Goal: Task Accomplishment & Management: Complete application form

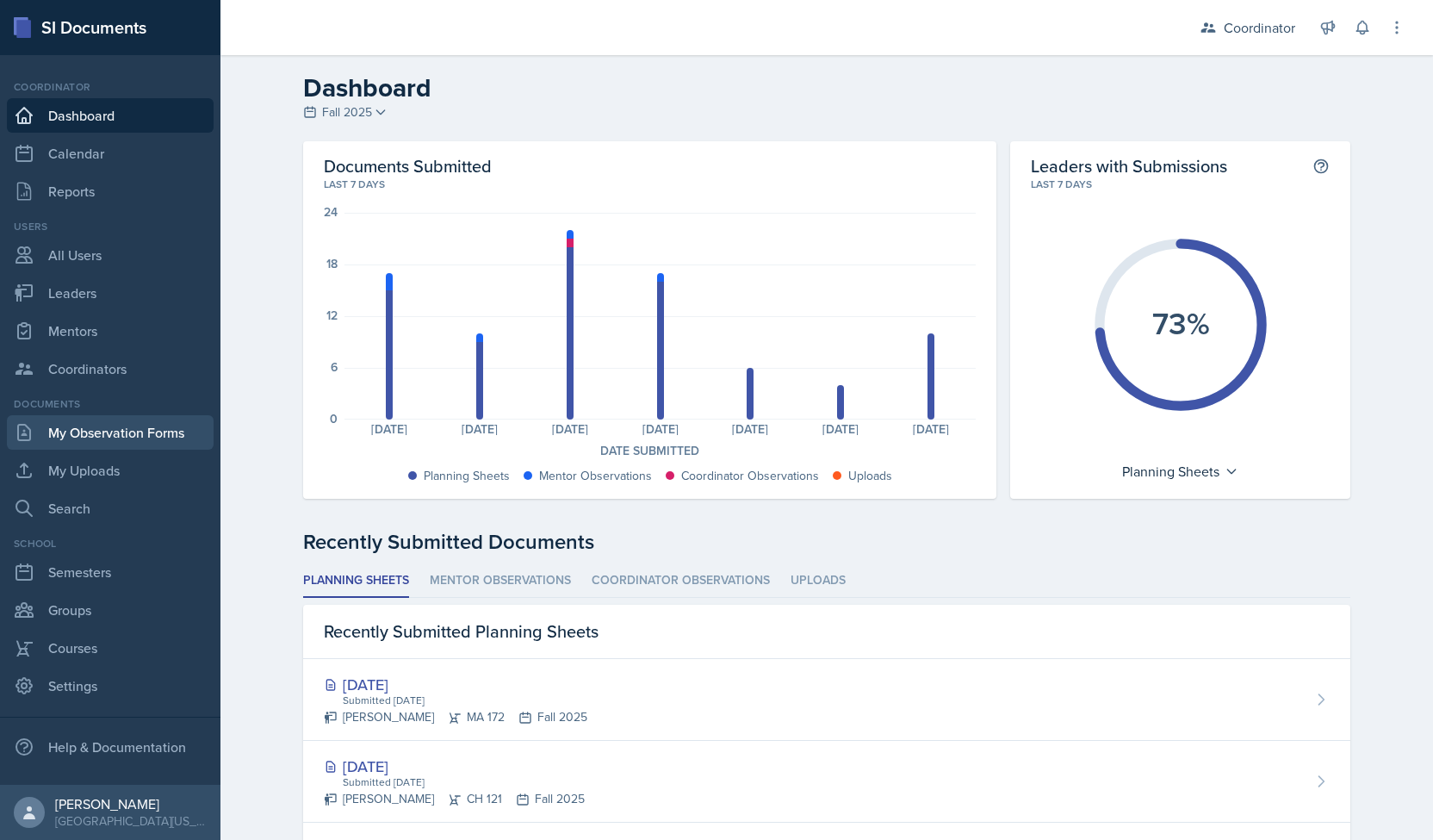
click at [83, 449] on link "My Observation Forms" at bounding box center [110, 431] width 207 height 34
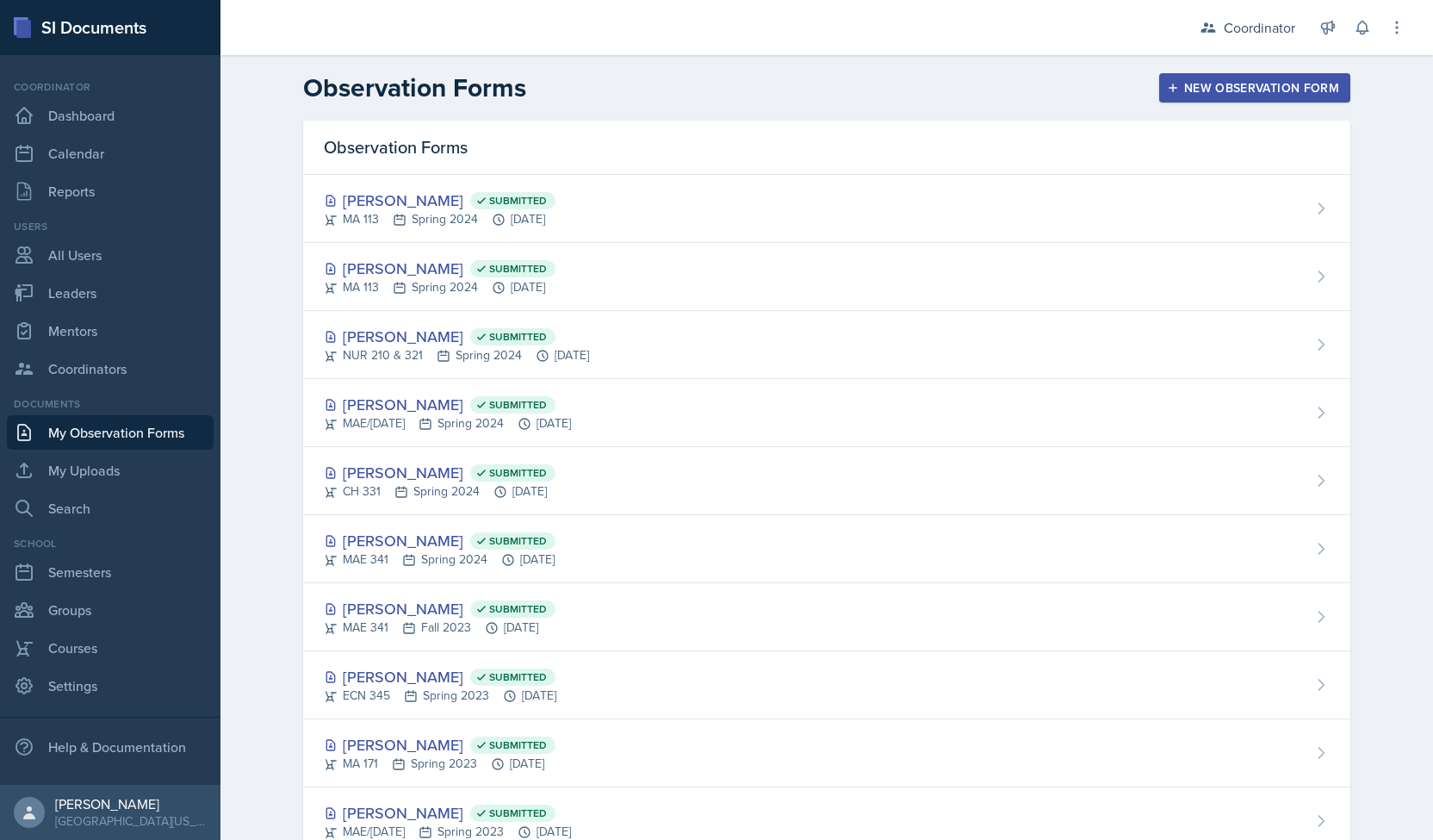
click at [1185, 91] on div "New Observation Form" at bounding box center [1254, 88] width 169 height 14
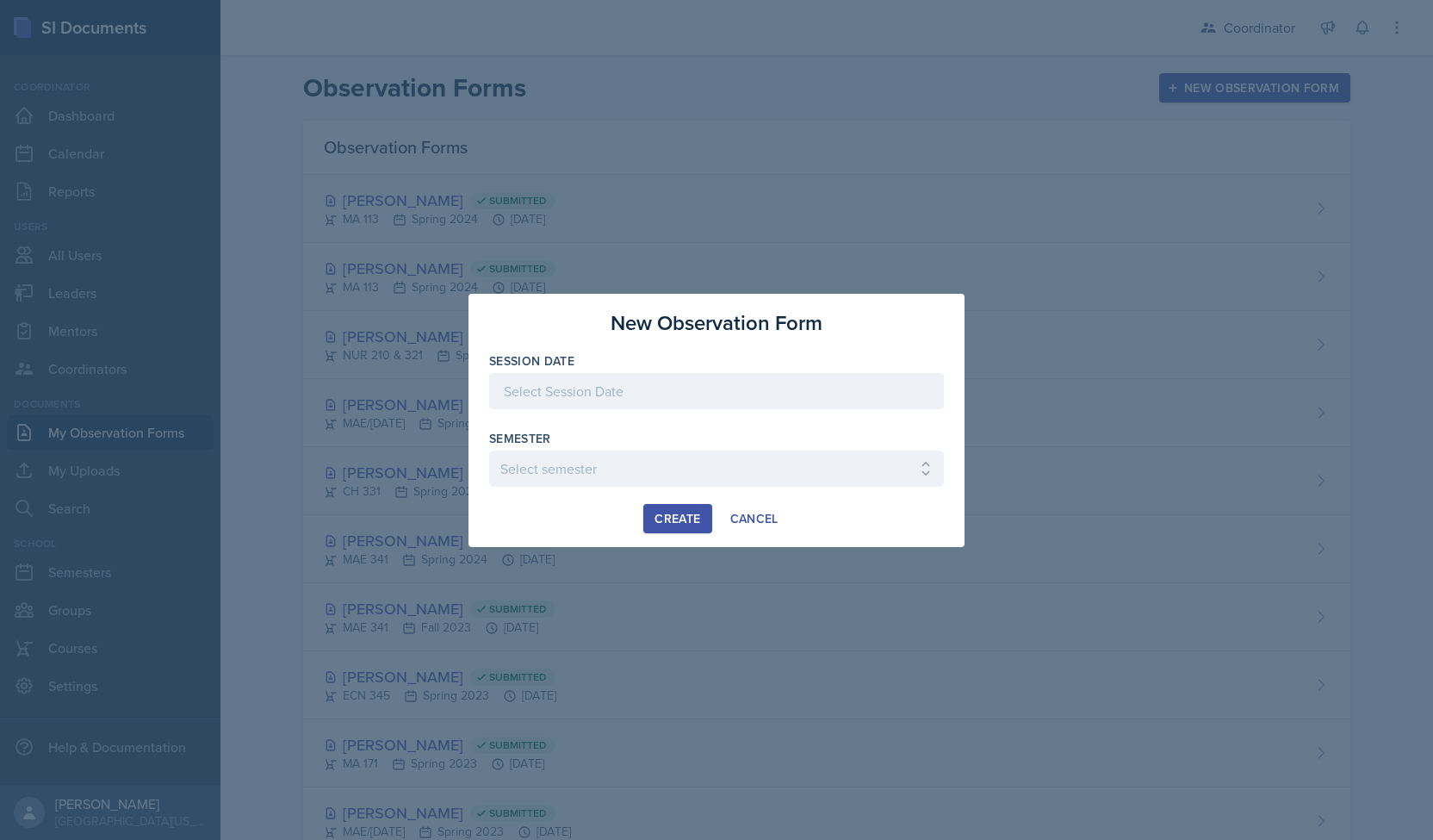
click at [712, 381] on div at bounding box center [716, 390] width 455 height 36
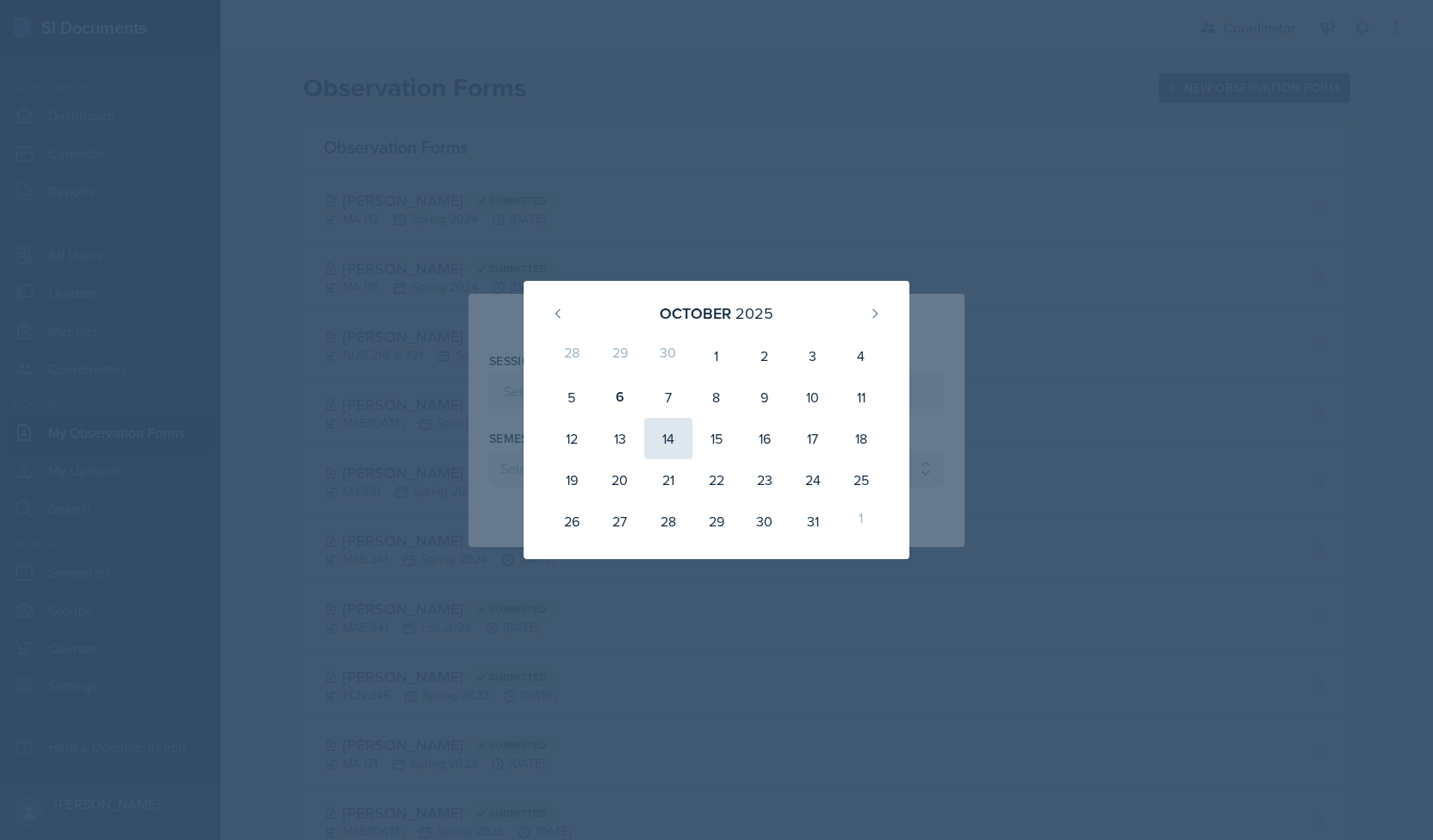
click at [668, 437] on div "14" at bounding box center [668, 437] width 48 height 41
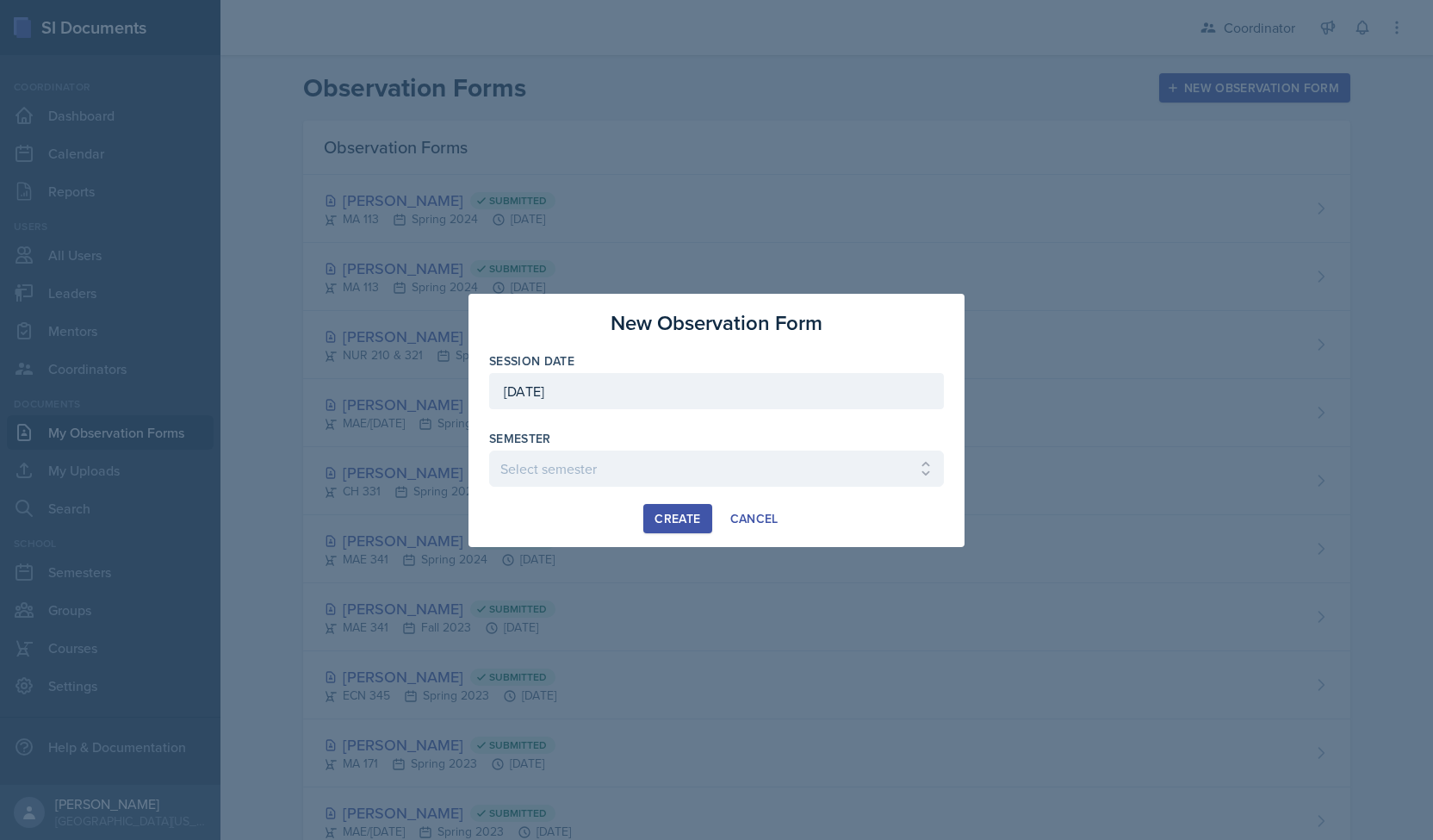
click at [634, 397] on div "[DATE]" at bounding box center [716, 390] width 455 height 36
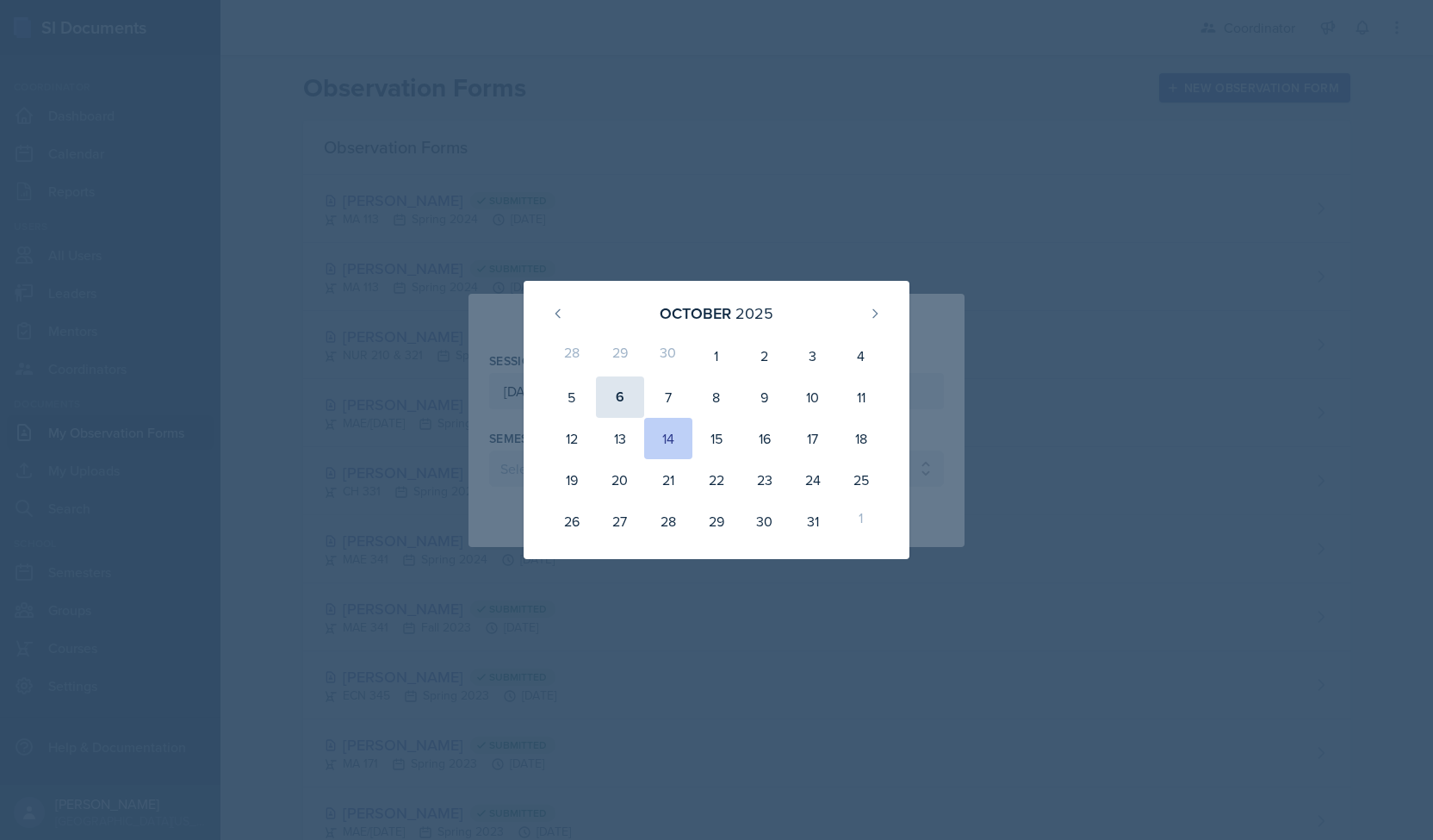
click at [629, 382] on div "6" at bounding box center [619, 396] width 48 height 41
type input "[DATE]"
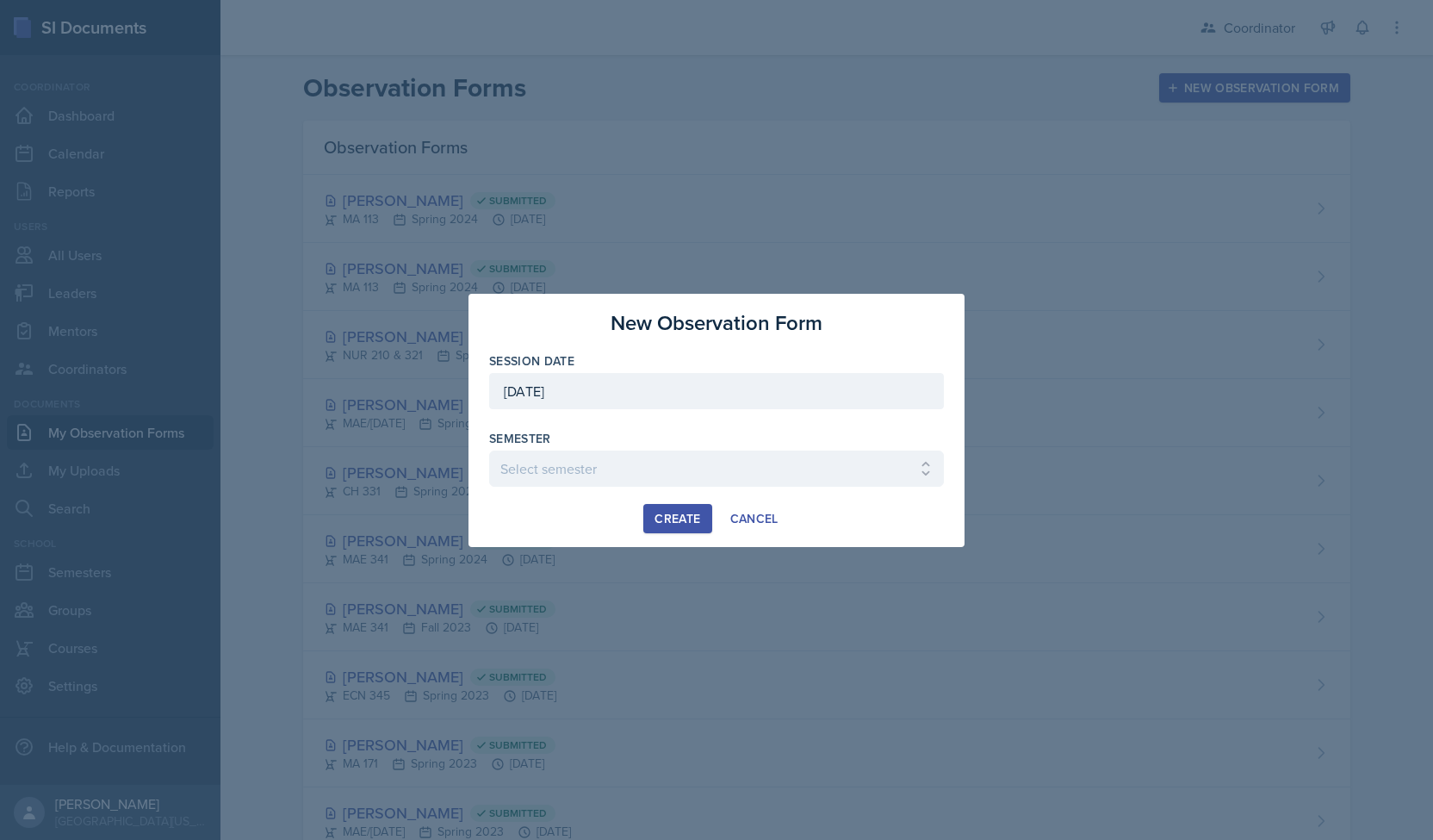
click at [603, 486] on div at bounding box center [716, 495] width 455 height 17
click at [603, 477] on select "Select semester Fall 2025 Spring 2025 Fall 2024 Spring 2024 Fall 2023 Spring 20…" at bounding box center [716, 468] width 455 height 36
select select "19fb88f7-c89b-4031-b5a0-458fd49807a1"
click at [489, 451] on select "Select semester Fall 2025 Spring 2025 Fall 2024 Spring 2024 Fall 2023 Spring 20…" at bounding box center [716, 468] width 455 height 36
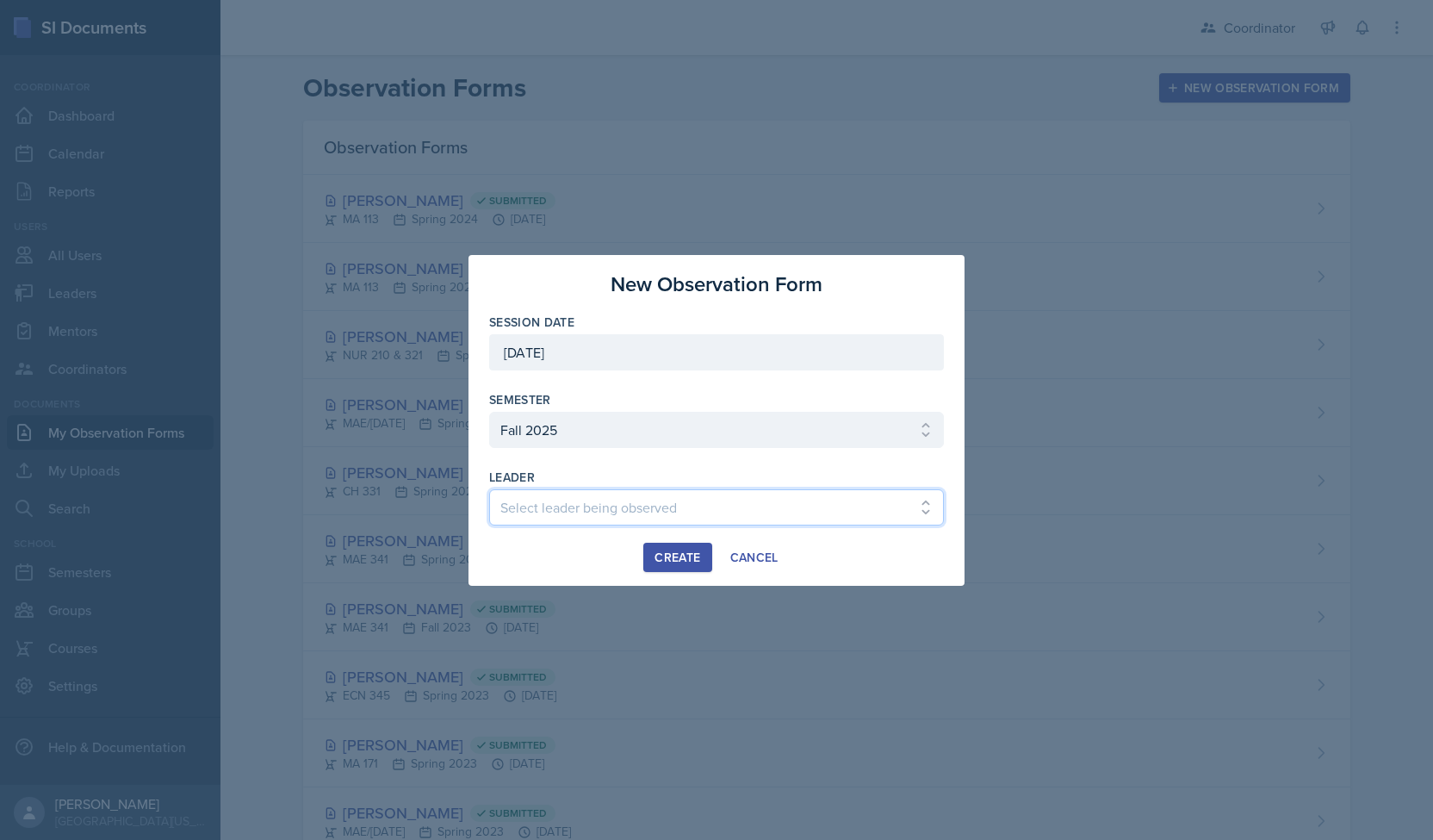
click at [599, 513] on select "Select leader being observed [PERSON_NAME] [PERSON_NAME] [PERSON_NAME] [PERSON_…" at bounding box center [716, 506] width 455 height 36
select select "19a8ddbe-6f21-4b25-b95e-8cfbb9e78251"
click at [489, 489] on select "Select leader being observed [PERSON_NAME] [PERSON_NAME] [PERSON_NAME] [PERSON_…" at bounding box center [716, 506] width 455 height 36
click at [669, 558] on div "Create" at bounding box center [678, 557] width 45 height 14
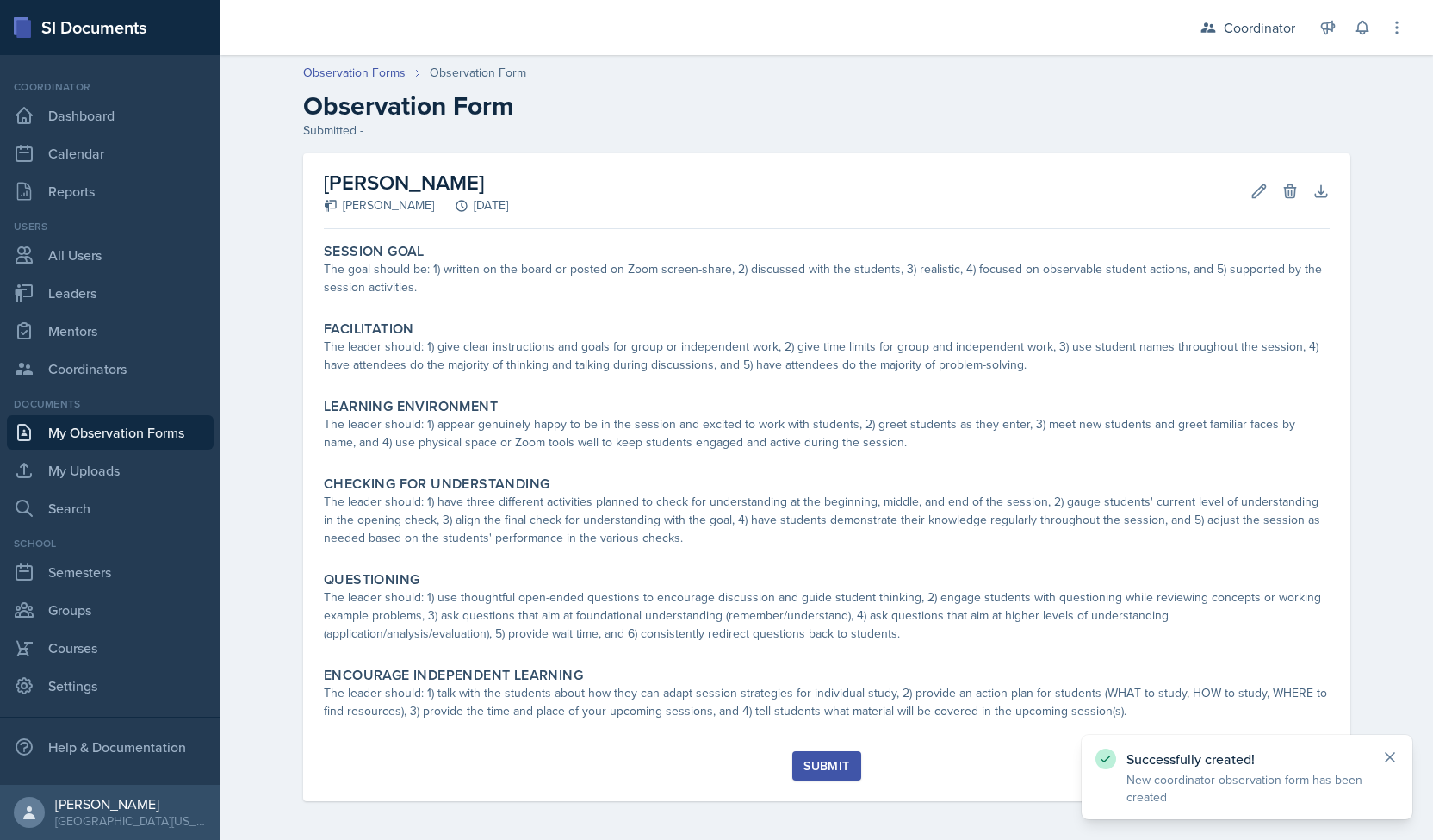
click at [1386, 760] on icon at bounding box center [1390, 757] width 17 height 17
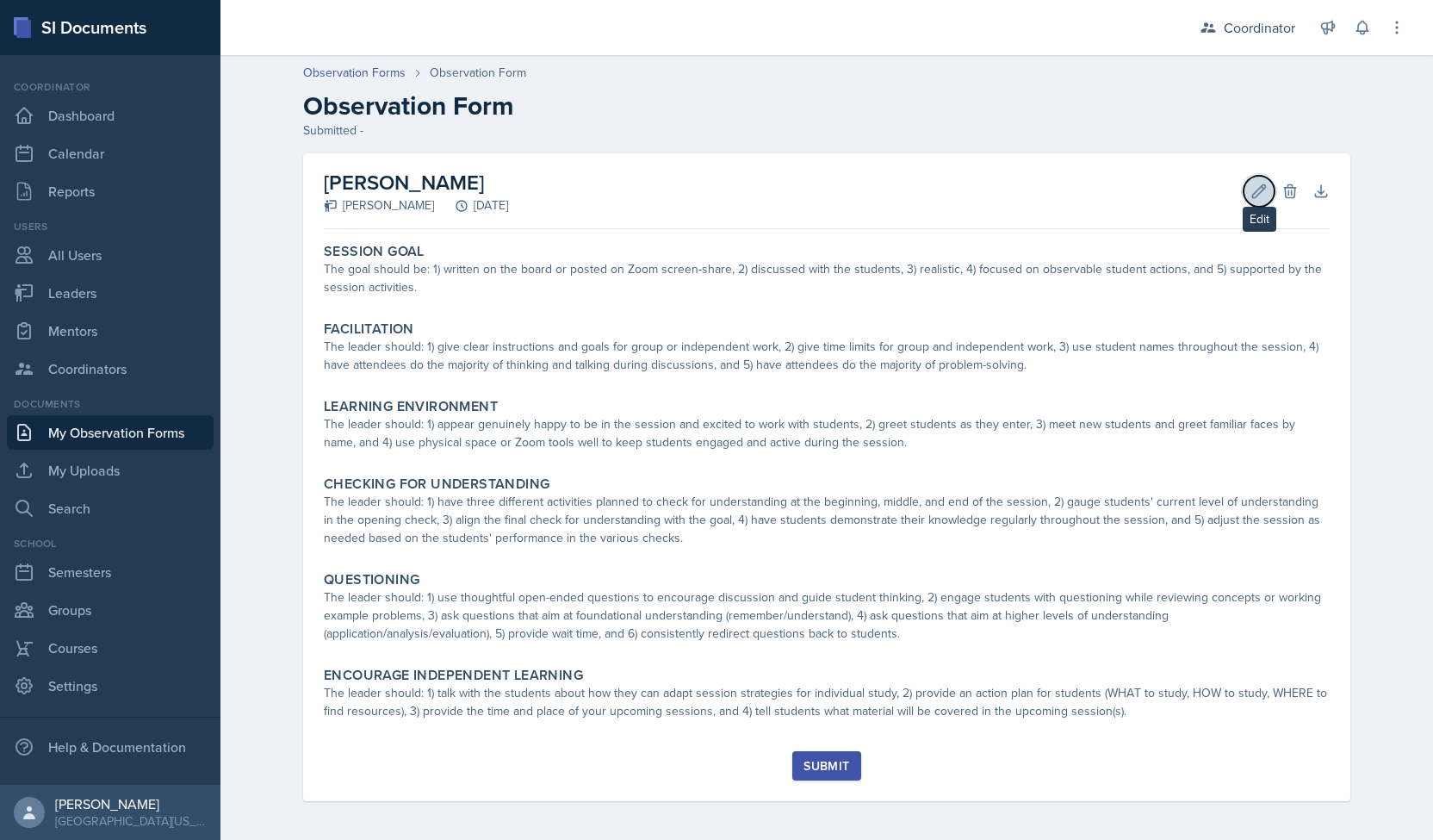
click at [1244, 201] on button "Edit" at bounding box center [1259, 191] width 31 height 31
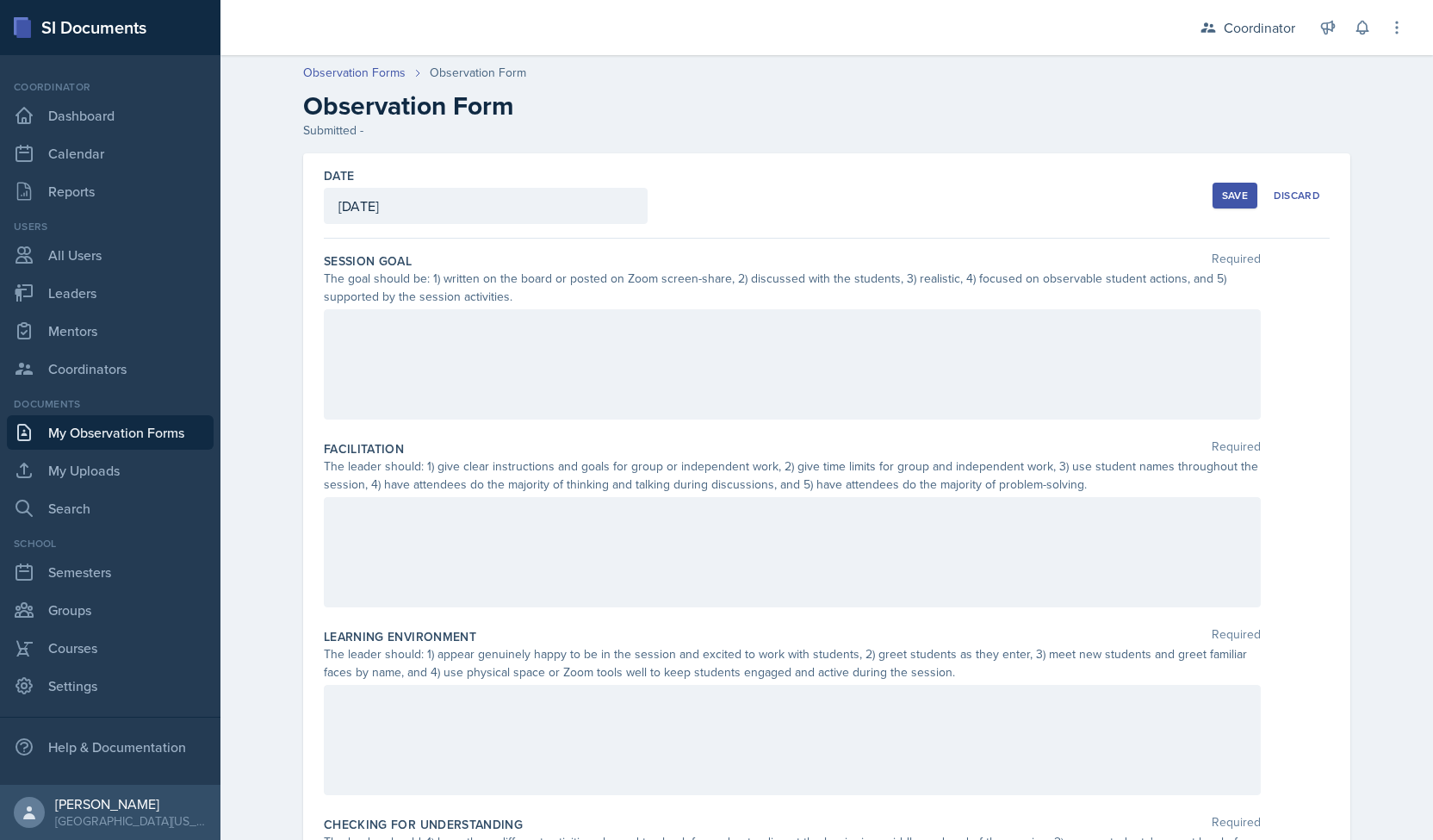
click at [1235, 193] on div "Save" at bounding box center [1235, 196] width 26 height 14
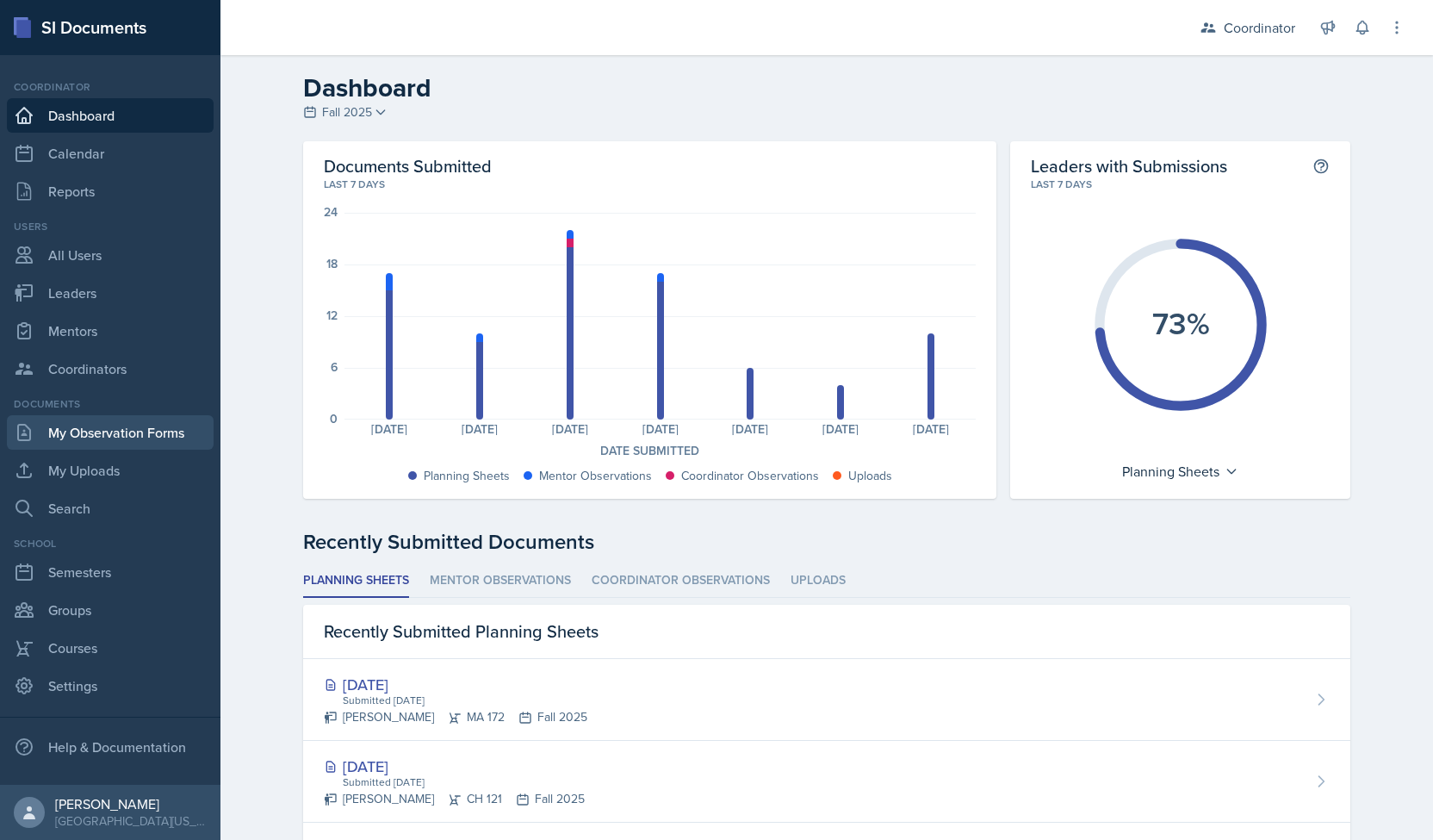
click at [115, 444] on link "My Observation Forms" at bounding box center [110, 431] width 207 height 34
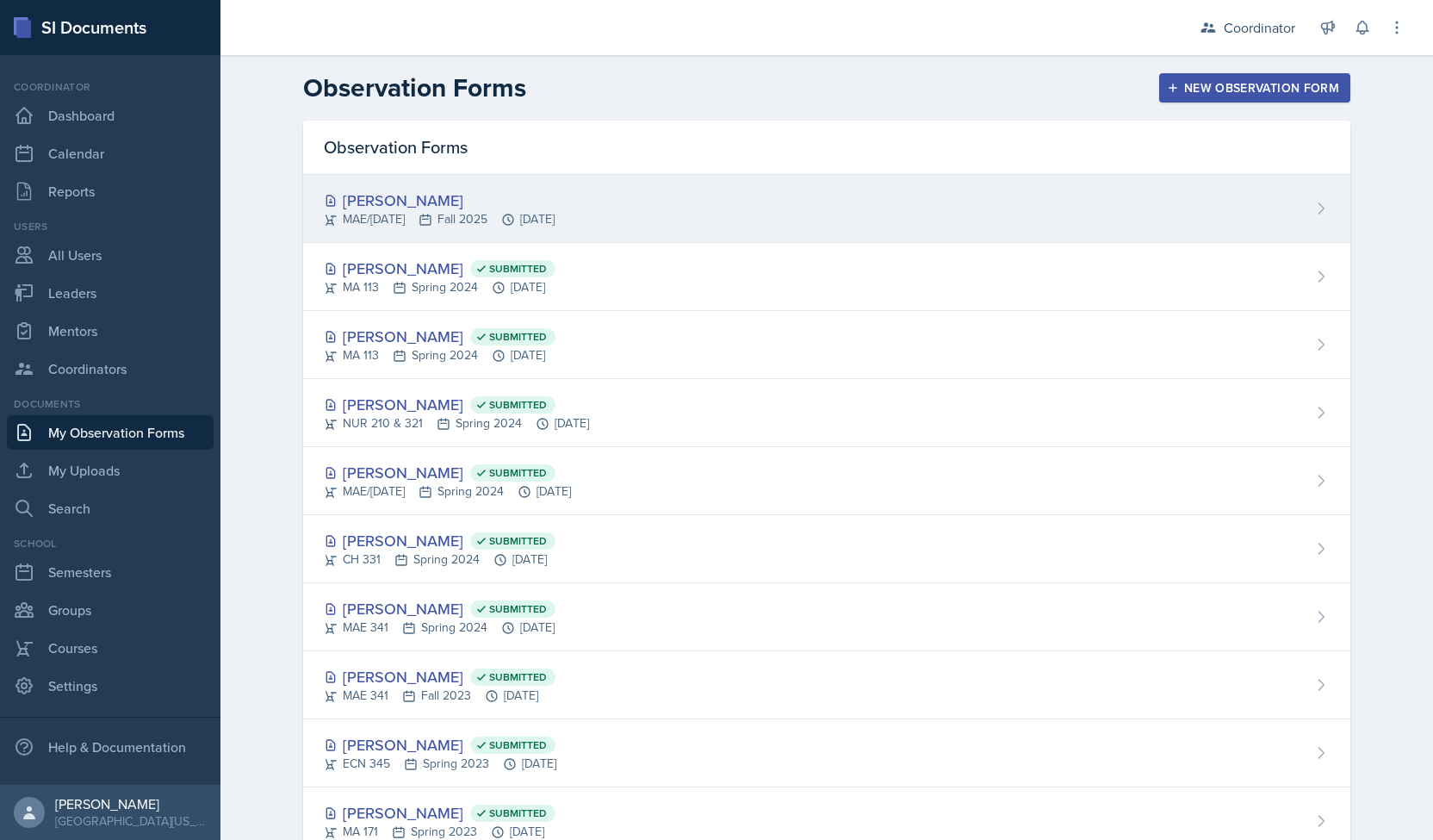
click at [541, 228] on div "Owen Newson MAE/CE 271 Fall 2025 Oct 6th, 2025" at bounding box center [826, 209] width 1047 height 68
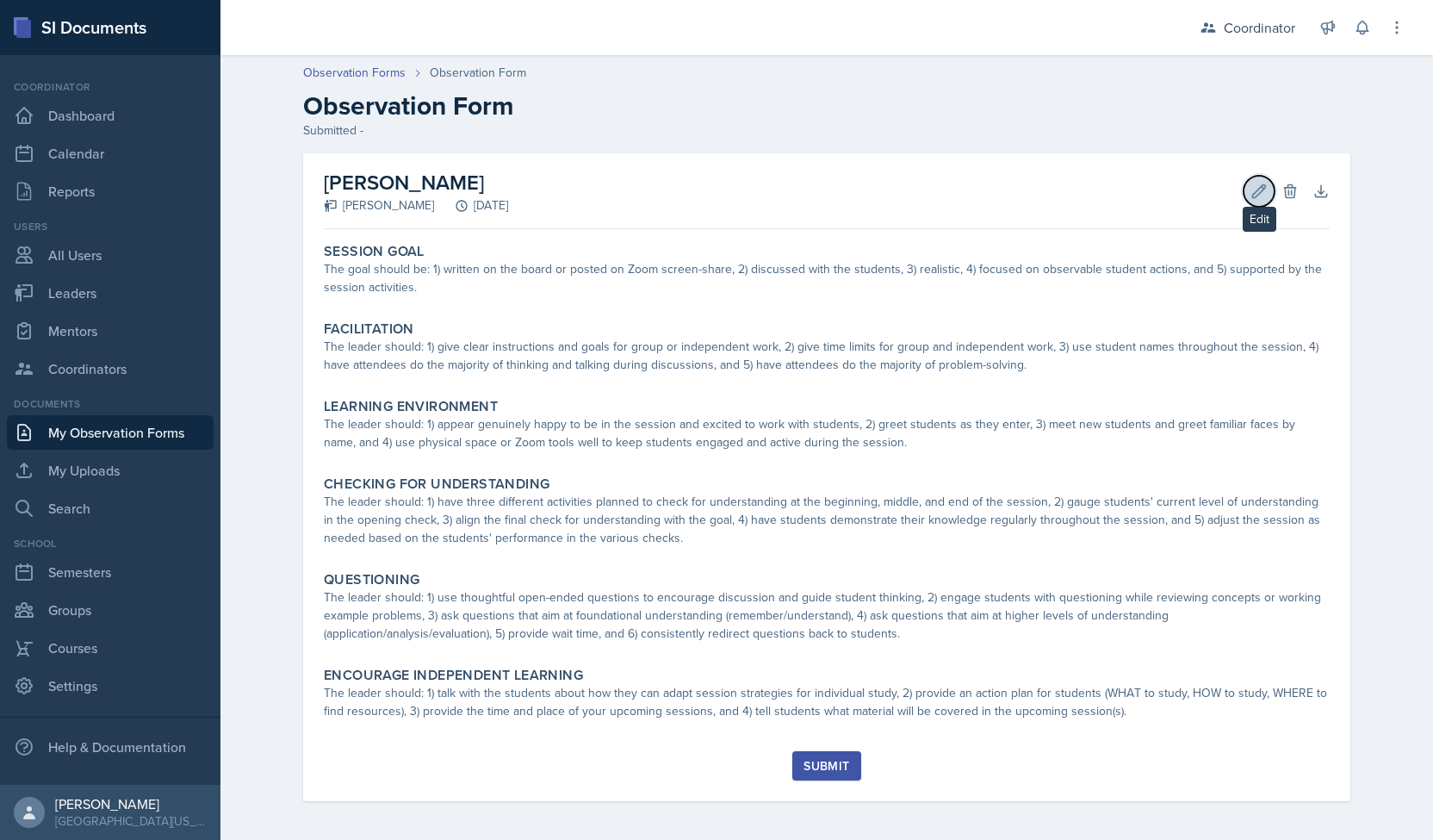
click at [1252, 192] on icon at bounding box center [1259, 191] width 17 height 17
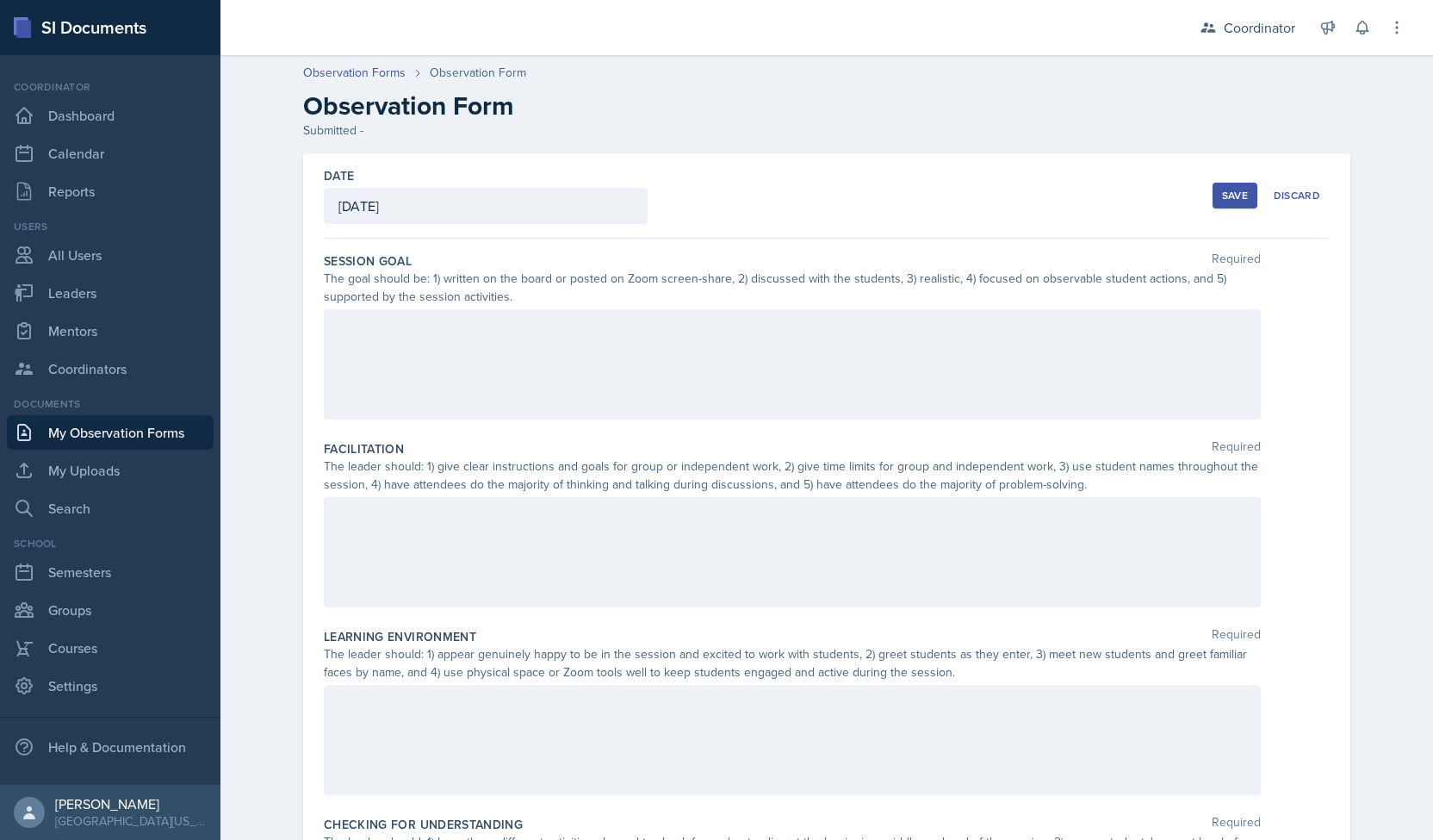
click at [255, 266] on div "Observation Forms Observation Form Observation Form Submitted - Date October 6t…" at bounding box center [826, 754] width 1213 height 1416
click at [412, 733] on div at bounding box center [792, 740] width 937 height 110
click at [436, 700] on icon at bounding box center [444, 703] width 17 height 17
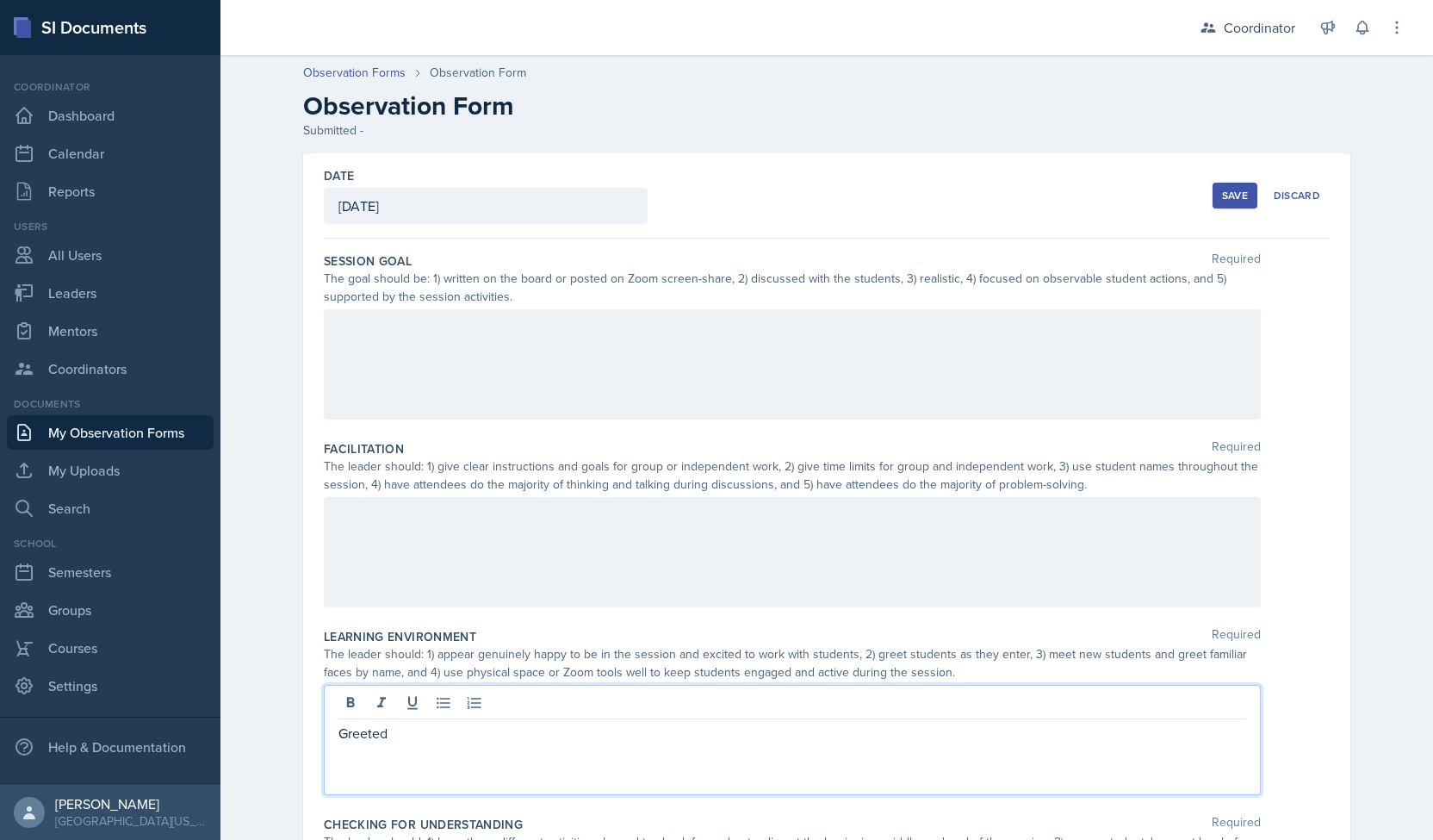
click at [382, 737] on p "Greeted" at bounding box center [793, 733] width 908 height 21
click at [447, 692] on button at bounding box center [444, 703] width 24 height 24
click at [418, 741] on div "Greeted" at bounding box center [792, 740] width 937 height 110
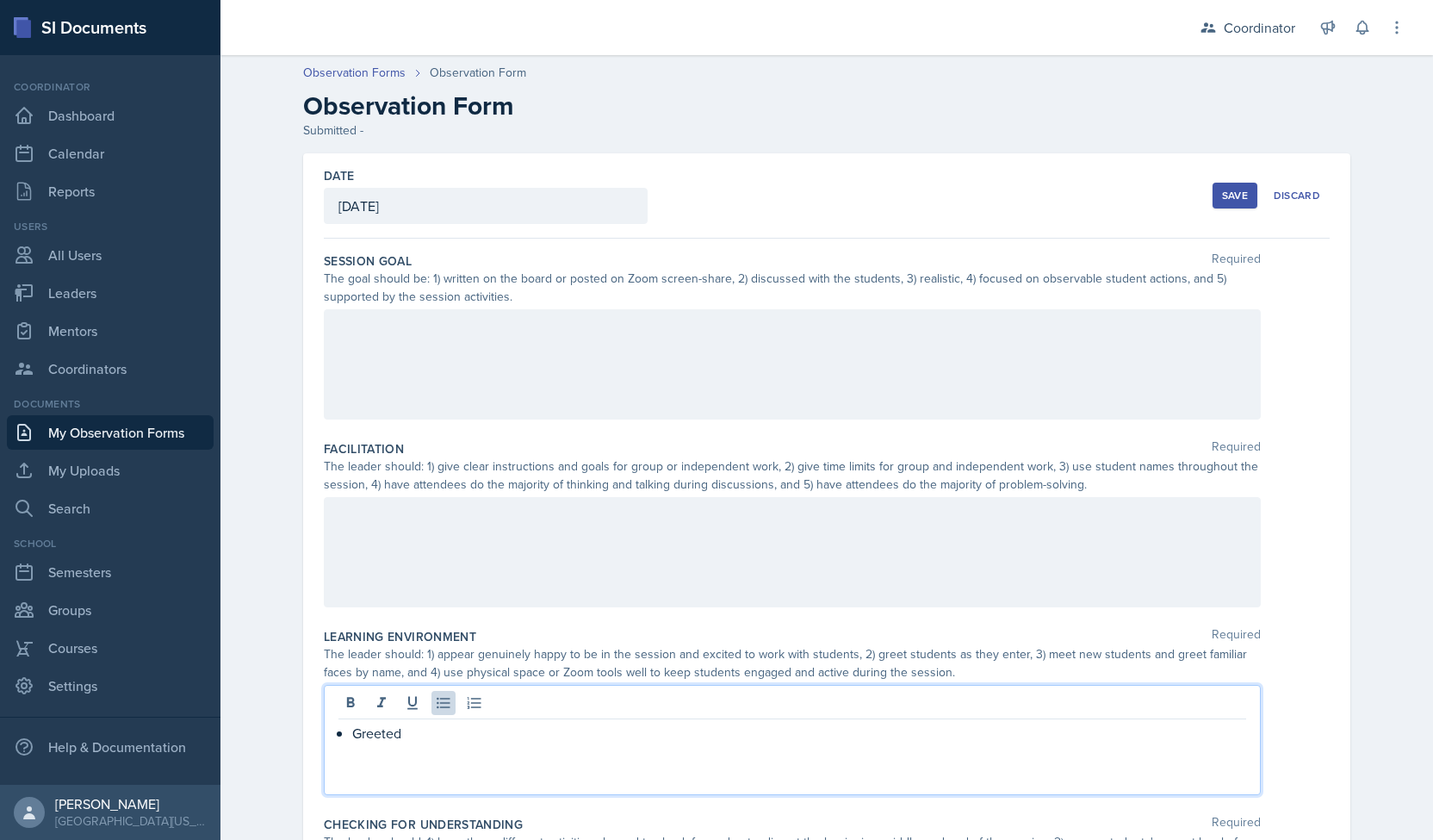
click at [418, 738] on p "Greeted" at bounding box center [799, 733] width 894 height 21
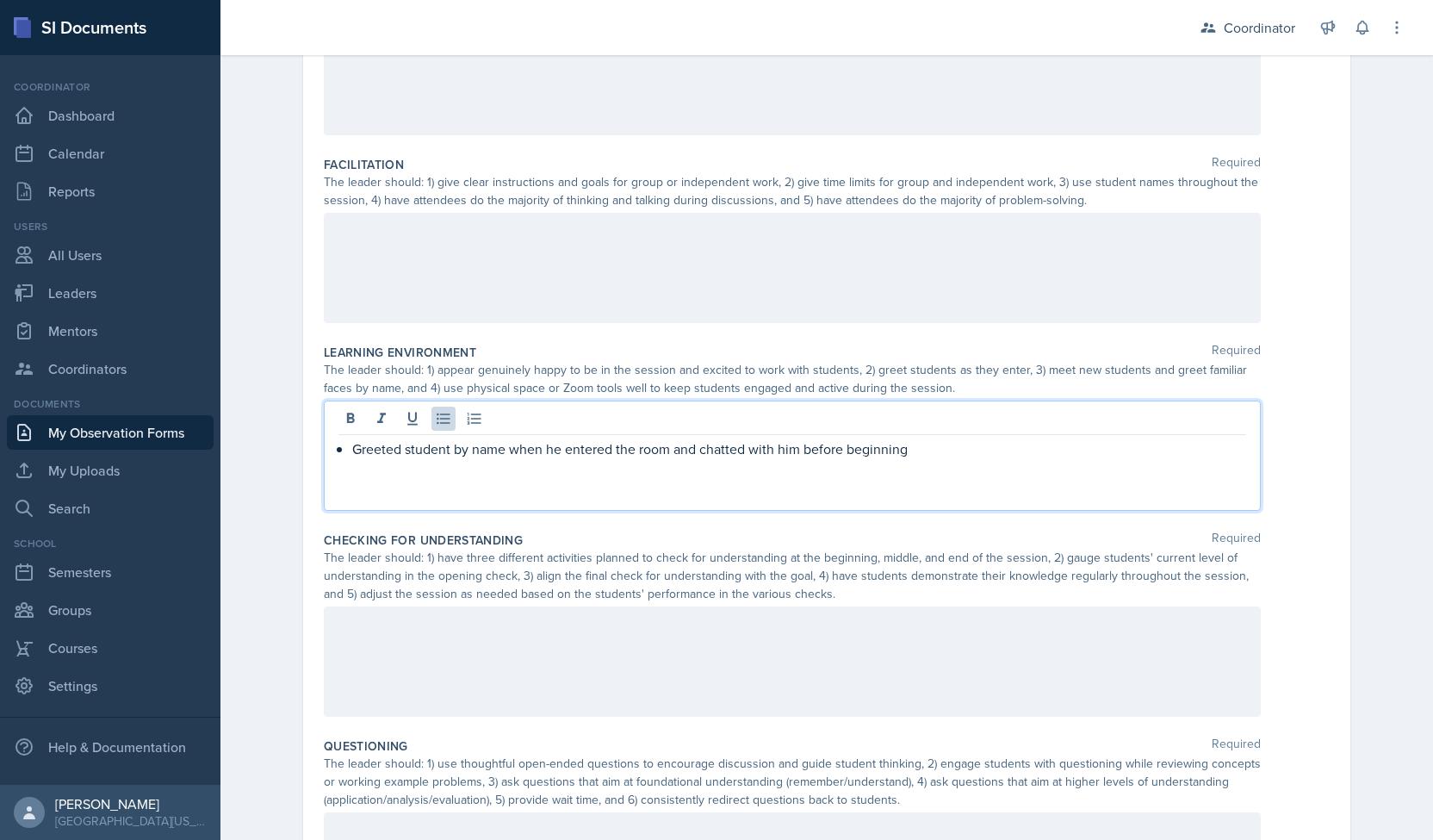
scroll to position [282, 0]
click at [262, 454] on div "Observation Forms Observation Form Observation Form Submitted - Date October 6t…" at bounding box center [826, 472] width 1213 height 1416
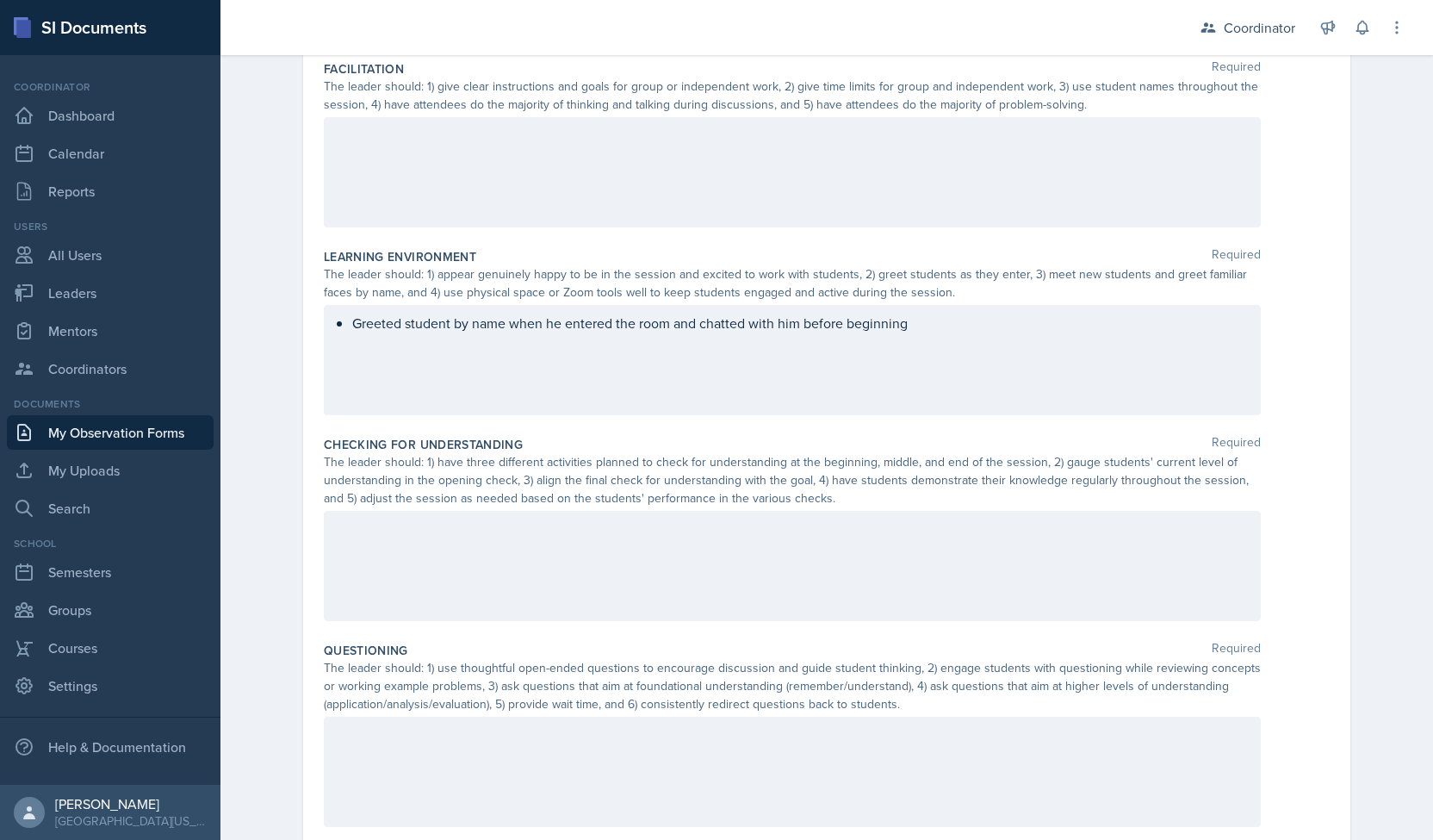
scroll to position [385, 0]
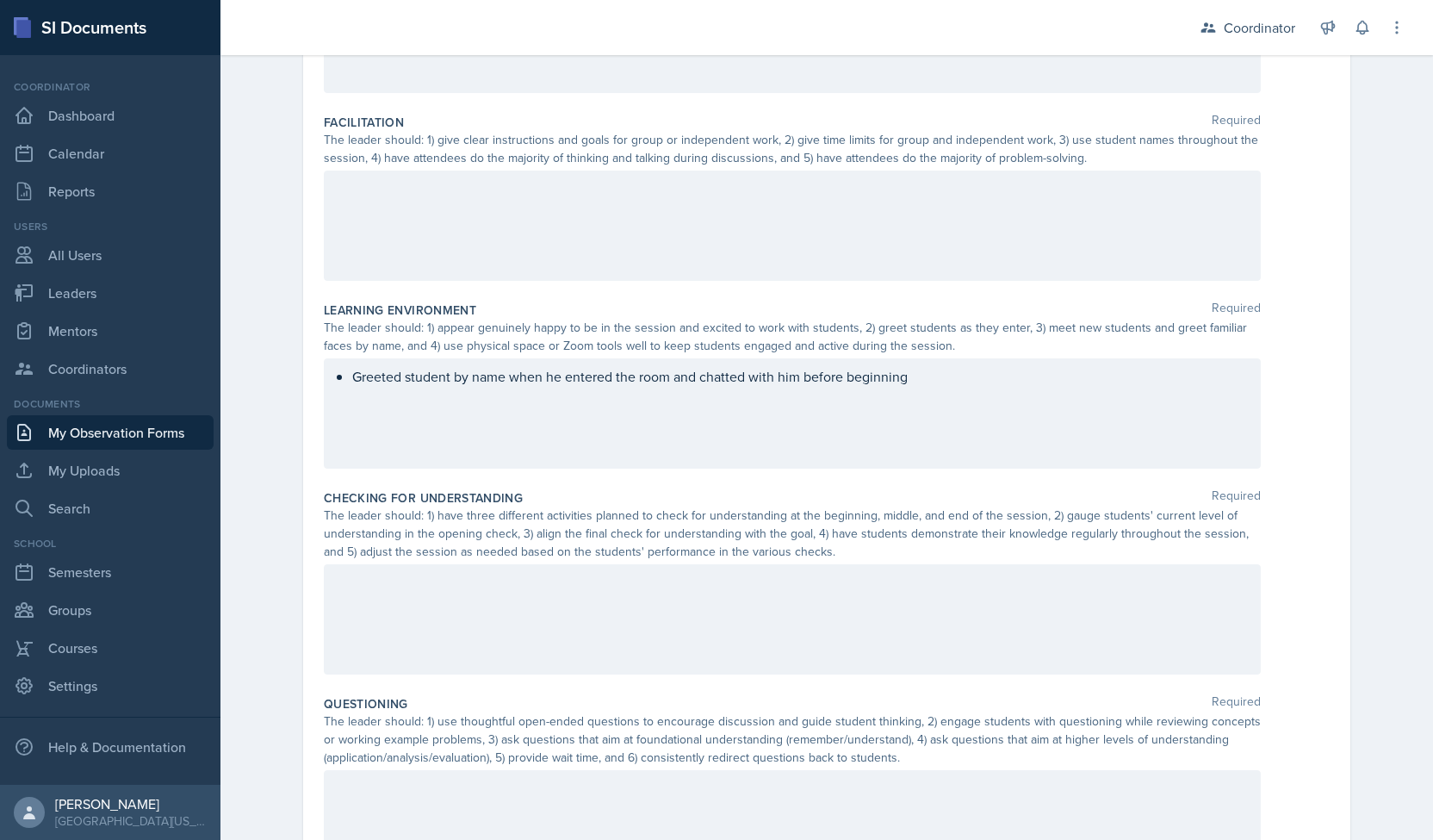
click at [379, 404] on div "Greeted student by name when he entered the room and chatted with him before be…" at bounding box center [792, 413] width 937 height 110
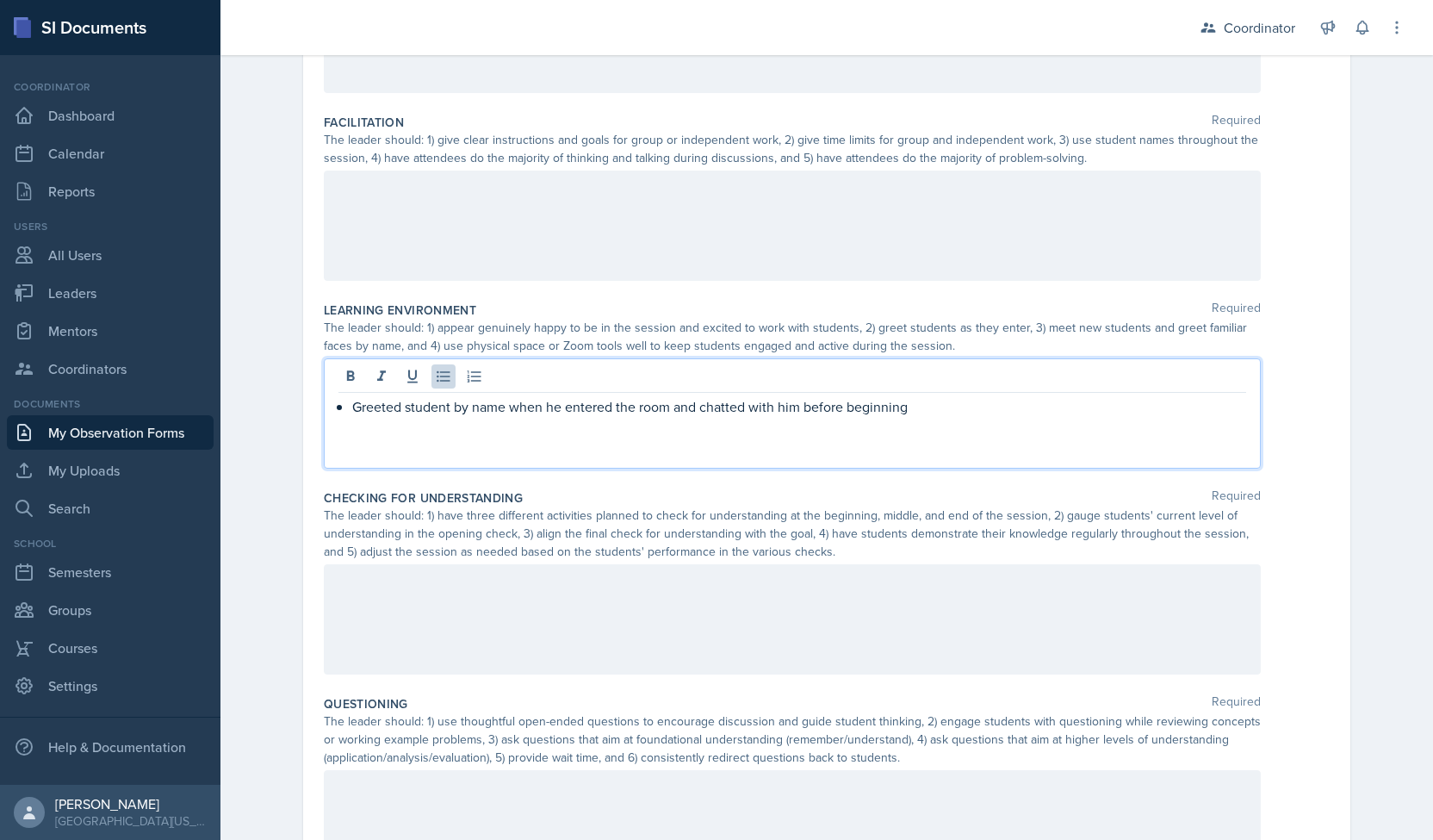
scroll to position [356, 0]
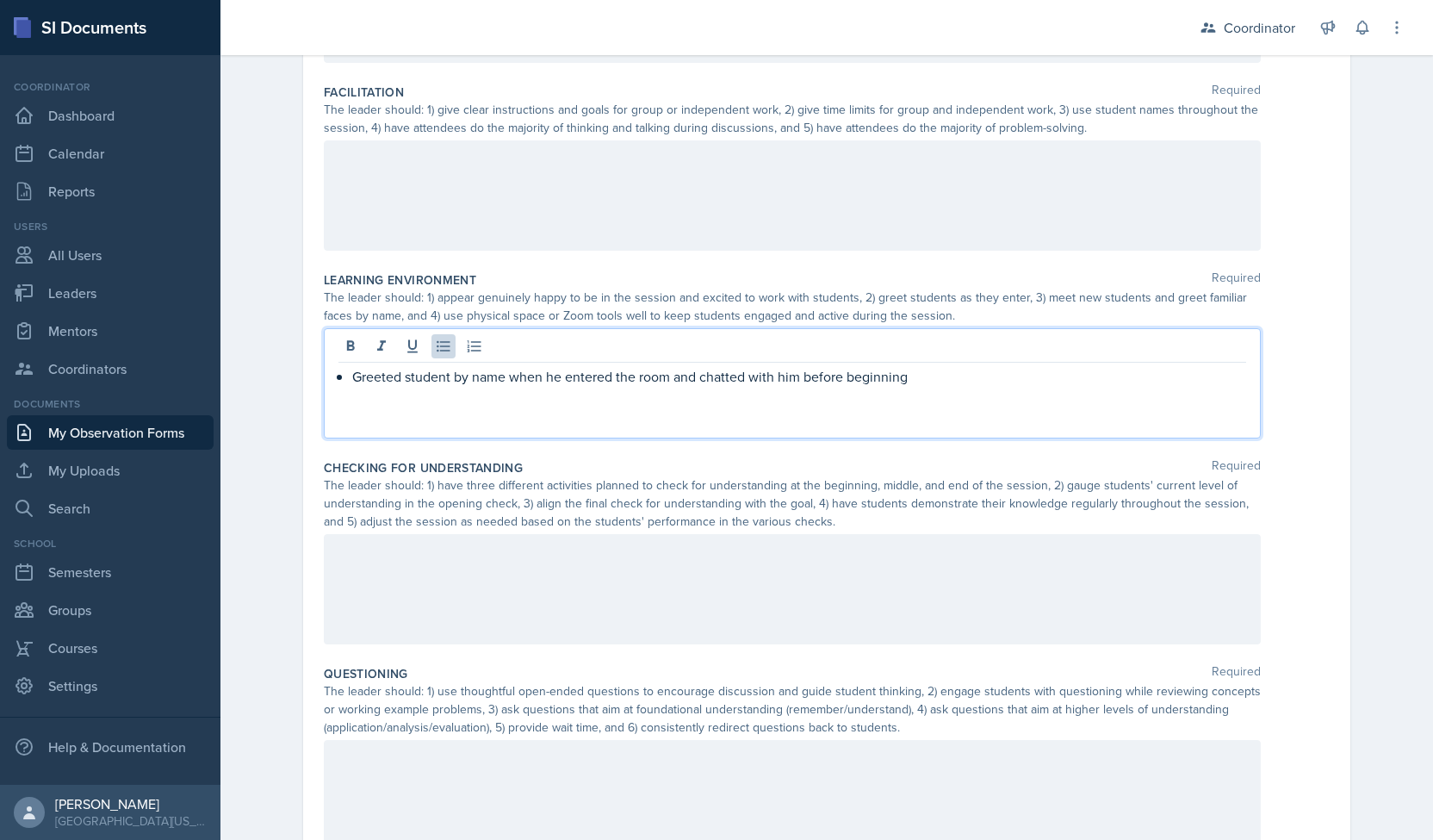
click at [237, 370] on div "Observation Forms Observation Form Observation Form Submitted - Date October 6t…" at bounding box center [826, 398] width 1213 height 1416
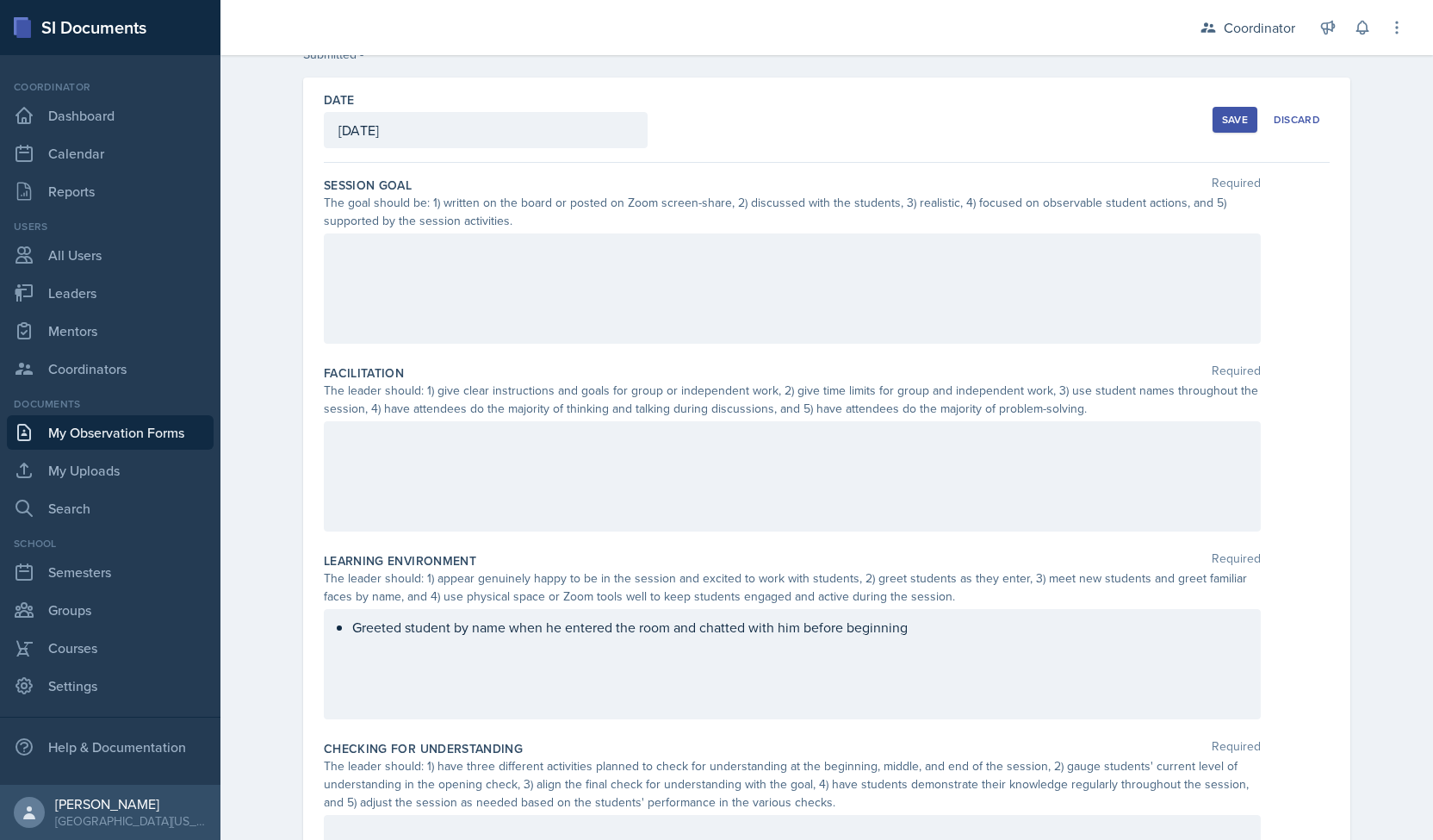
scroll to position [72, 0]
click at [405, 291] on div at bounding box center [792, 292] width 937 height 110
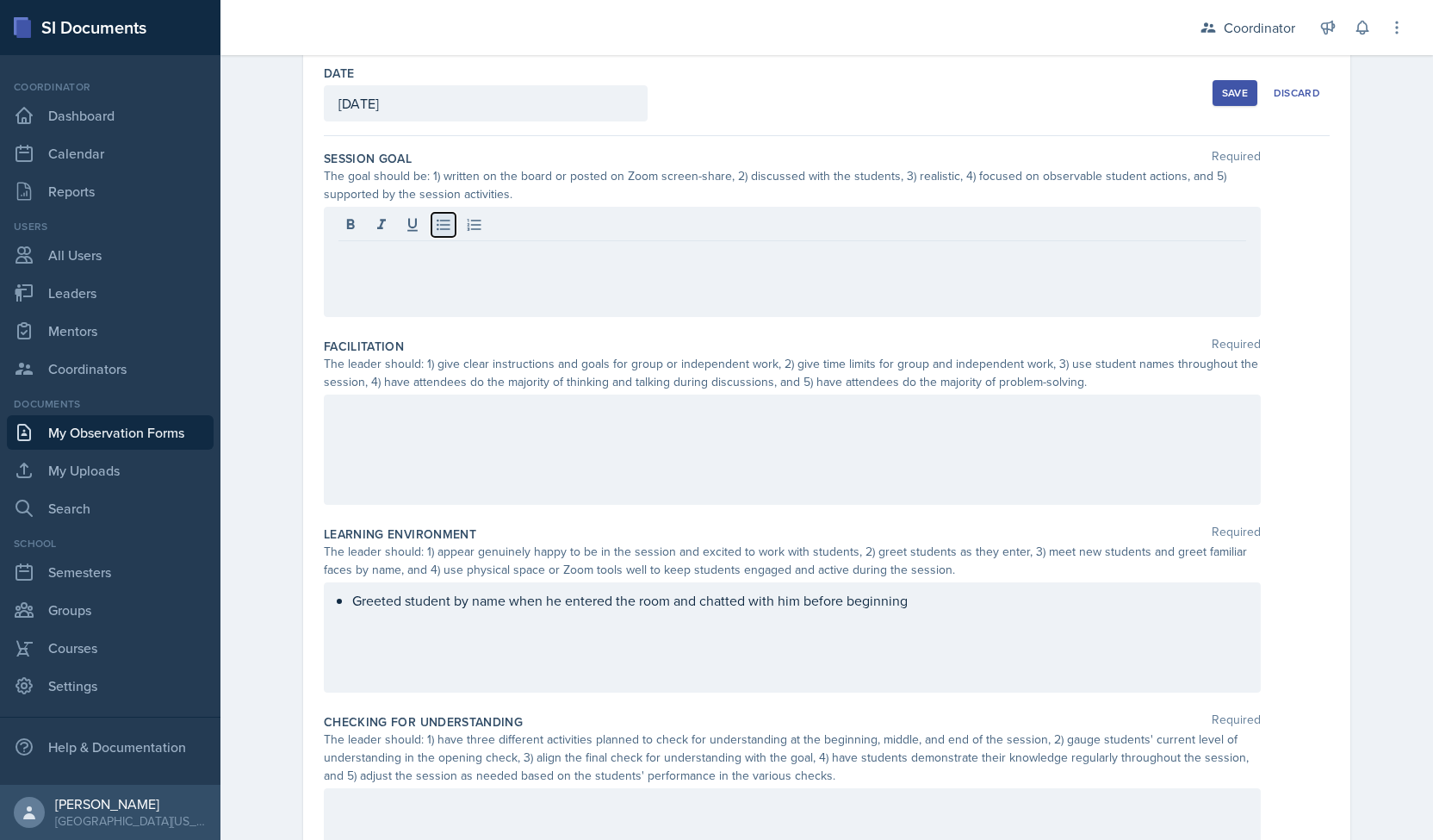
click at [437, 226] on icon at bounding box center [443, 224] width 13 height 11
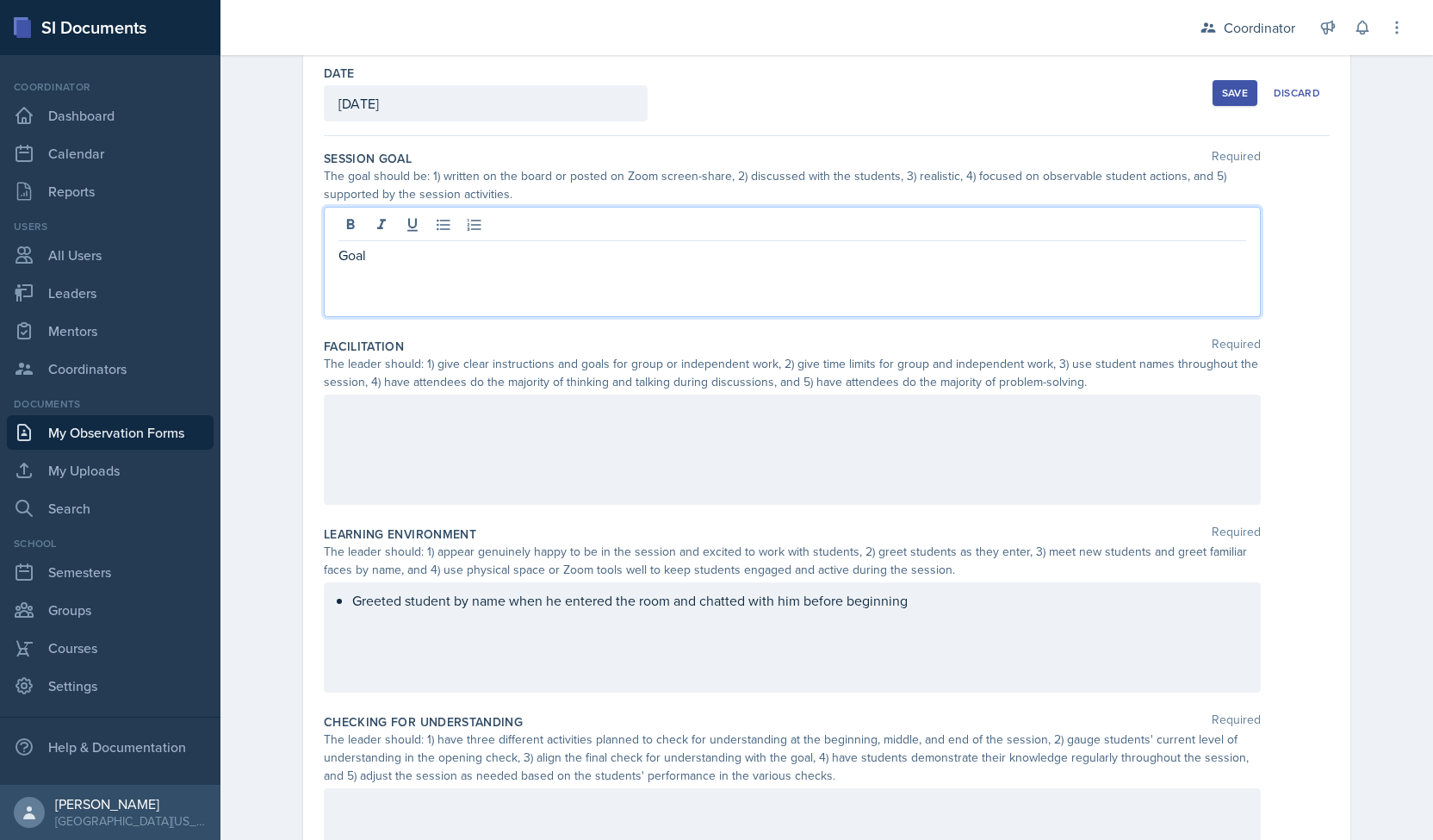
click at [356, 253] on p "Goal" at bounding box center [793, 255] width 908 height 21
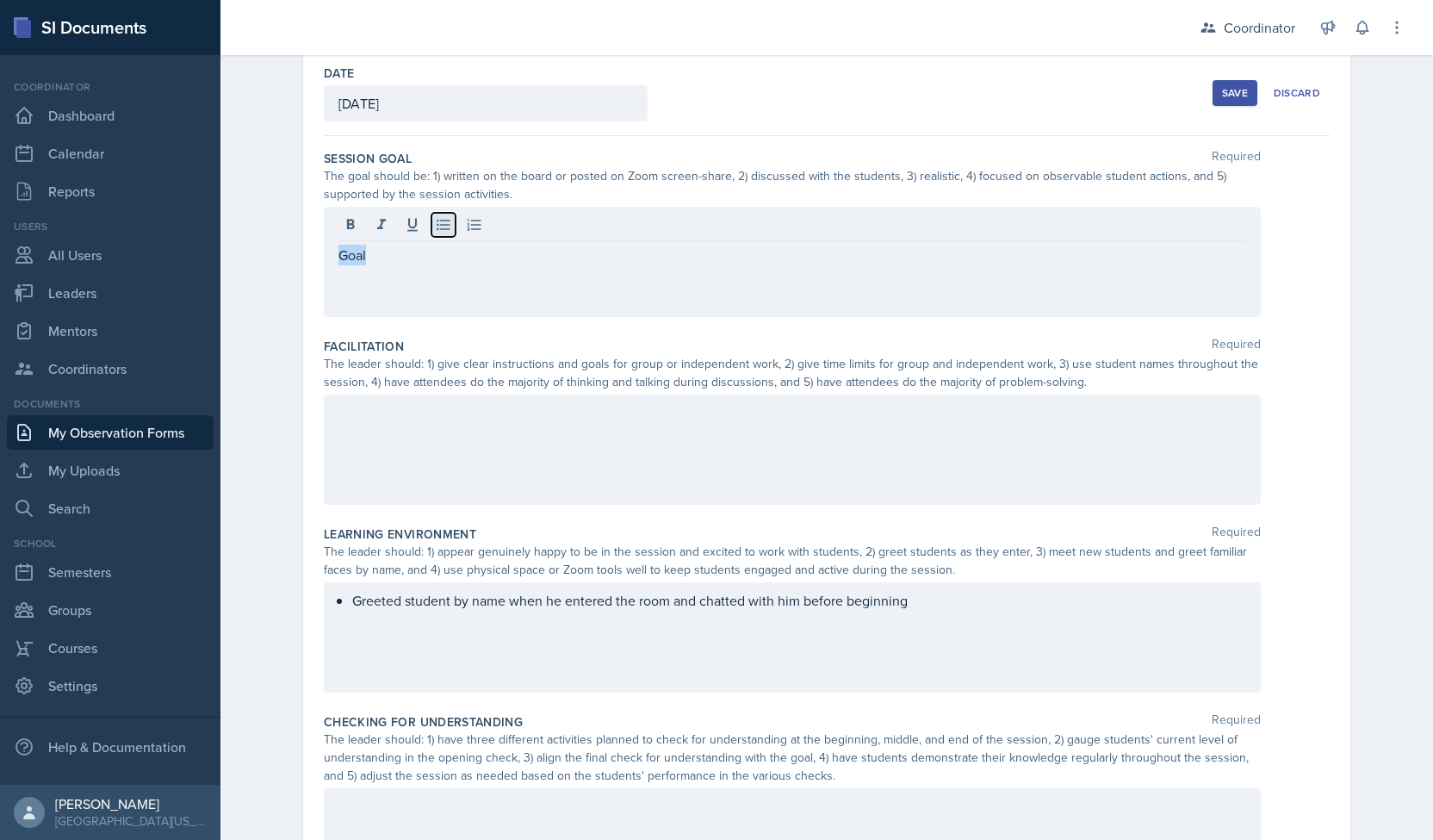
click at [435, 223] on icon at bounding box center [444, 225] width 17 height 17
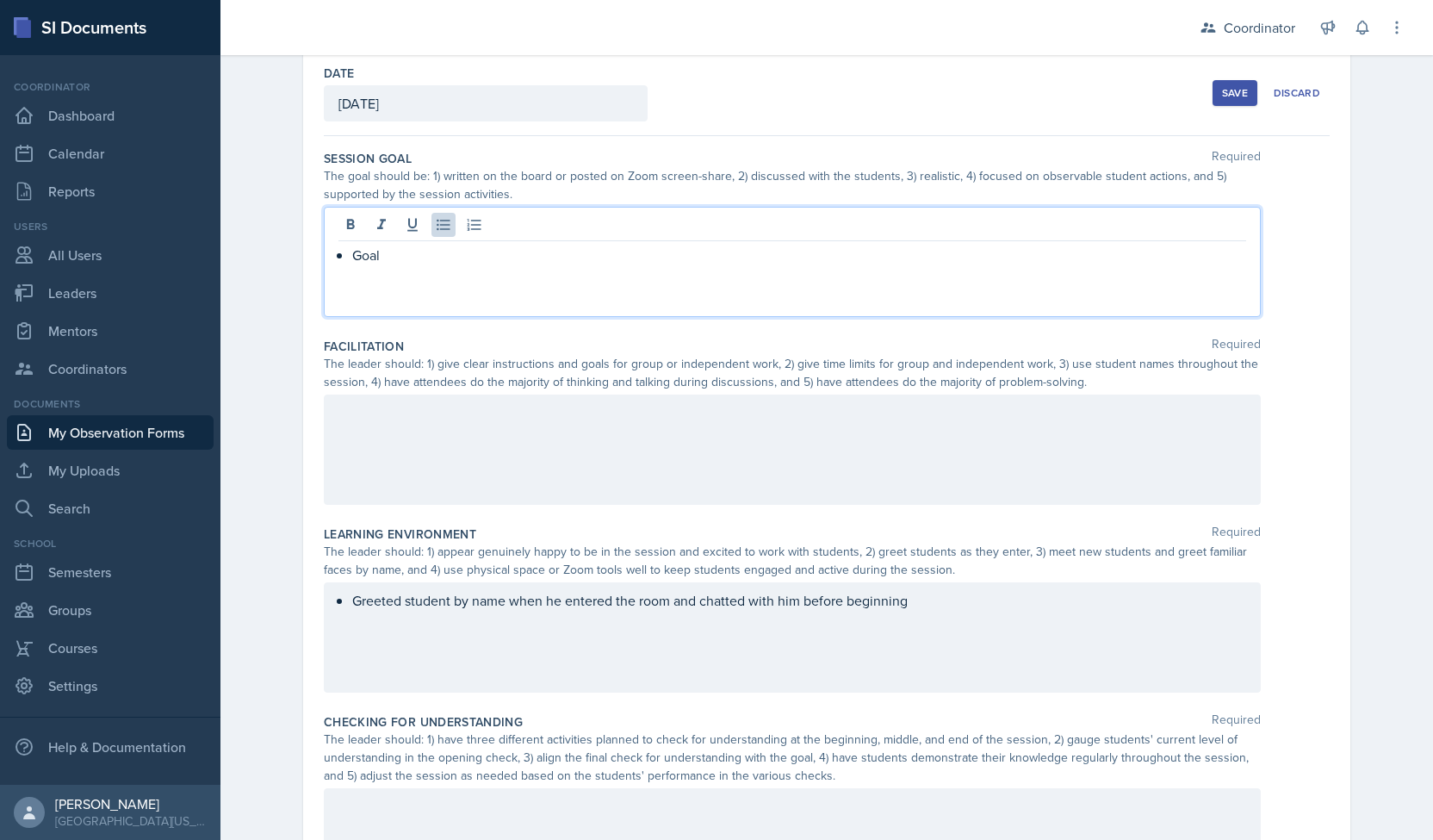
click at [396, 259] on p "Goal" at bounding box center [799, 255] width 894 height 21
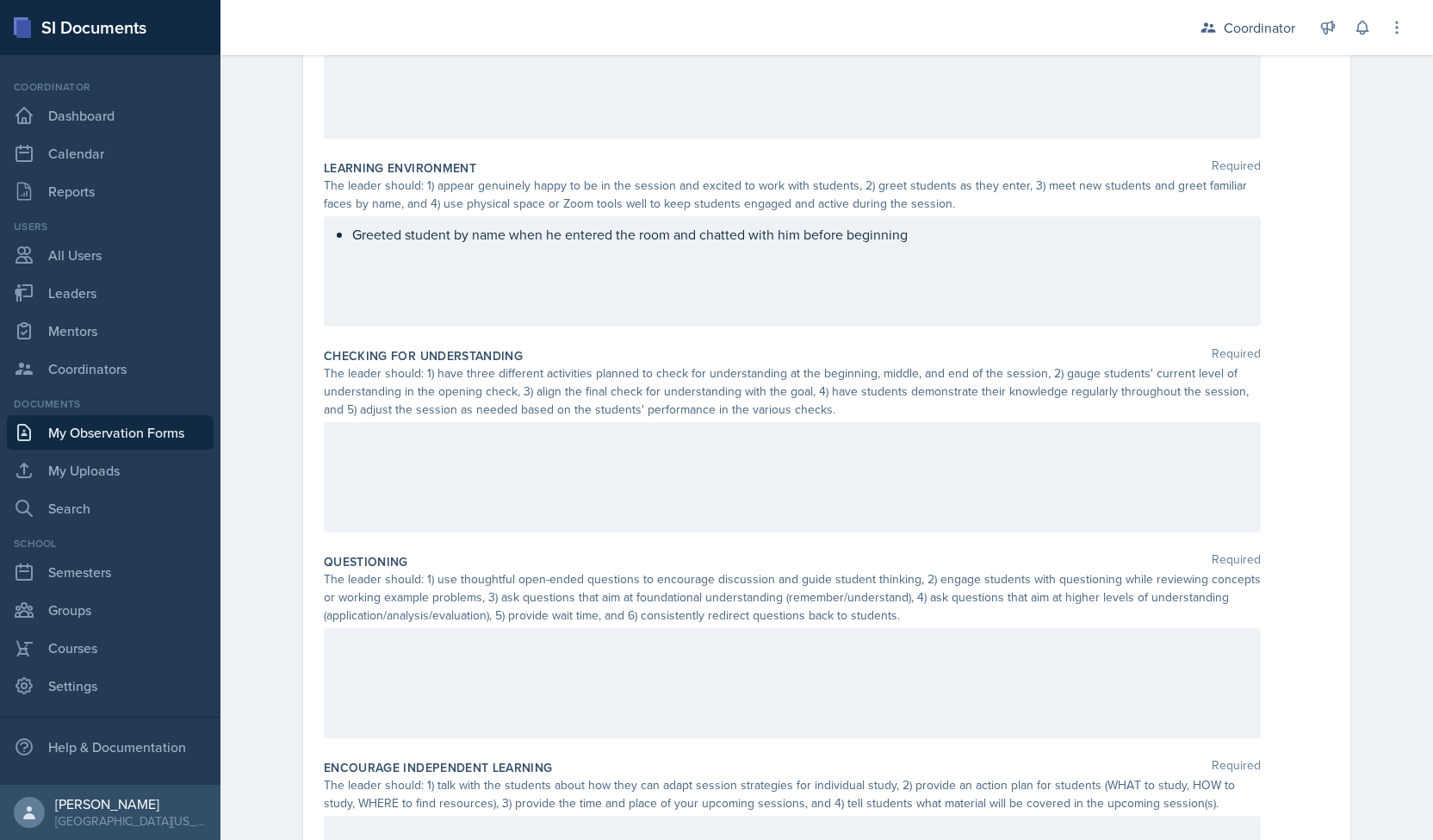
click at [421, 656] on div at bounding box center [792, 683] width 937 height 110
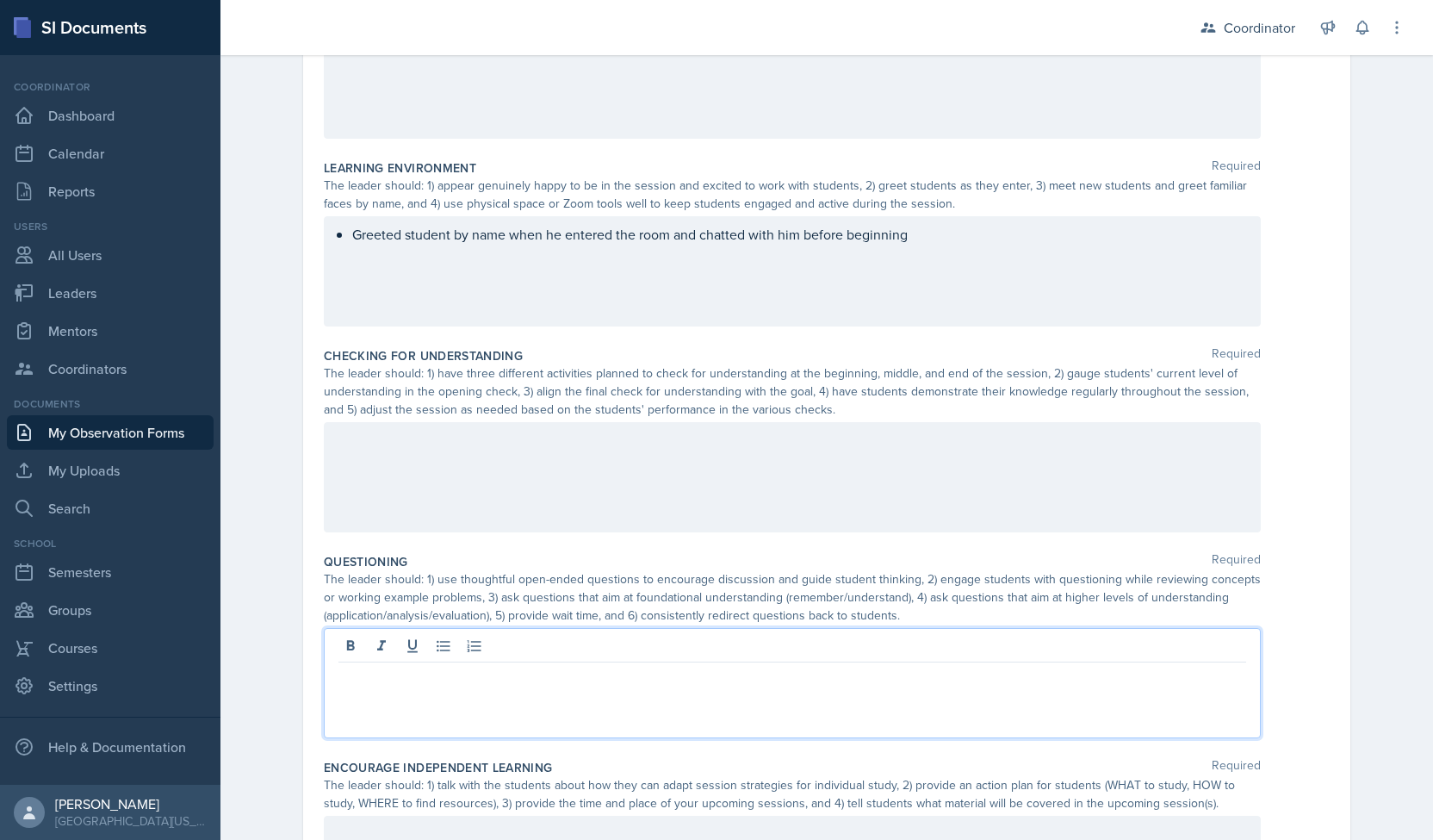
scroll to position [499, 0]
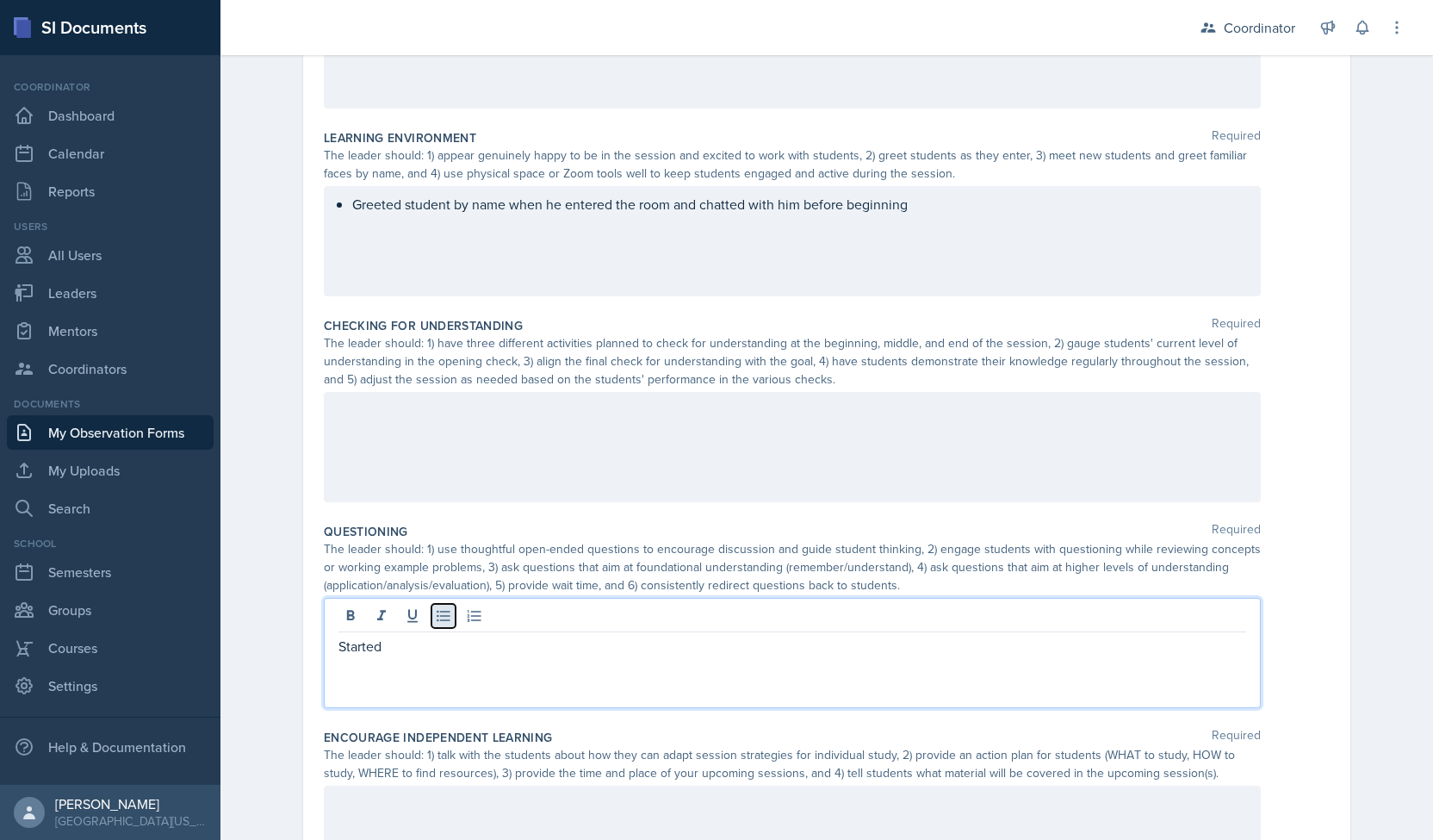
click at [441, 612] on icon at bounding box center [444, 616] width 17 height 17
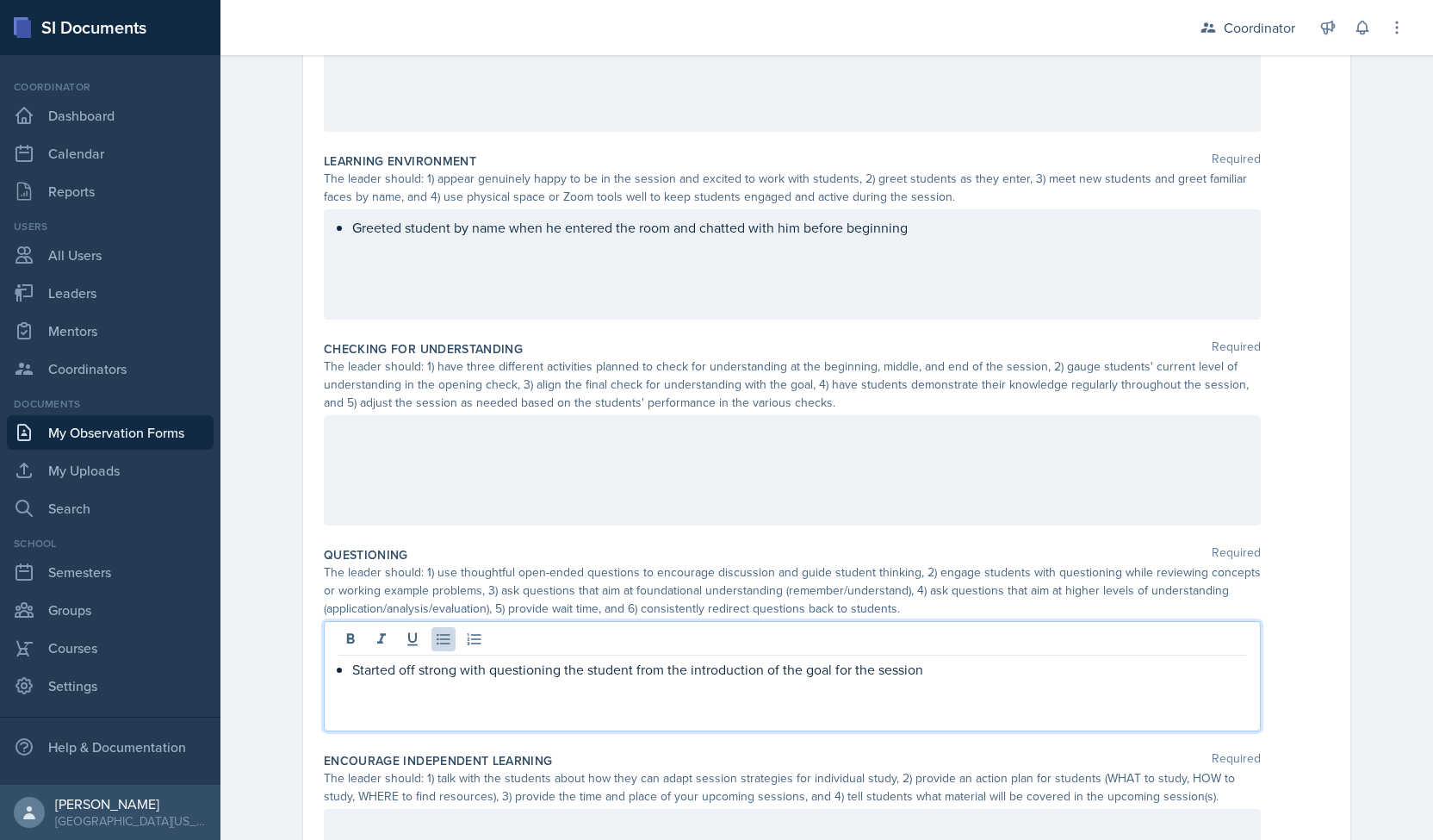
scroll to position [475, 0]
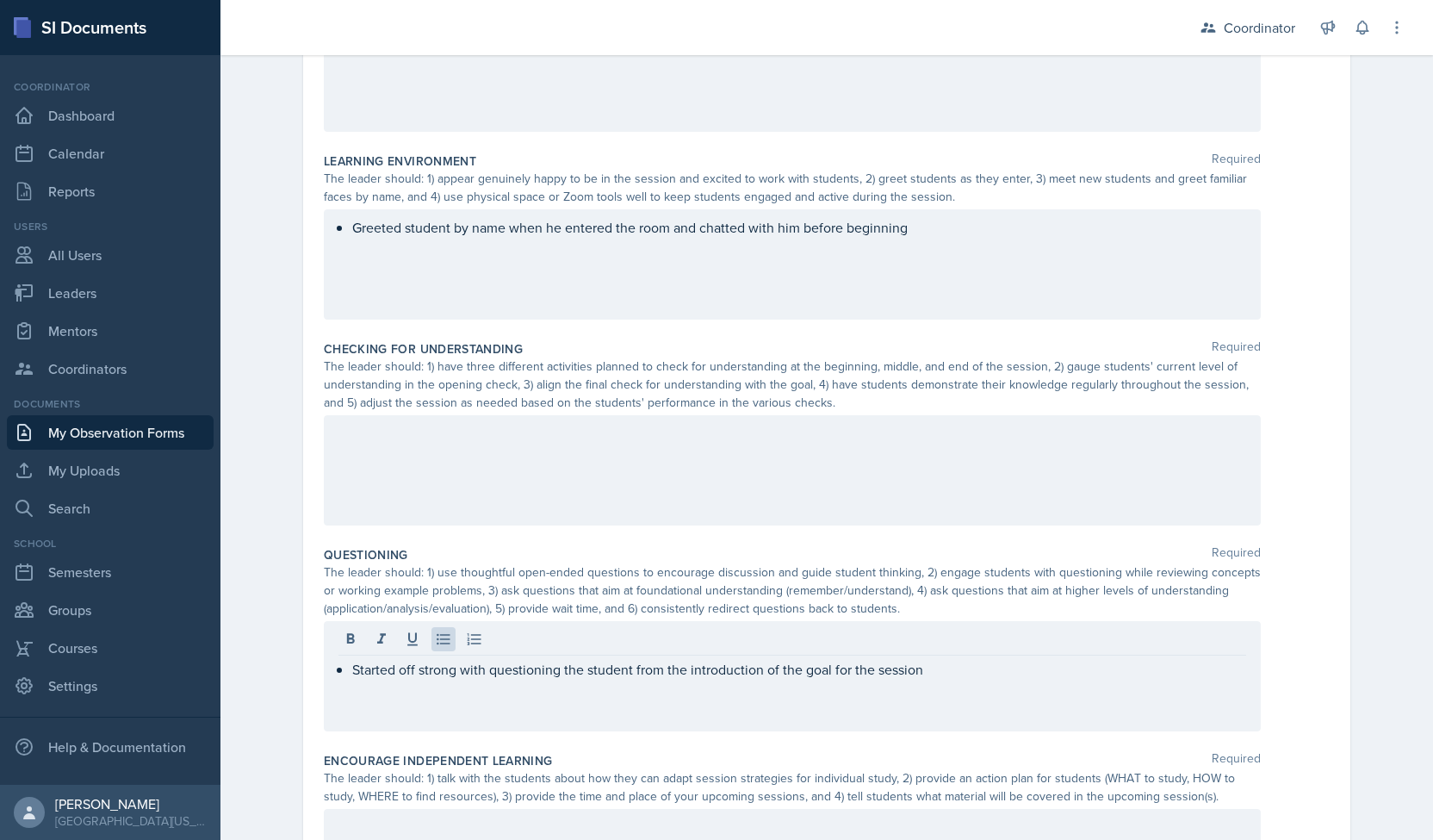
click at [354, 476] on div at bounding box center [792, 470] width 937 height 110
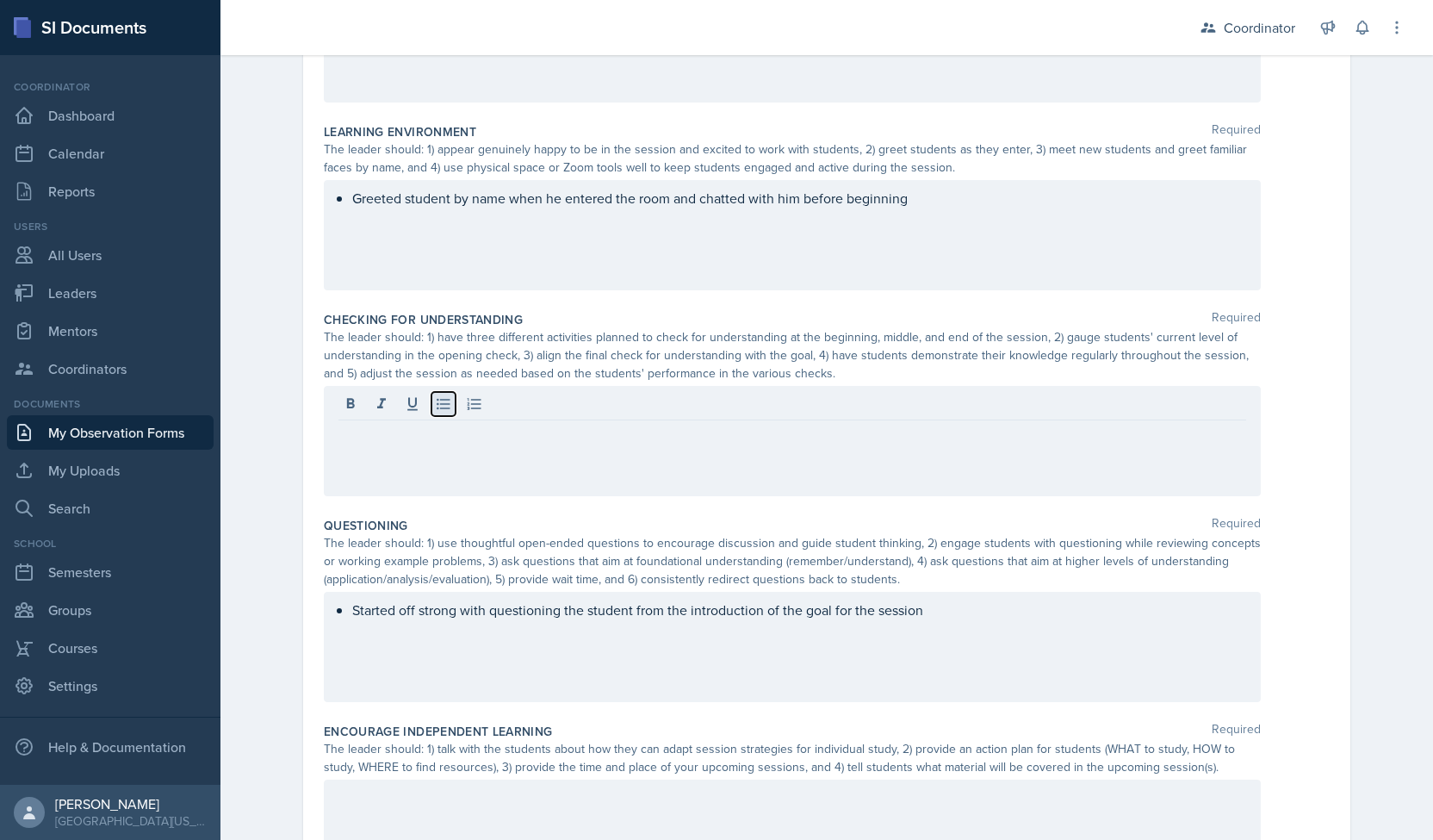
click at [437, 406] on icon at bounding box center [443, 404] width 13 height 11
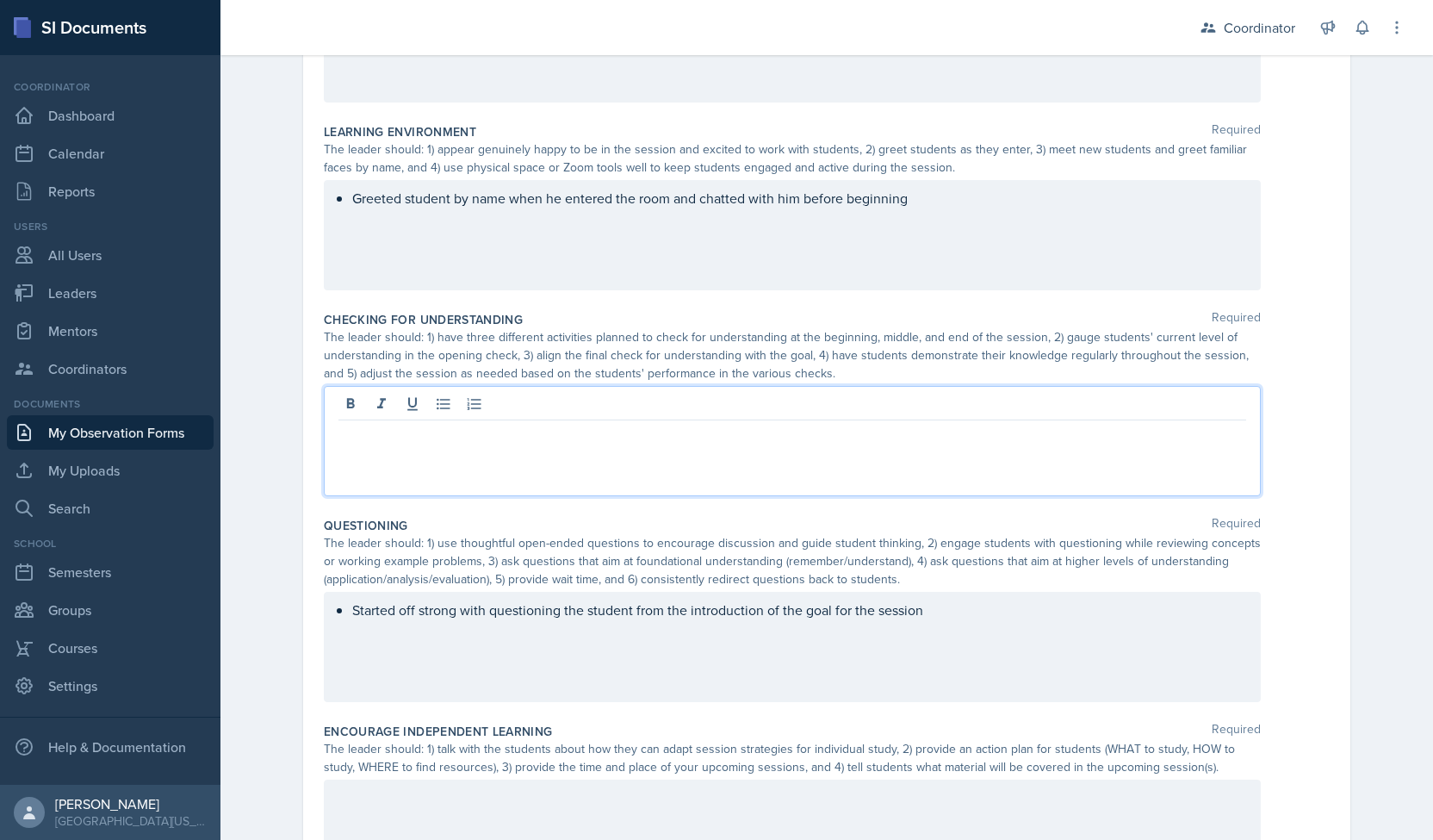
click at [260, 398] on div "Observation Forms Observation Form Observation Form Submitted - Date October 6t…" at bounding box center [826, 250] width 1213 height 1416
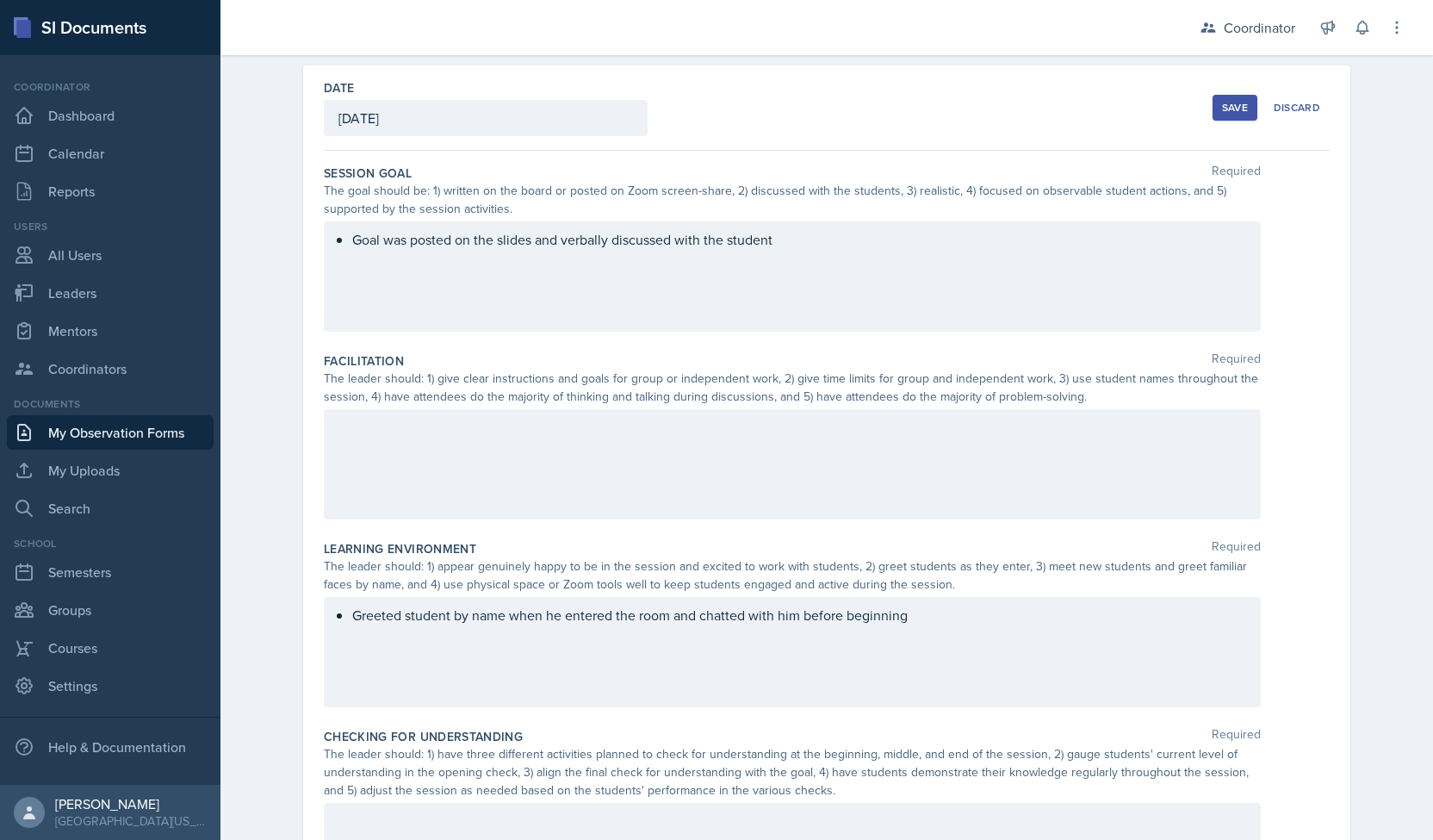
scroll to position [87, 0]
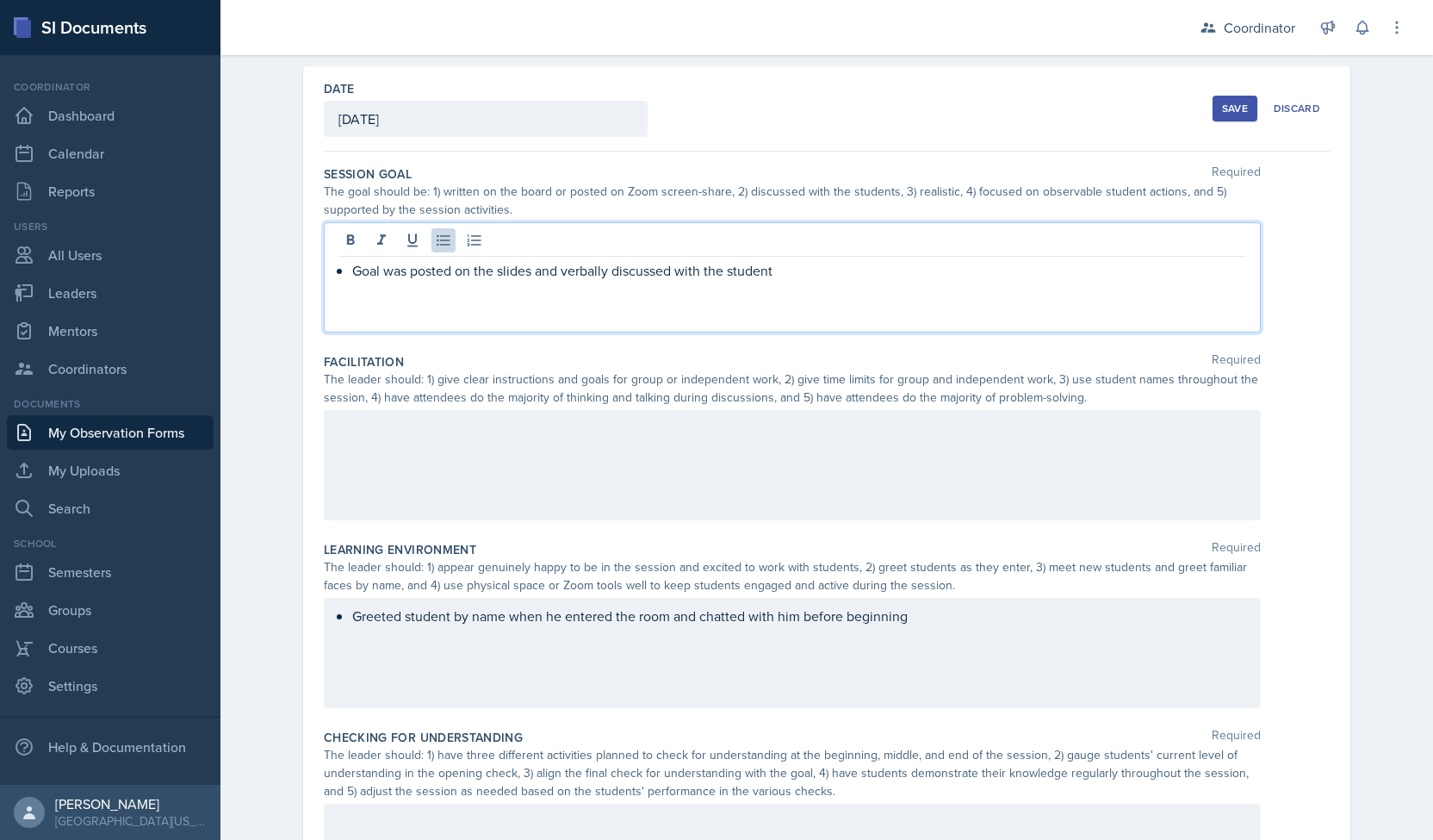
click at [794, 260] on p "Goal was posted on the slides and verbally discussed with the student" at bounding box center [799, 271] width 894 height 21
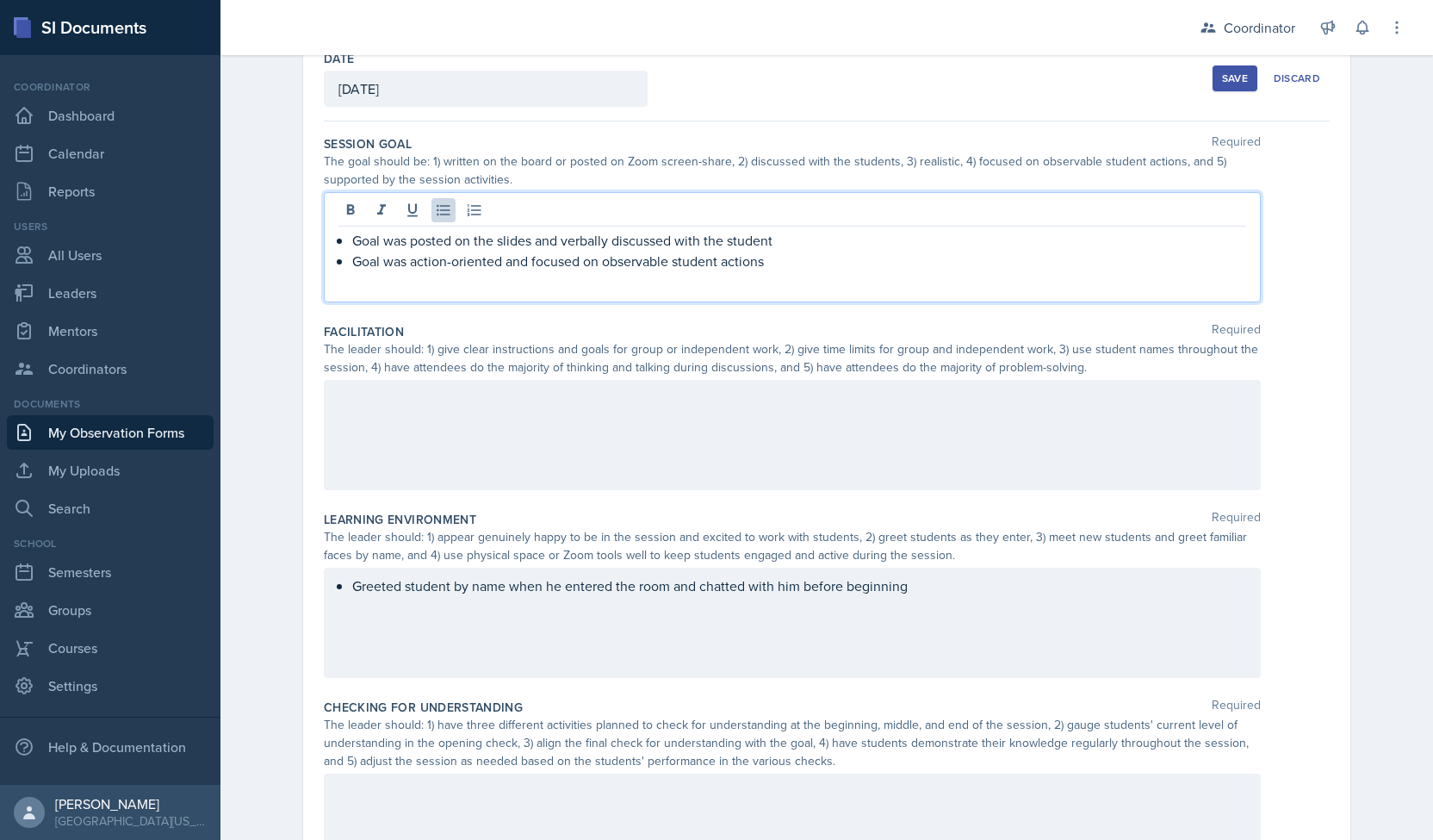
click at [276, 454] on div "Date October 6th, 2025 October 2025 28 29 30 1 2 3 4 5 6 7 8 9 10 11 12 13 14 1…" at bounding box center [827, 691] width 1102 height 1310
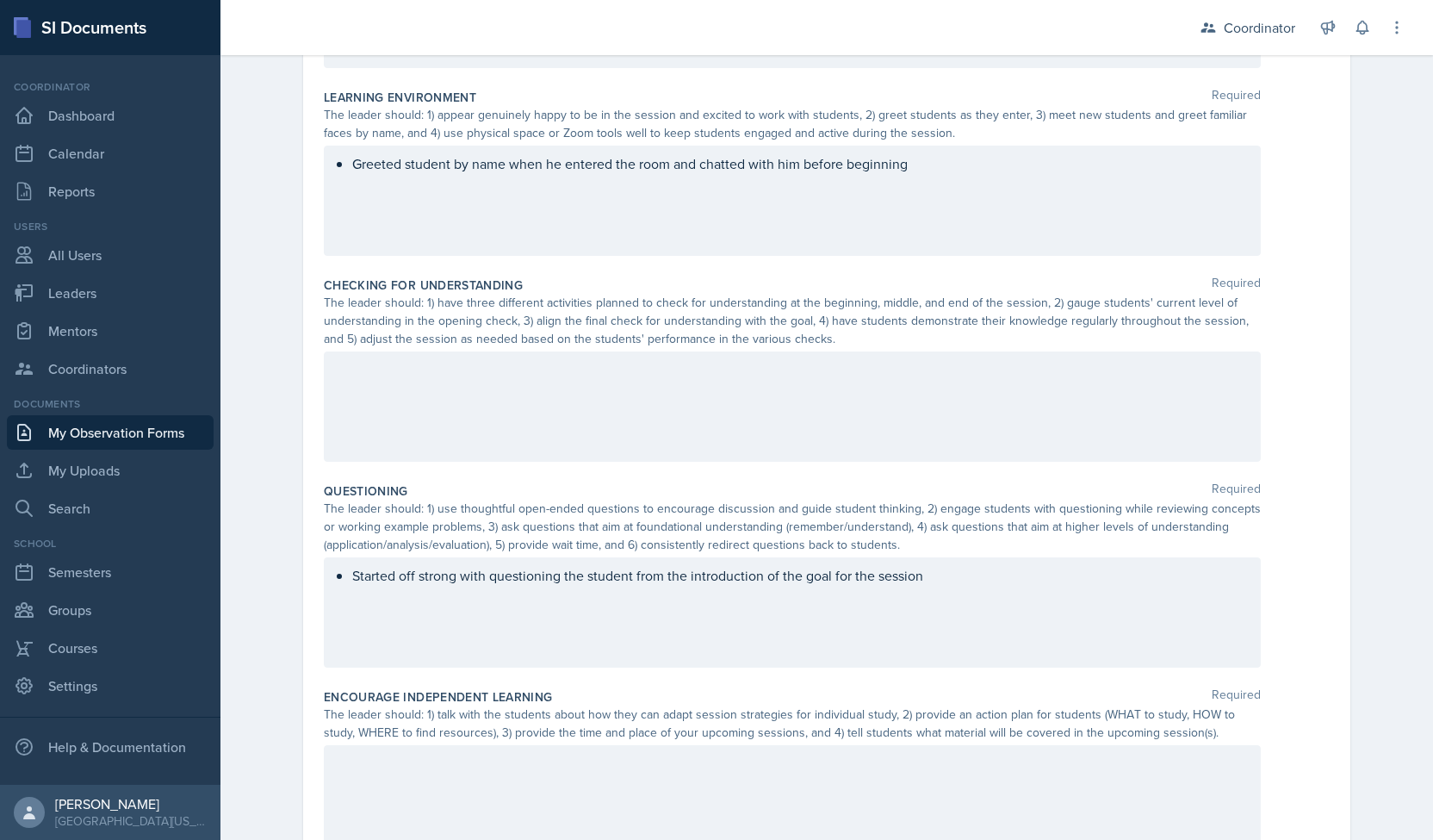
scroll to position [574, 0]
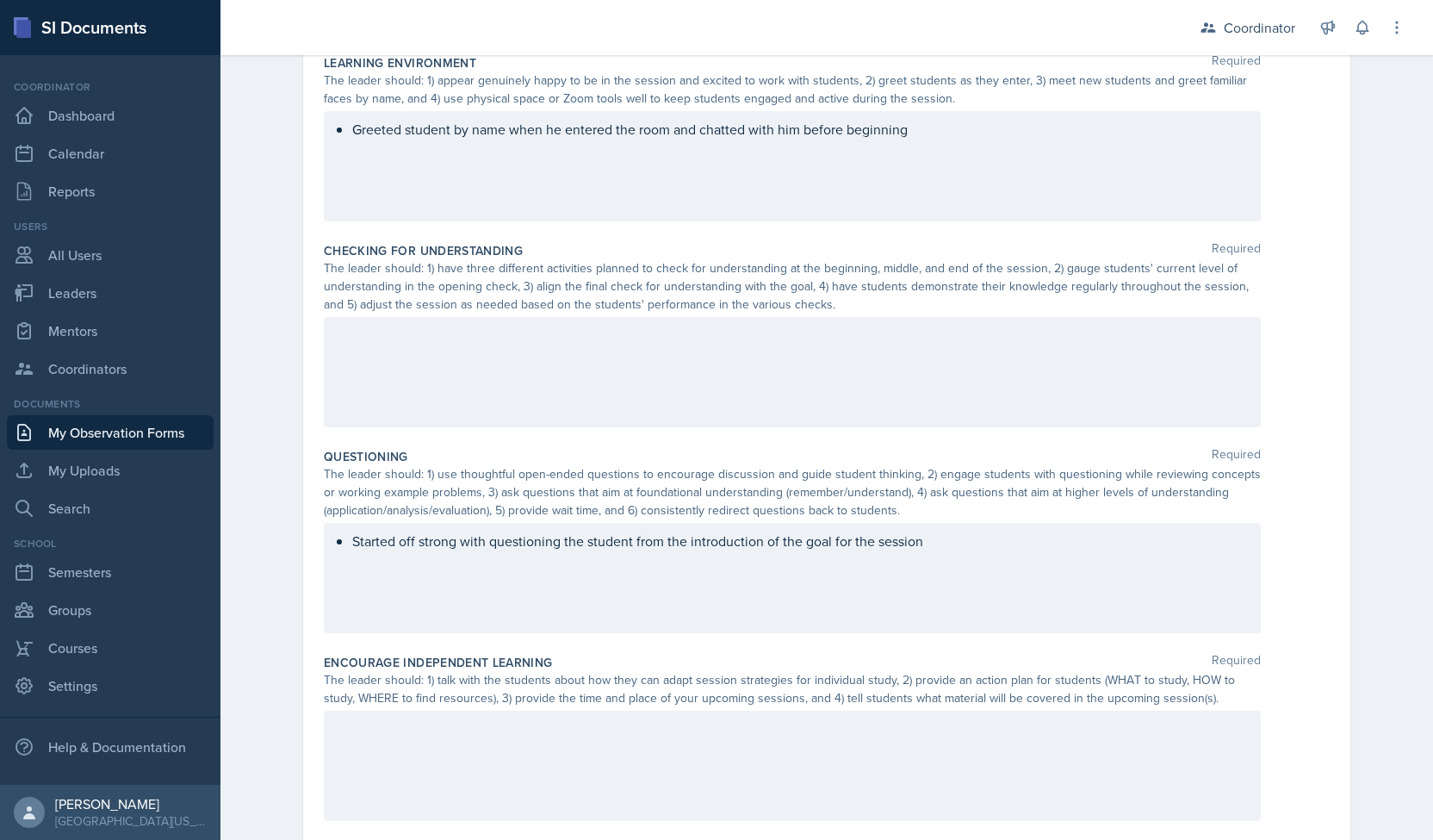
click at [431, 417] on div at bounding box center [792, 372] width 937 height 110
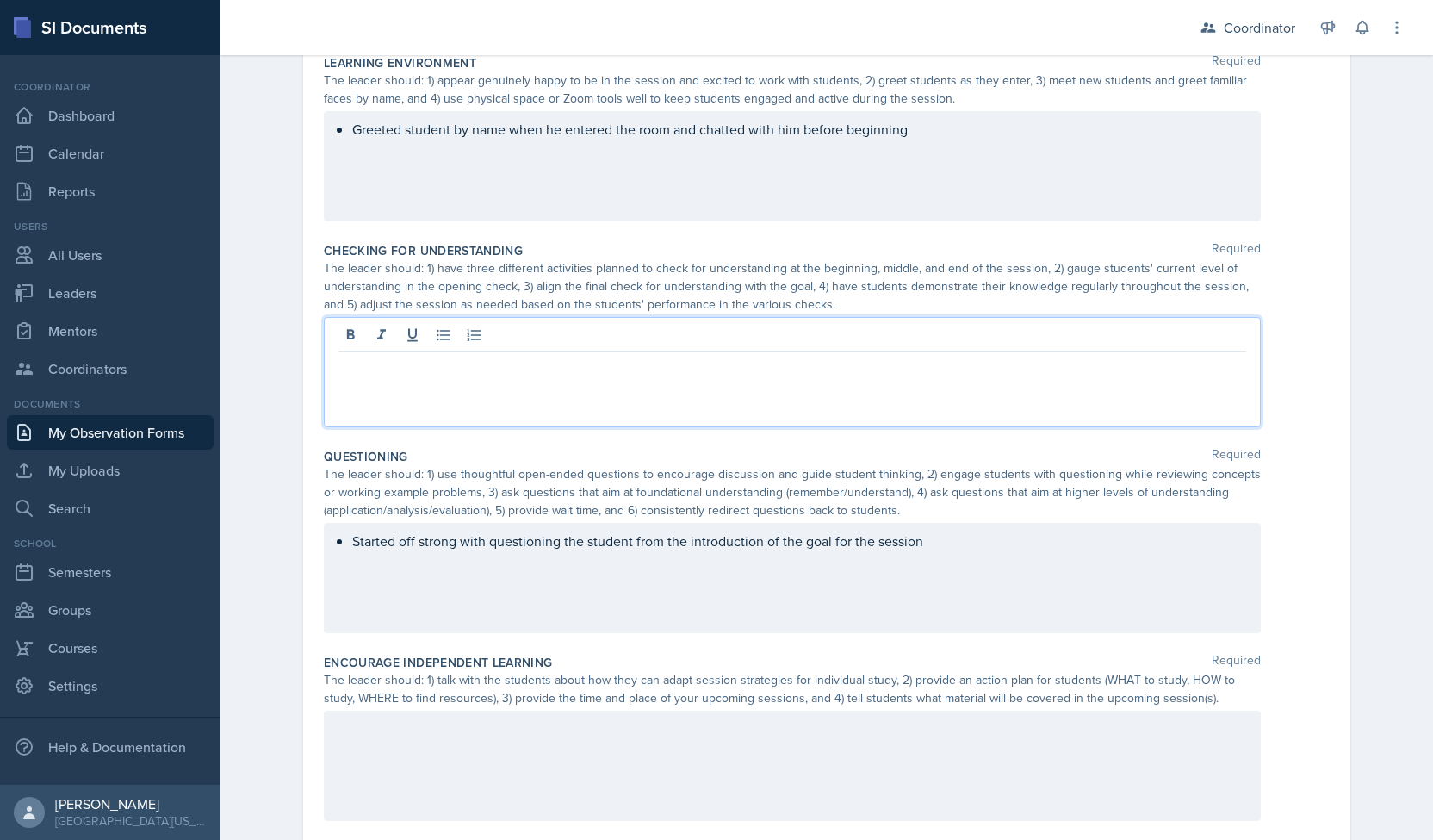
scroll to position [602, 0]
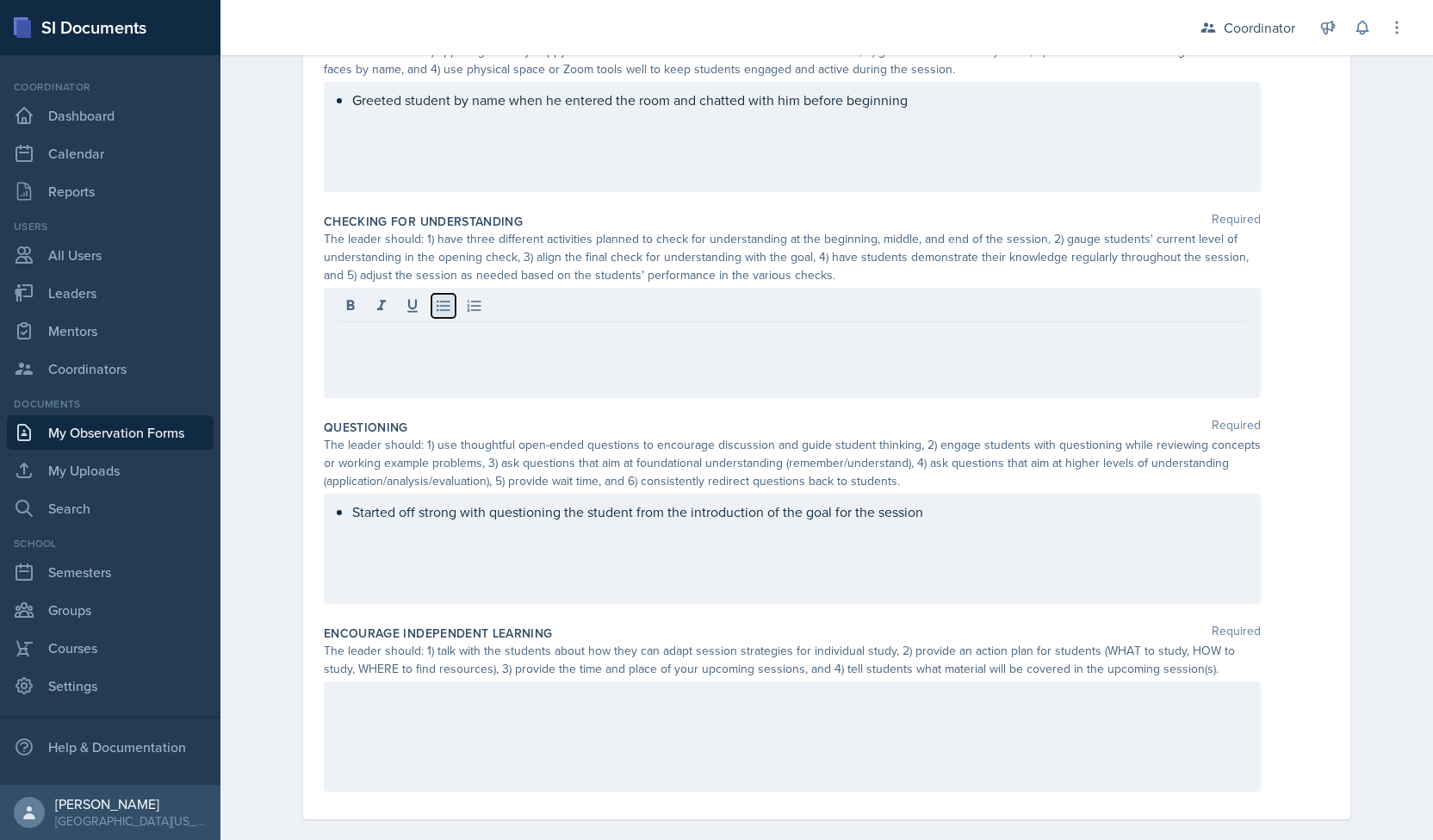
click at [437, 308] on icon at bounding box center [443, 306] width 13 height 11
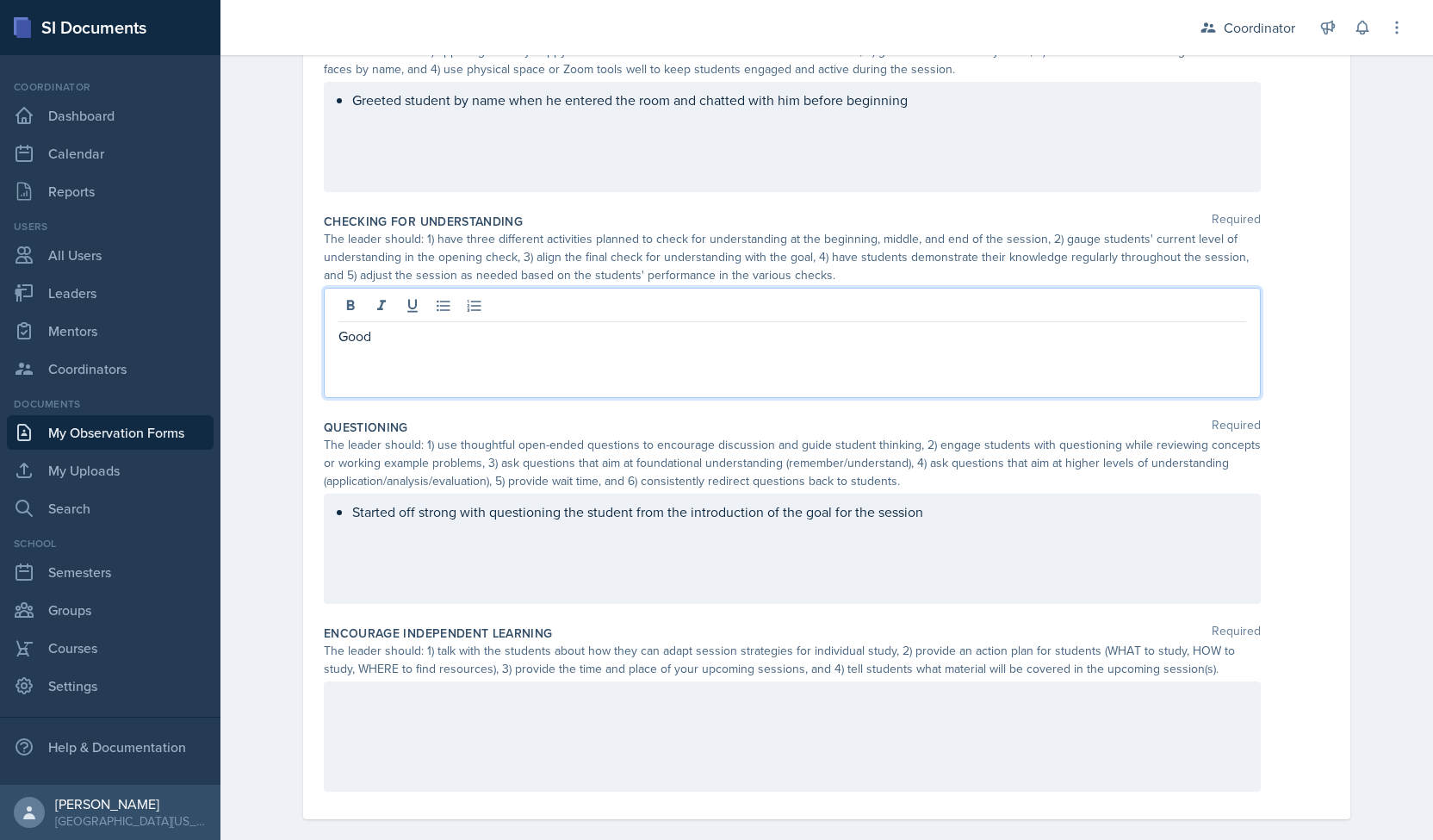
click at [389, 336] on p "Good" at bounding box center [793, 336] width 908 height 21
click at [439, 300] on icon at bounding box center [443, 306] width 13 height 11
click at [414, 334] on p "Good" at bounding box center [799, 336] width 894 height 21
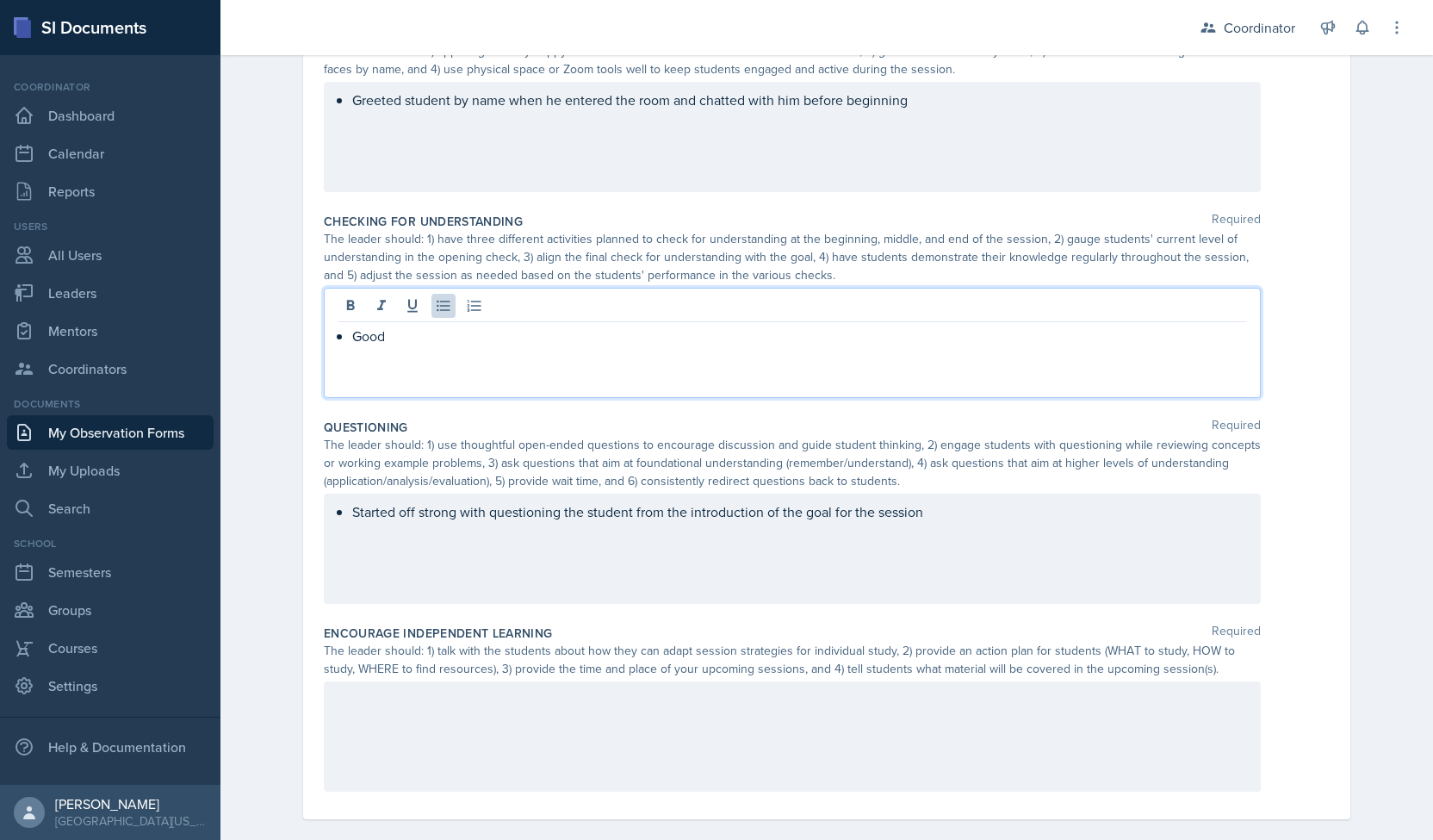
click at [414, 334] on p "Good" at bounding box center [799, 336] width 894 height 21
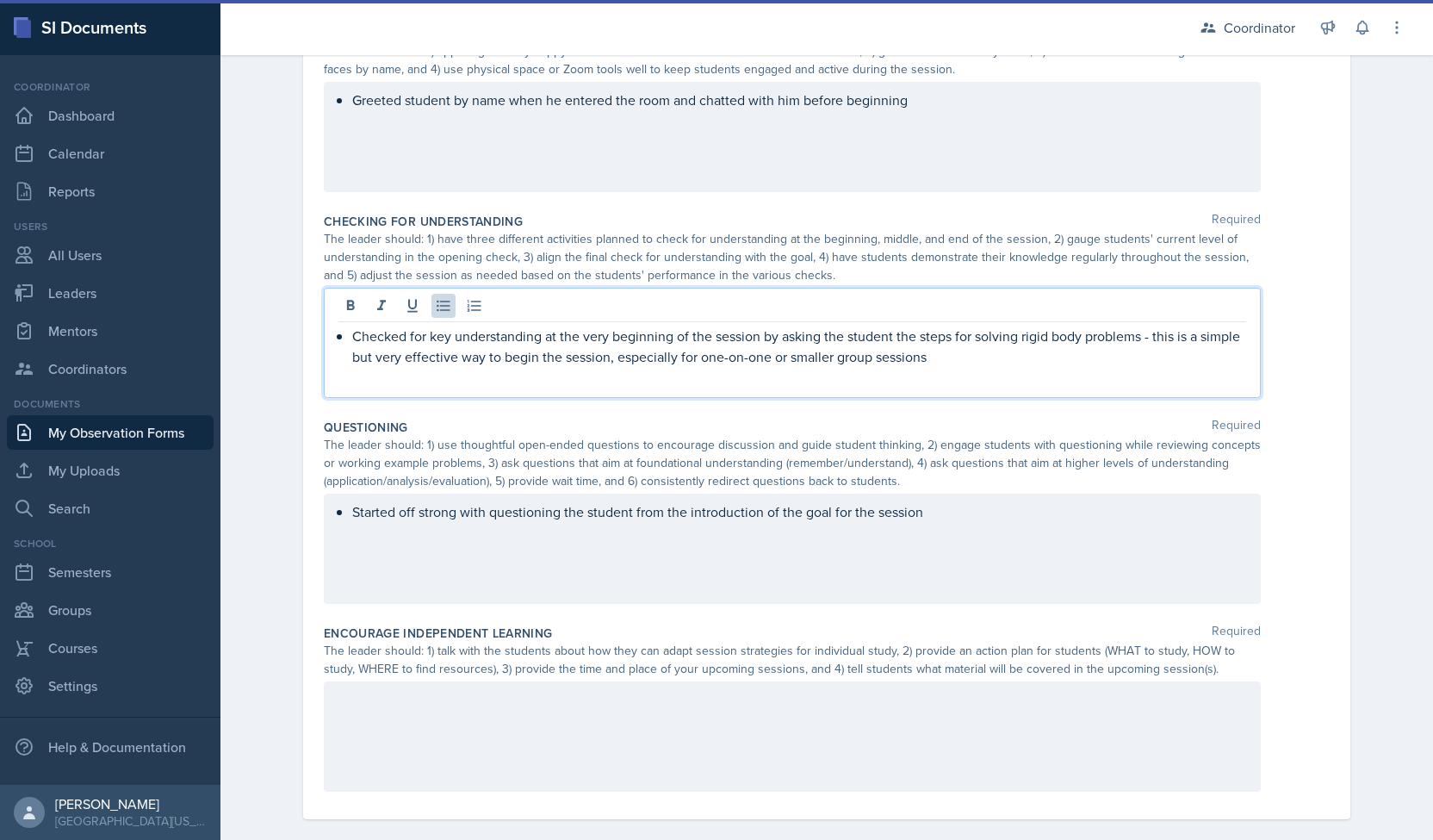
click at [262, 344] on div "Observation Forms Observation Form Observation Form Submitted - Date October 6t…" at bounding box center [826, 152] width 1213 height 1416
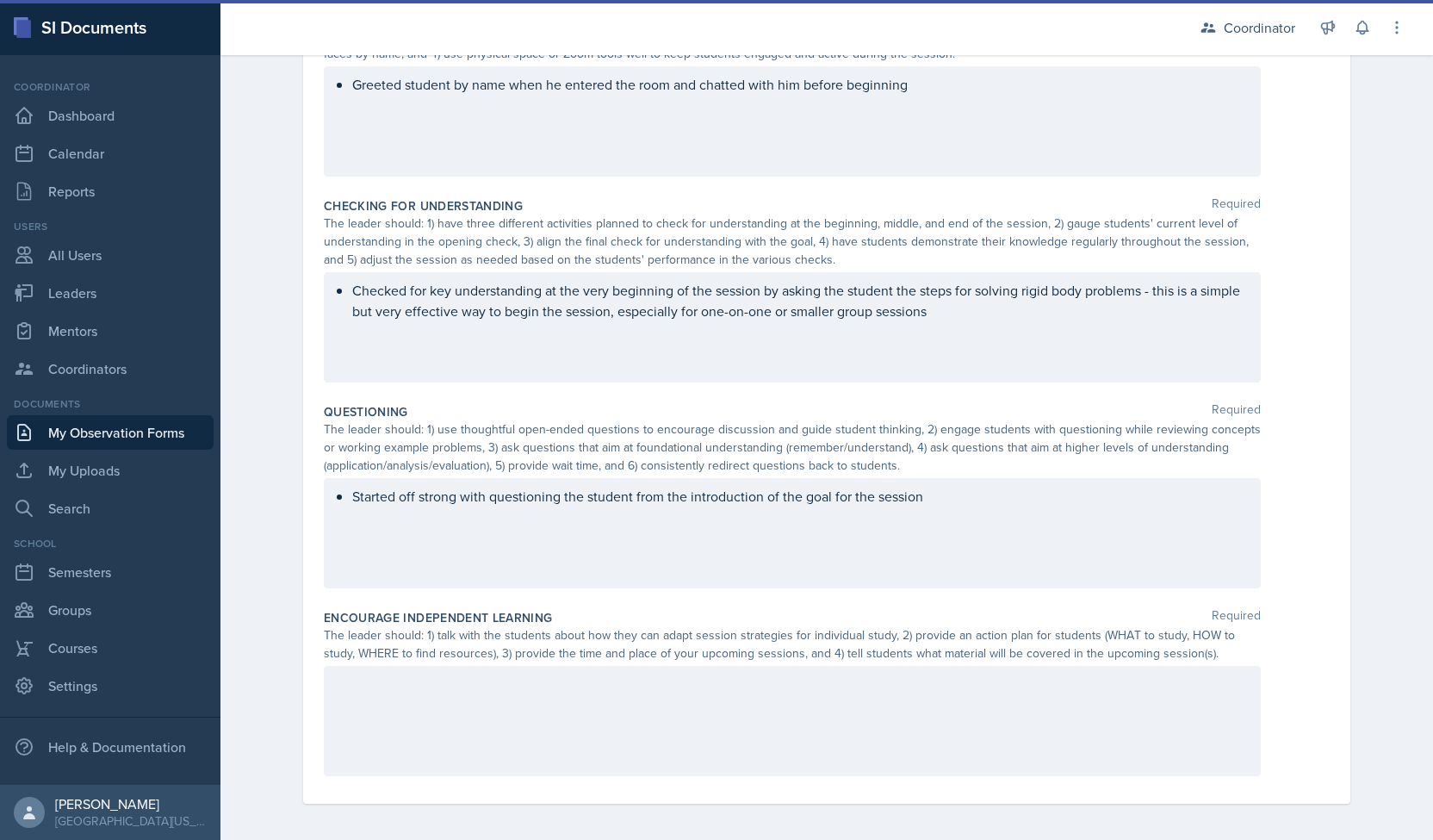
scroll to position [622, 0]
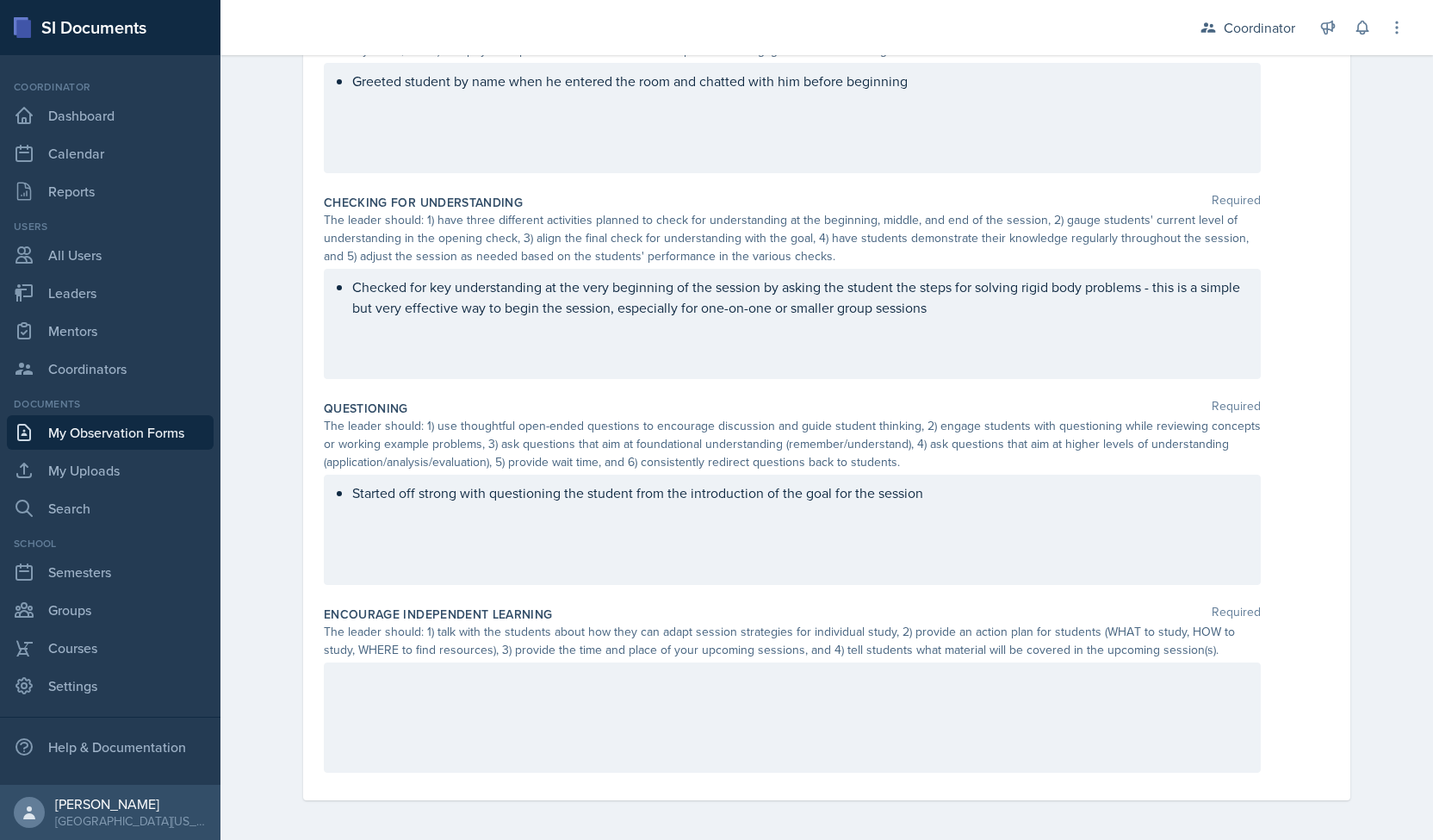
click at [948, 492] on div "Started off strong with questioning the student from the introduction of the go…" at bounding box center [792, 529] width 937 height 110
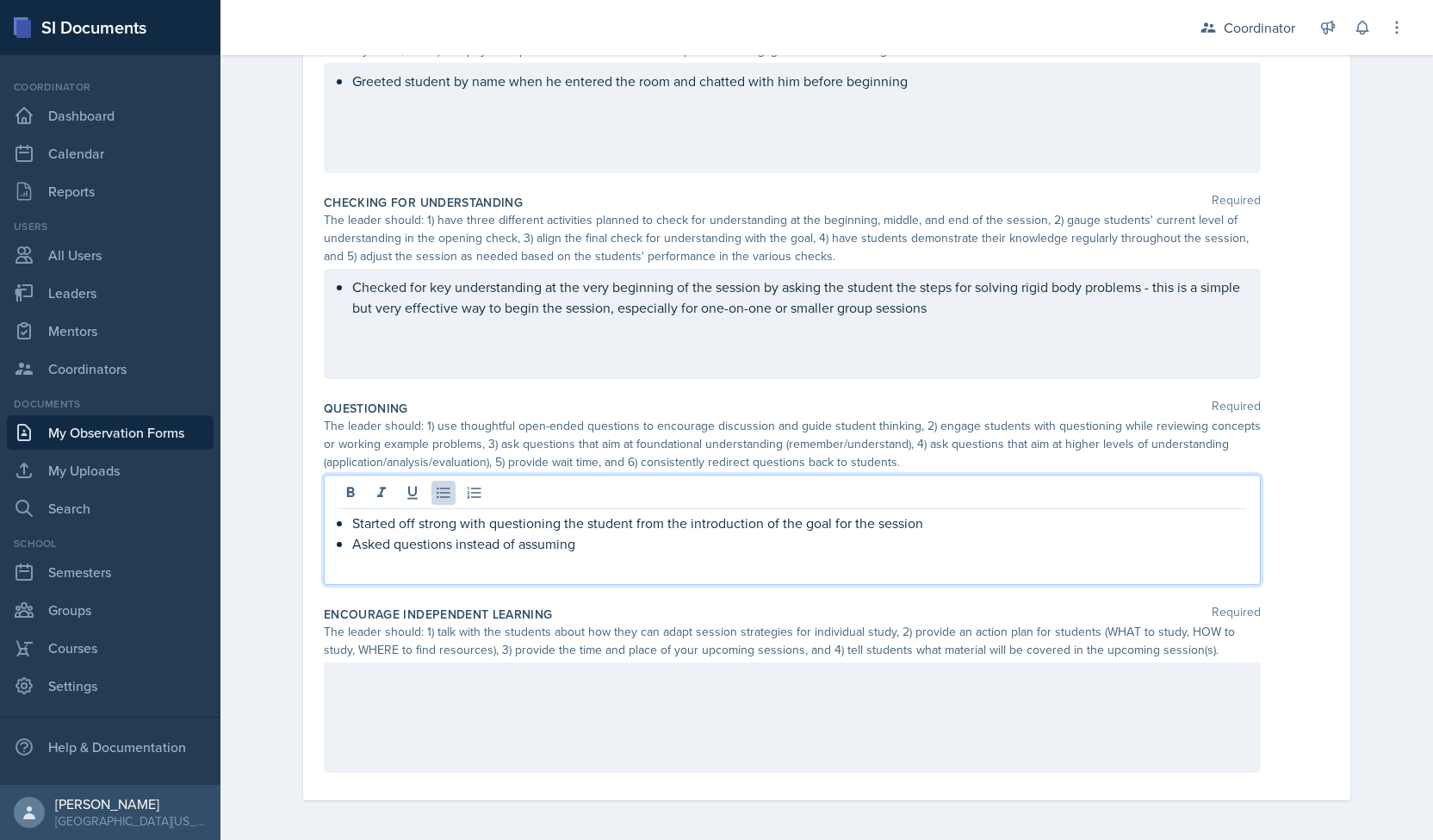
click at [985, 308] on p "Checked for key understanding at the very beginning of the session by asking th…" at bounding box center [799, 297] width 894 height 41
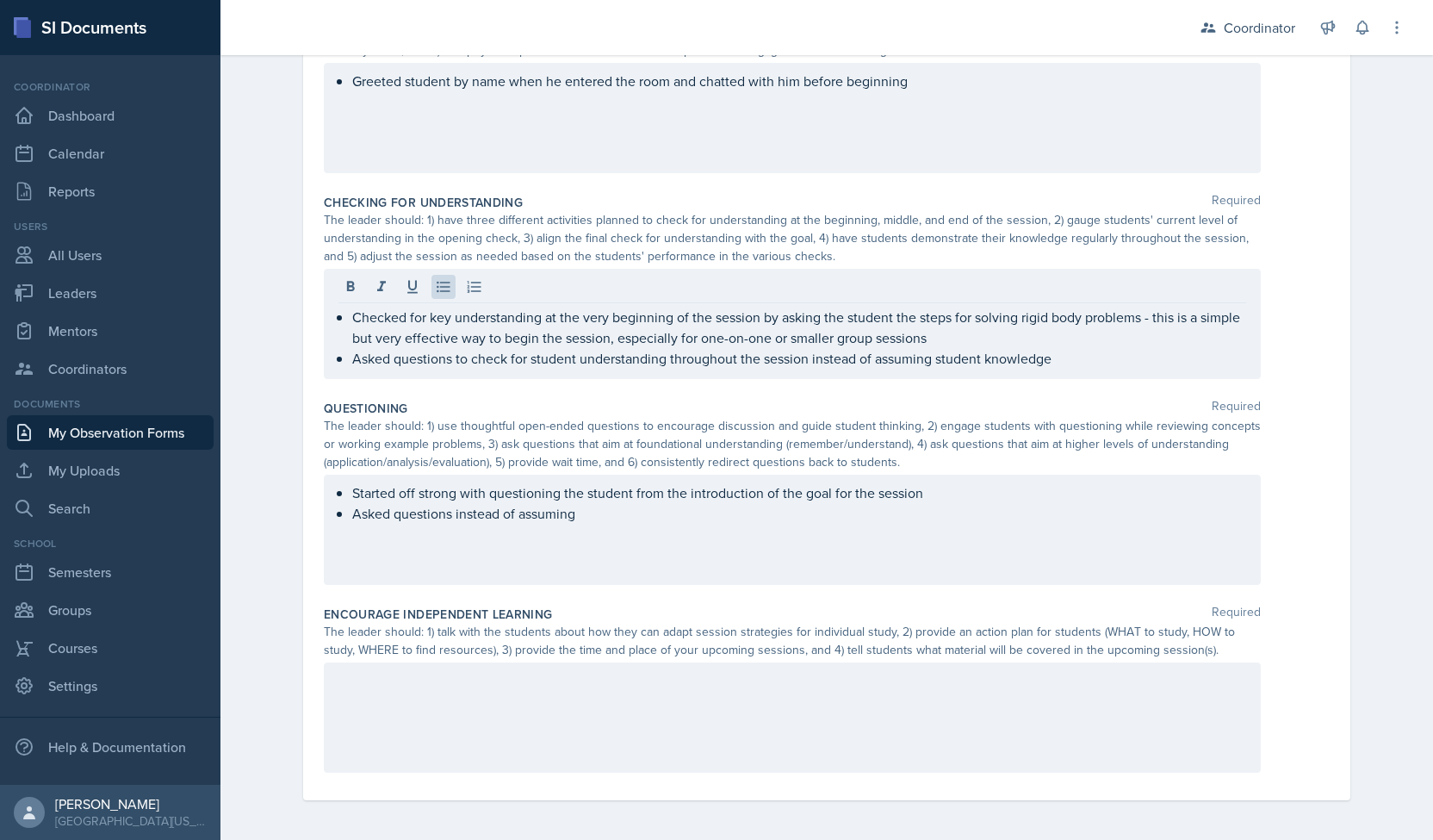
click at [510, 531] on div "Started off strong with questioning the student from the introduction of the go…" at bounding box center [792, 529] width 937 height 110
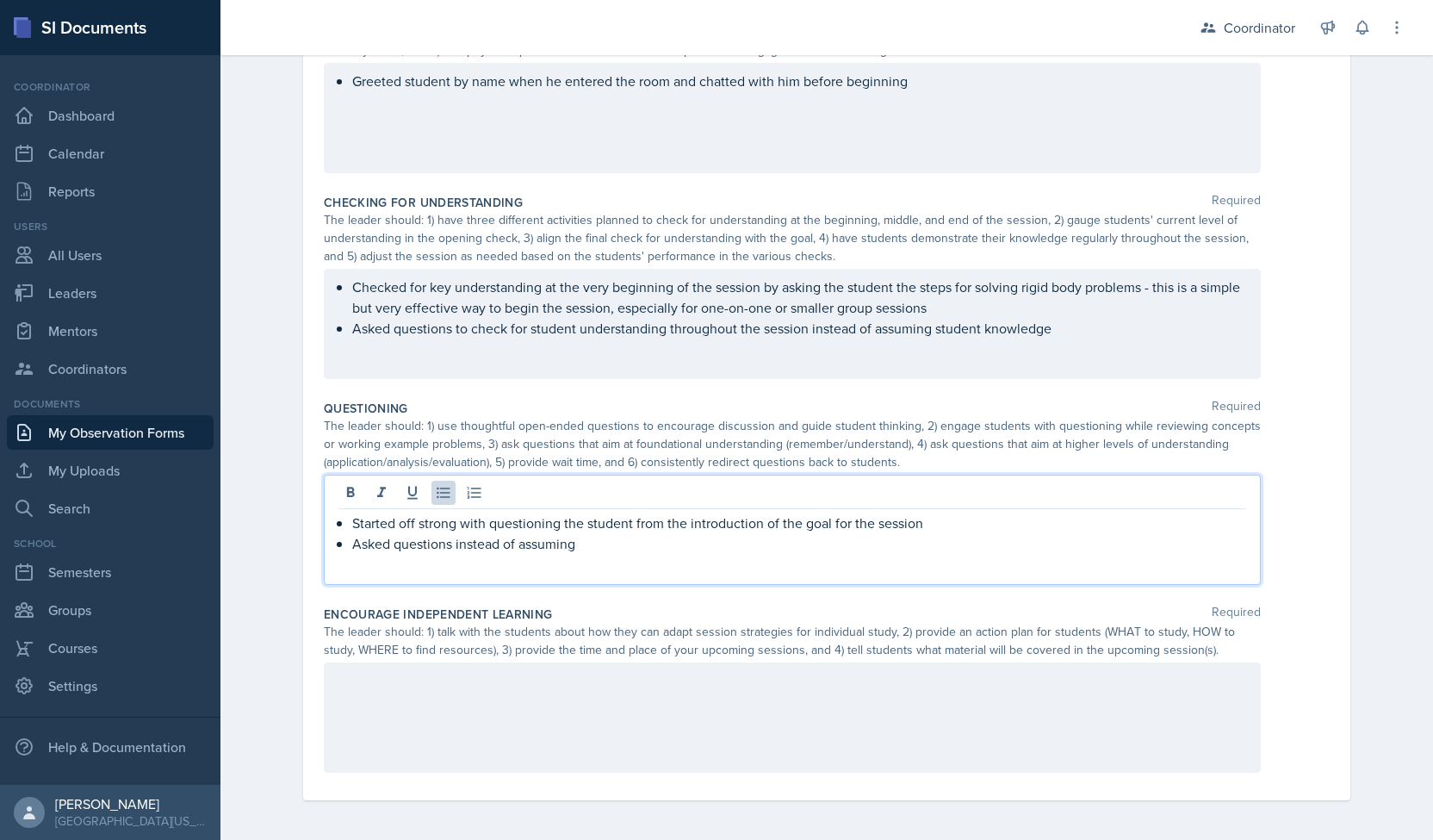
click at [482, 539] on p "Asked questions instead of assuming" at bounding box center [799, 543] width 894 height 21
click at [257, 384] on div "Observation Forms Observation Form Observation Form Submitted - Date October 6t…" at bounding box center [826, 133] width 1213 height 1416
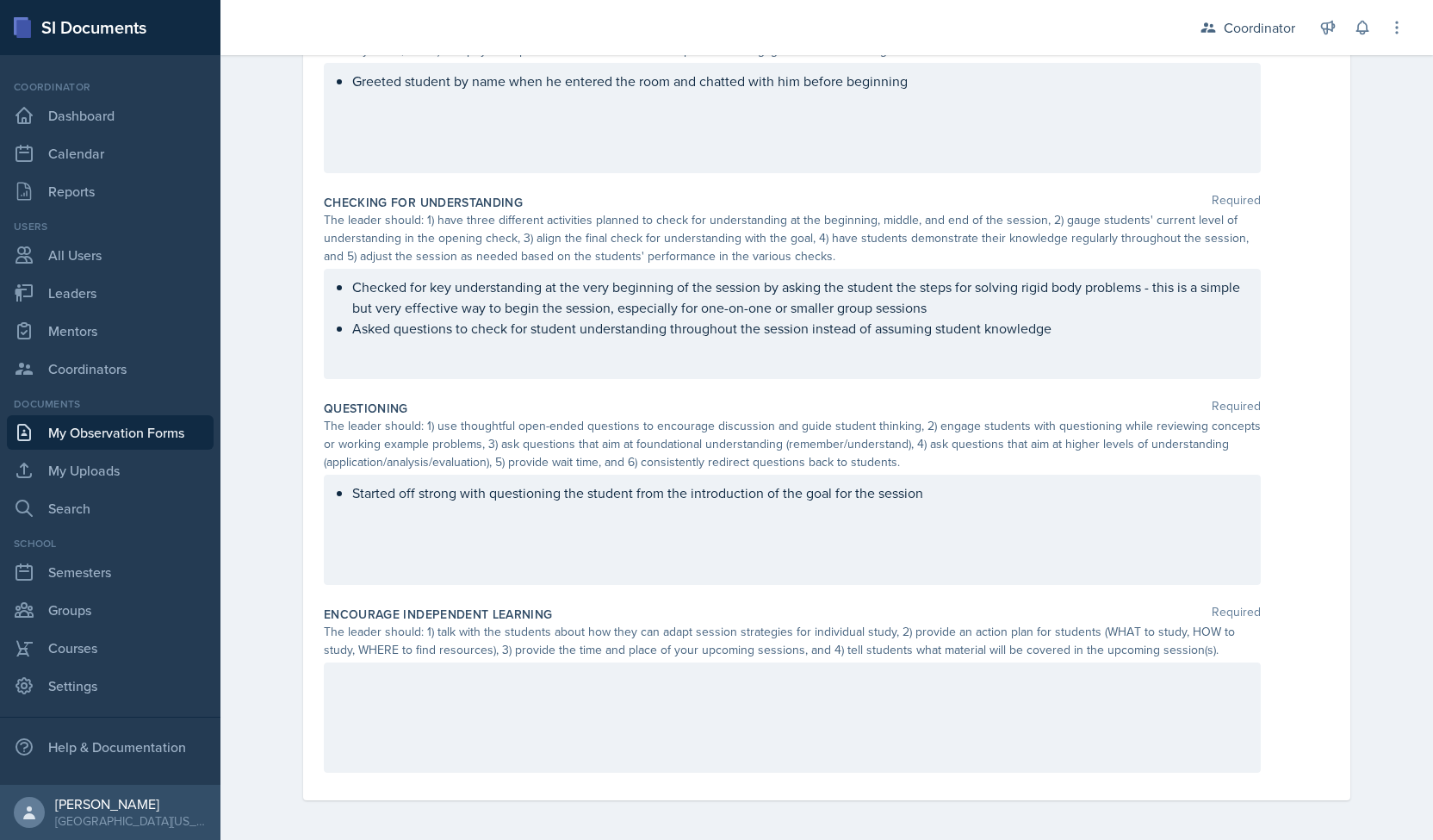
click at [949, 487] on div "Started off strong with questioning the student from the introduction of the go…" at bounding box center [792, 529] width 937 height 110
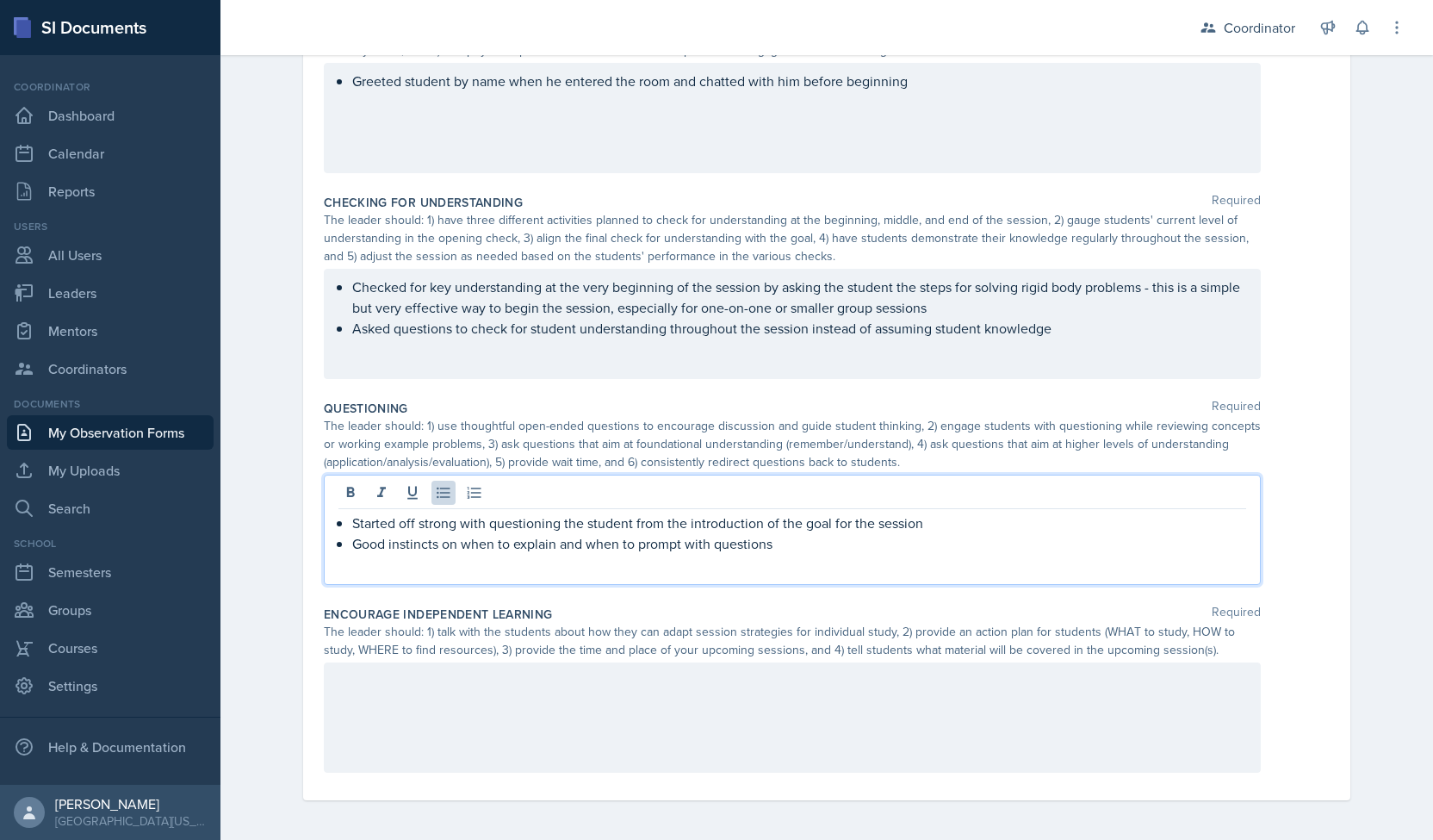
click at [262, 396] on div "Observation Forms Observation Form Observation Form Submitted - Date October 6t…" at bounding box center [826, 133] width 1213 height 1416
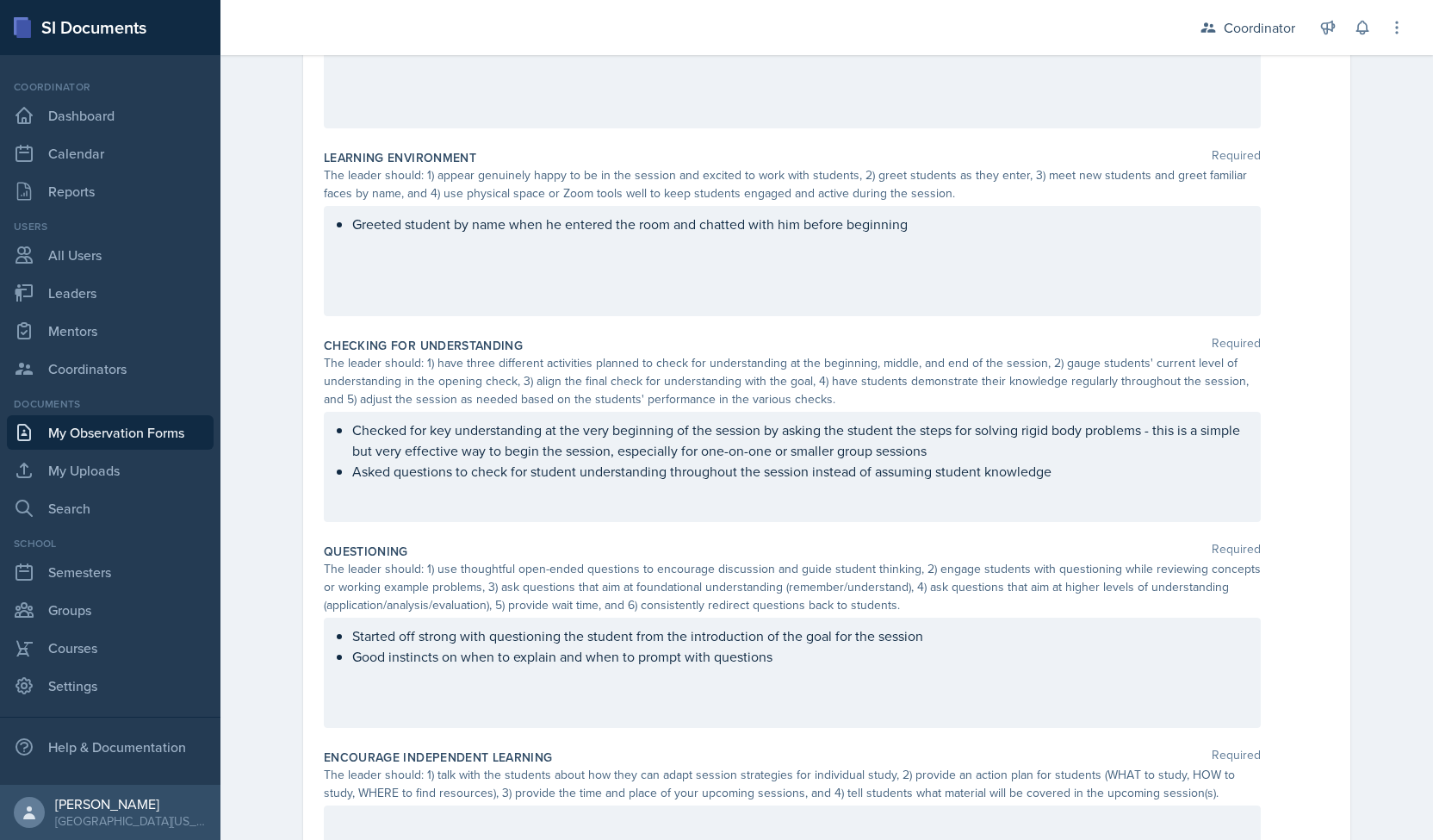
scroll to position [479, 0]
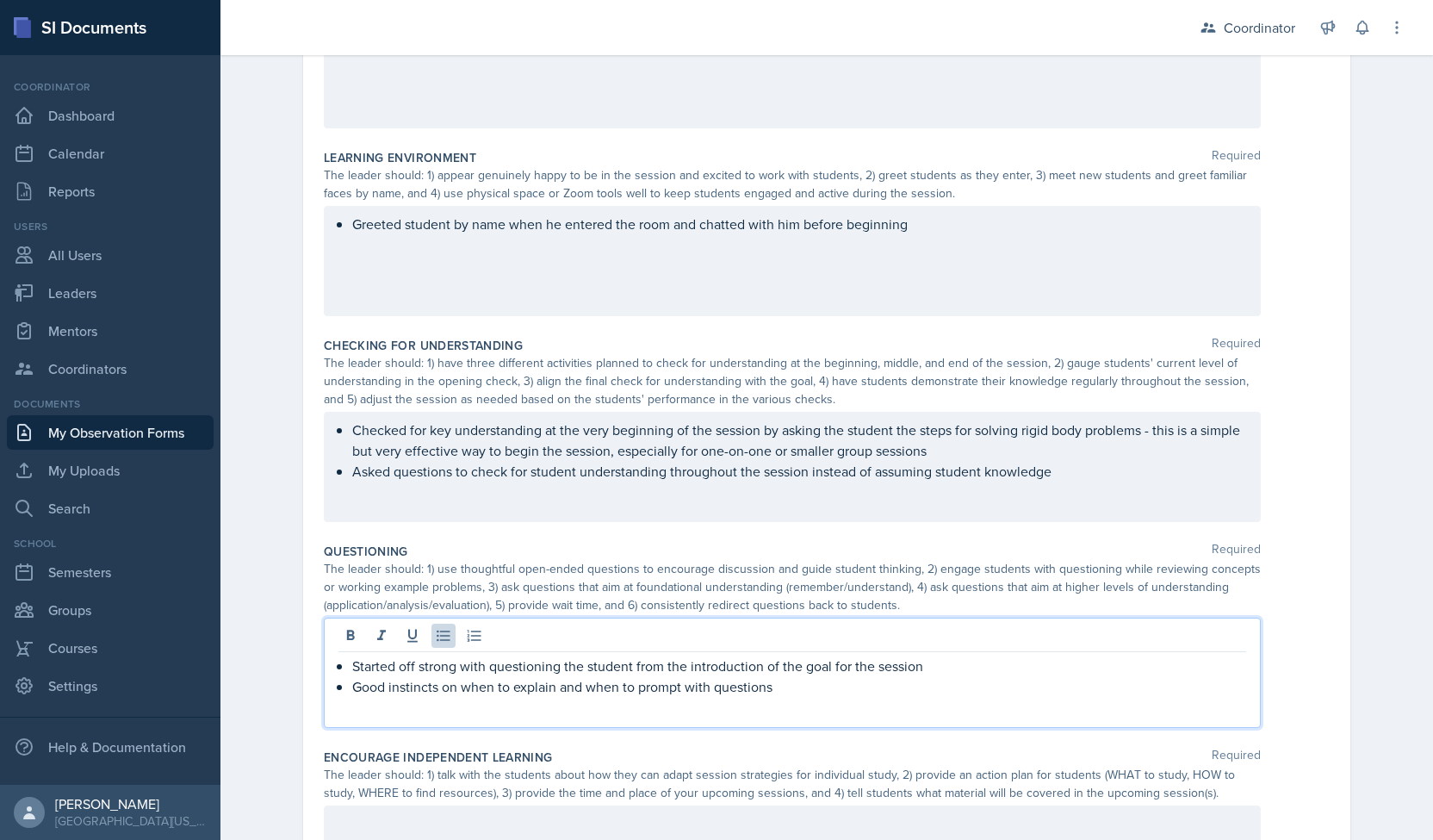
click at [561, 635] on div "Started off strong with questioning the student from the introduction of the go…" at bounding box center [792, 672] width 937 height 110
drag, startPoint x: 561, startPoint y: 635, endPoint x: 540, endPoint y: 661, distance: 33.4
click at [540, 661] on p "Started off strong with questioning the student from the introduction of the go…" at bounding box center [799, 666] width 894 height 21
click at [558, 661] on p "Started off strong with questioning the student from the introduction of the go…" at bounding box center [799, 666] width 894 height 21
click at [693, 665] on p "Started off strong with questioning by asking the student from the introduction…" at bounding box center [799, 666] width 894 height 21
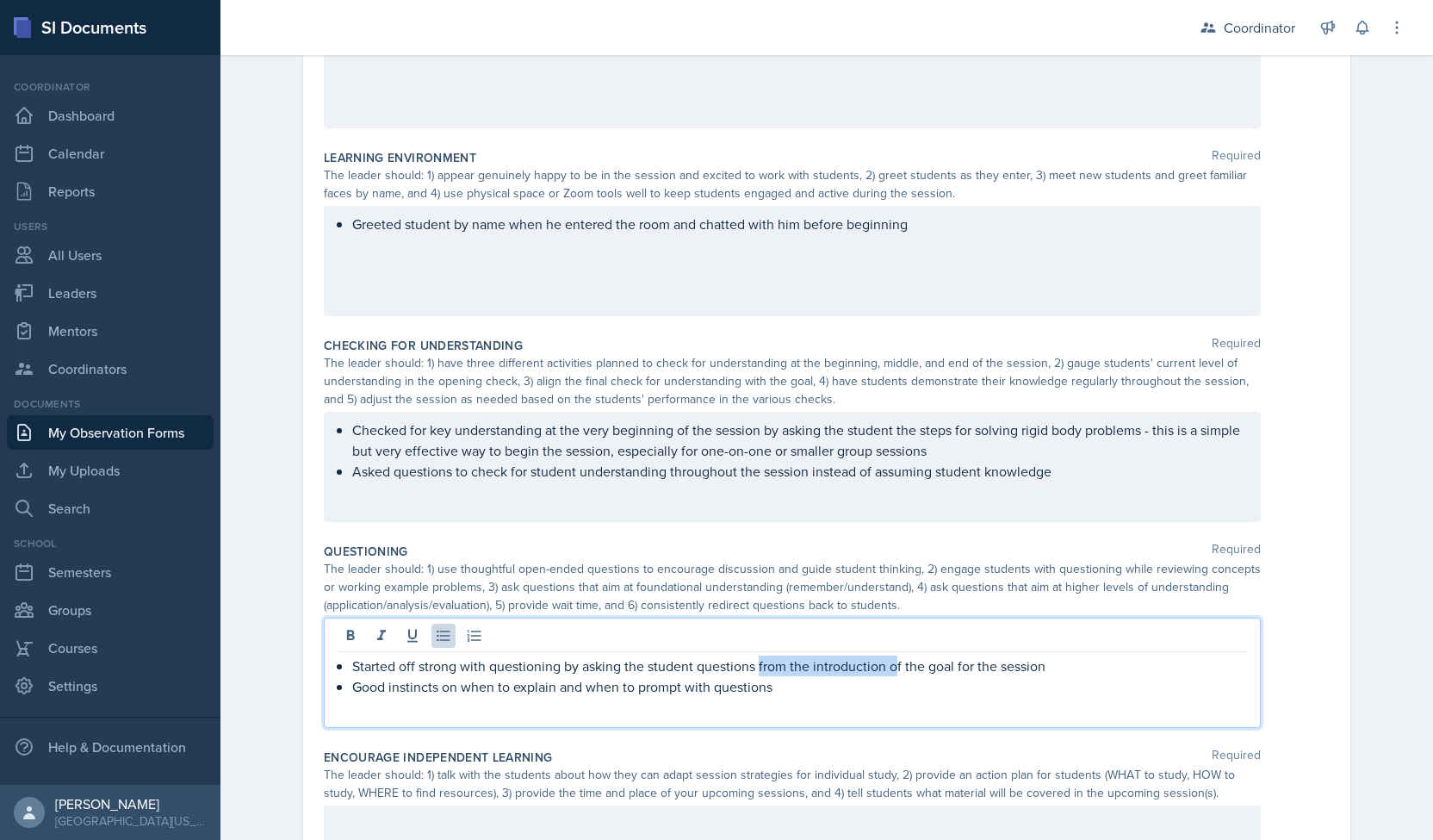
drag, startPoint x: 751, startPoint y: 662, endPoint x: 891, endPoint y: 665, distance: 140.0
click at [891, 665] on p "Started off strong with questioning by asking the student questions from the in…" at bounding box center [799, 666] width 894 height 21
click at [975, 668] on p "Started off strong with questioning by asking the student questions along with …" at bounding box center [799, 666] width 894 height 21
click at [285, 549] on div "Date October 6th, 2025 October 2025 28 29 30 1 2 3 4 5 6 7 8 9 10 11 12 13 14 1…" at bounding box center [827, 329] width 1102 height 1310
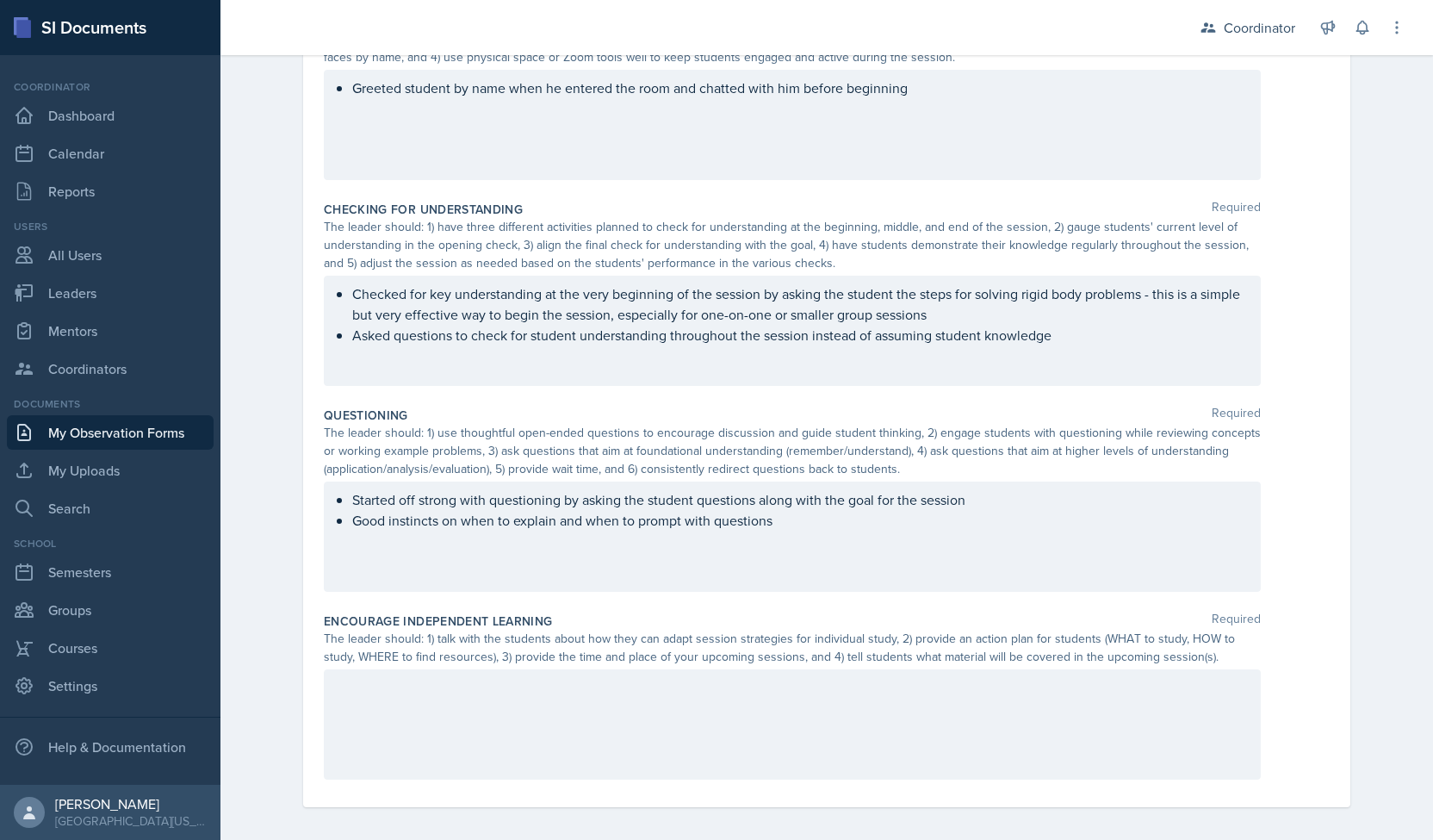
scroll to position [616, 0]
click at [794, 513] on ul "Started off strong with questioning by asking the student questions along with …" at bounding box center [799, 507] width 894 height 41
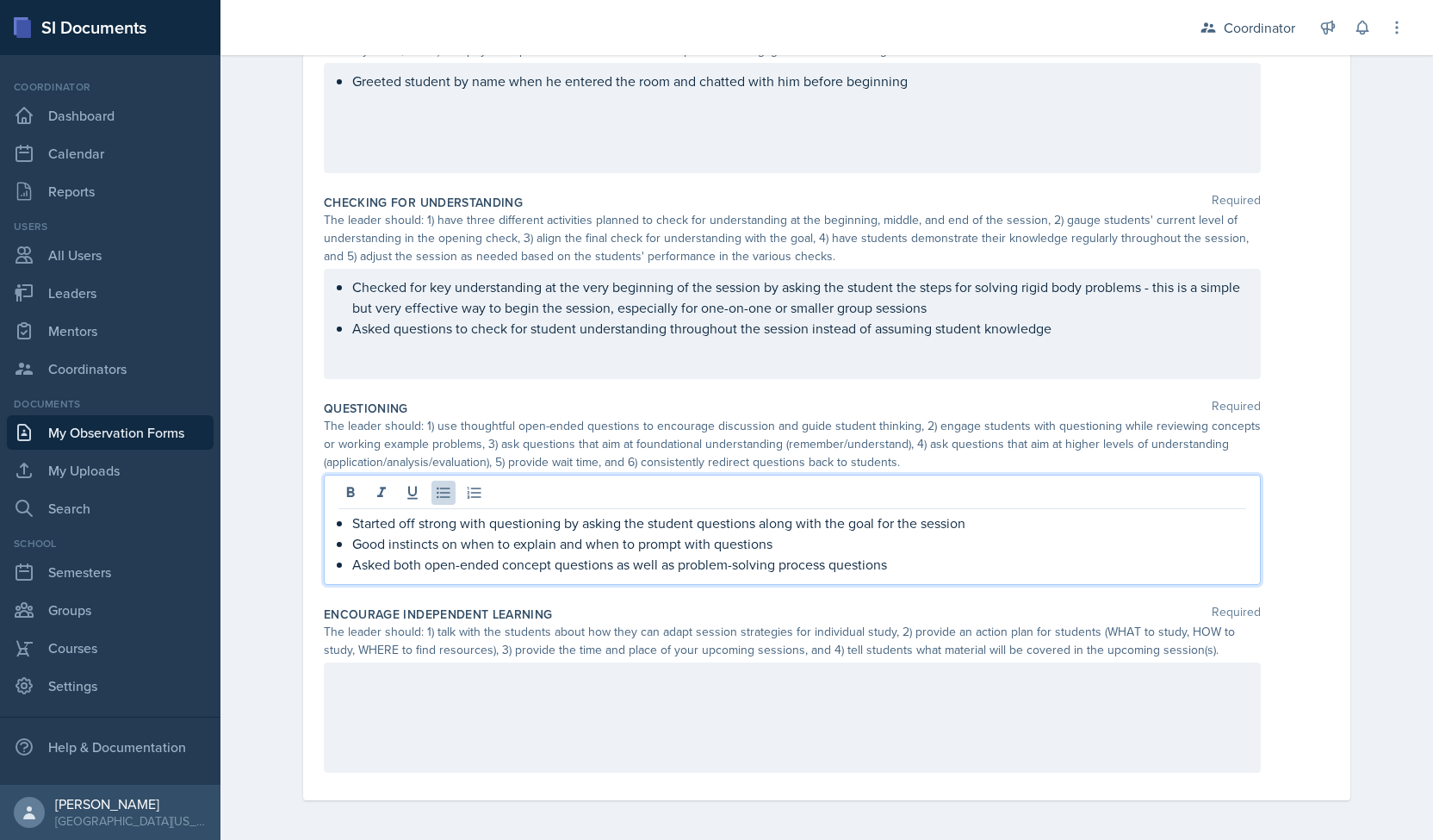
click at [823, 564] on p "Asked both open-ended concept questions as well as problem-solving process ques…" at bounding box center [799, 564] width 894 height 21
click at [1001, 566] on p "Asked both open-ended concept questions as well as problem-solving process/step…" at bounding box center [799, 564] width 894 height 21
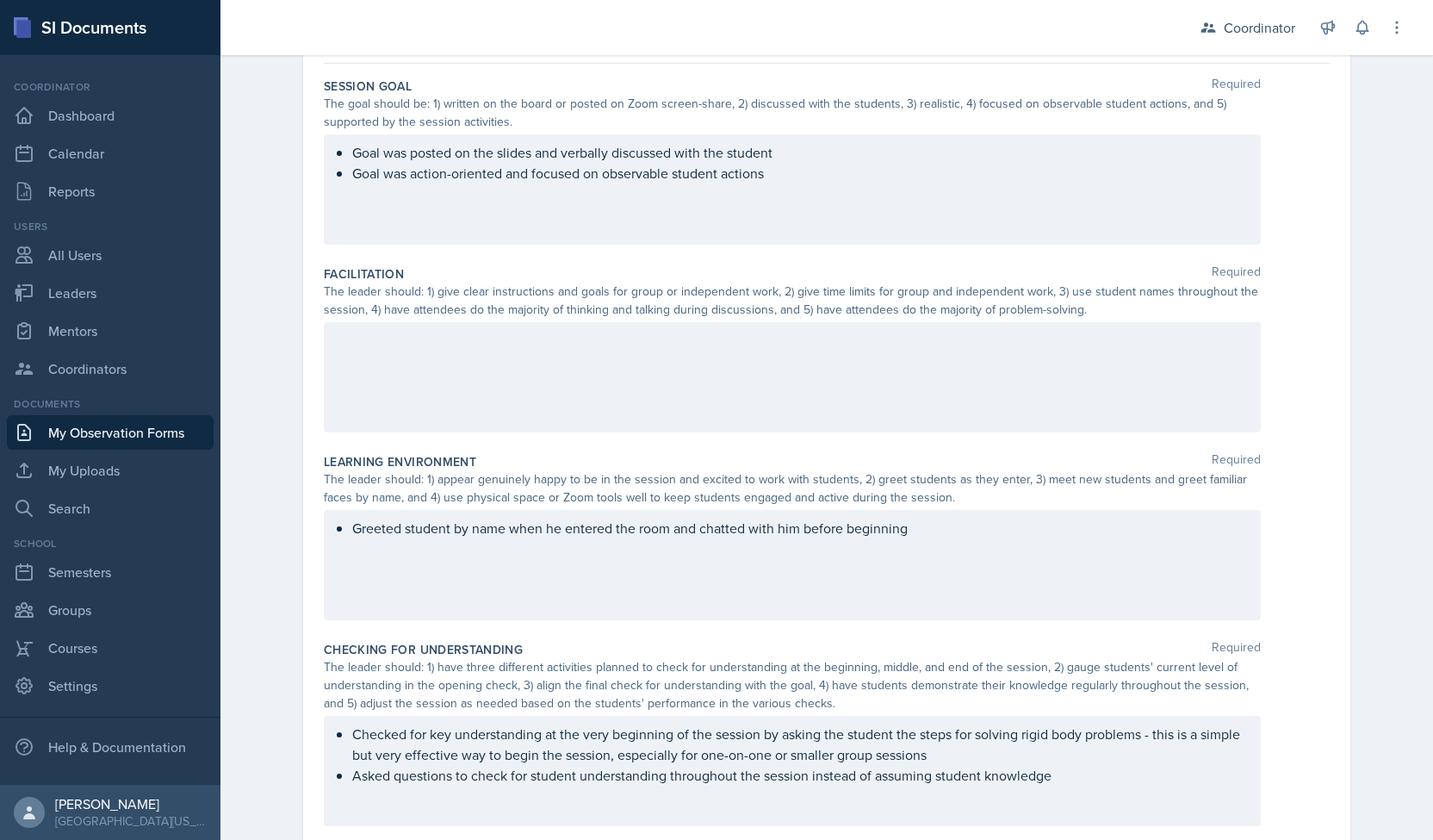
click at [437, 390] on div at bounding box center [792, 377] width 937 height 110
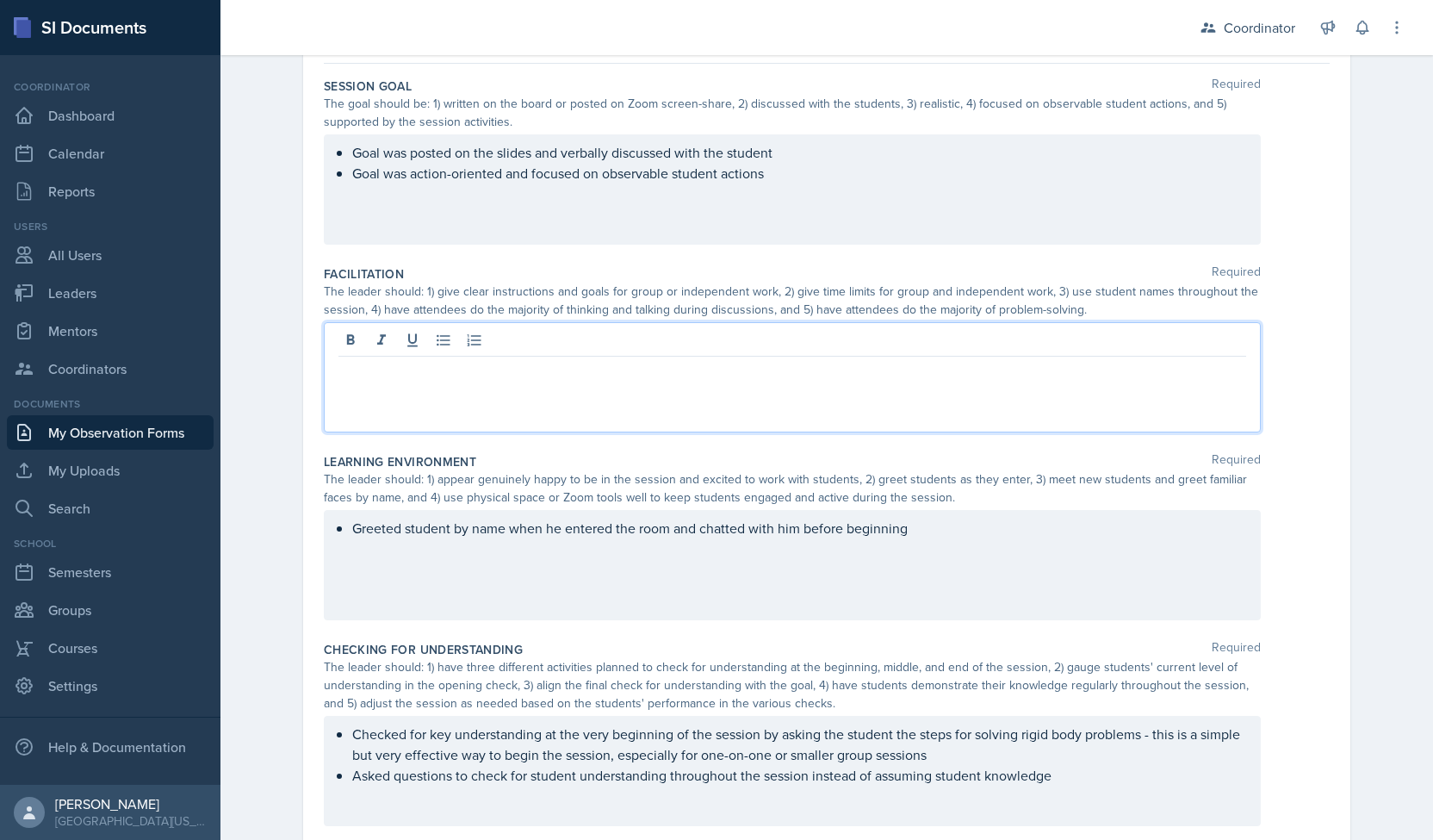
scroll to position [205, 0]
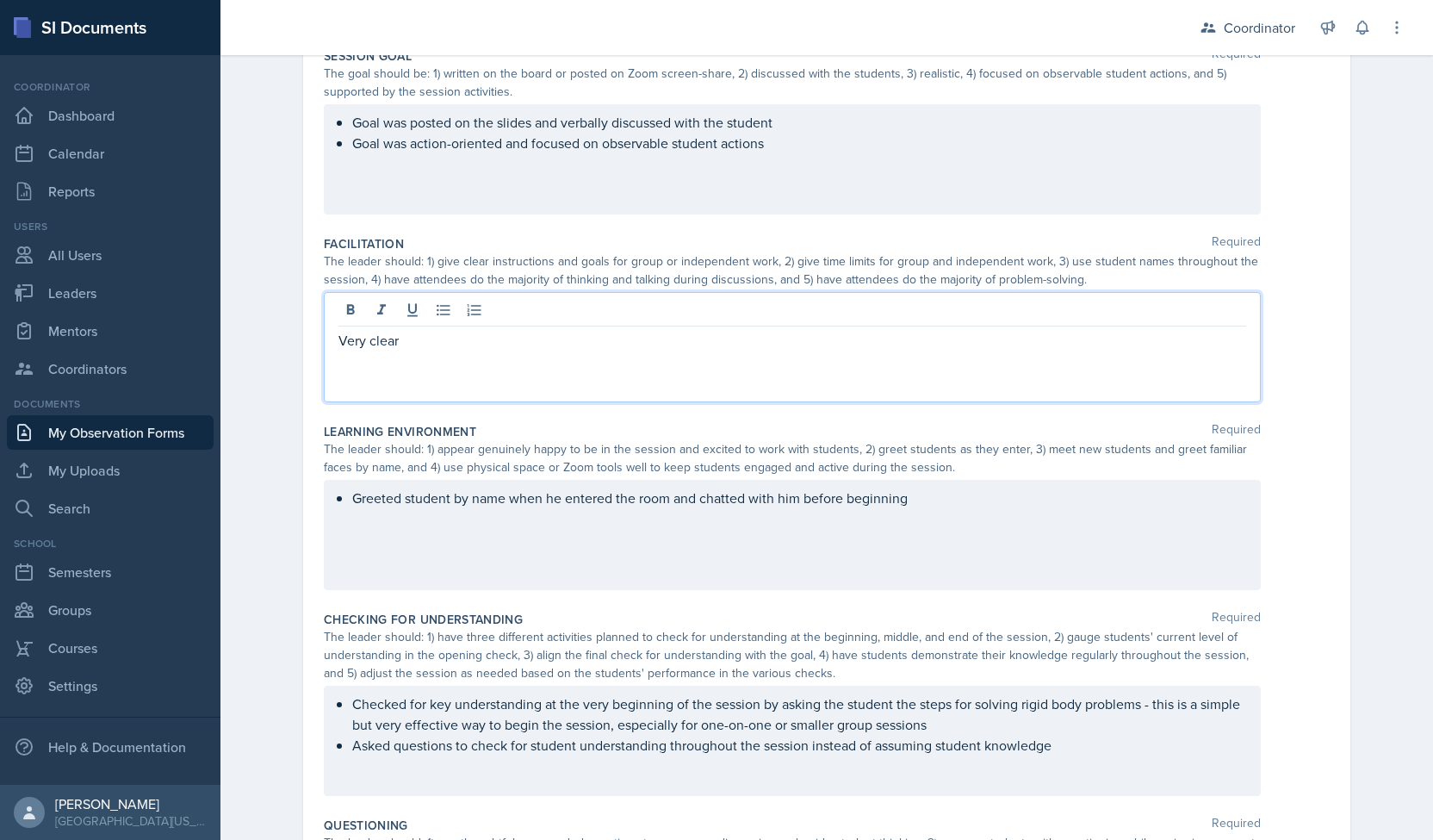
click at [386, 340] on p "Very clear" at bounding box center [793, 341] width 908 height 21
click at [442, 301] on icon at bounding box center [444, 310] width 17 height 17
click at [424, 337] on p "Very clear" at bounding box center [799, 341] width 894 height 21
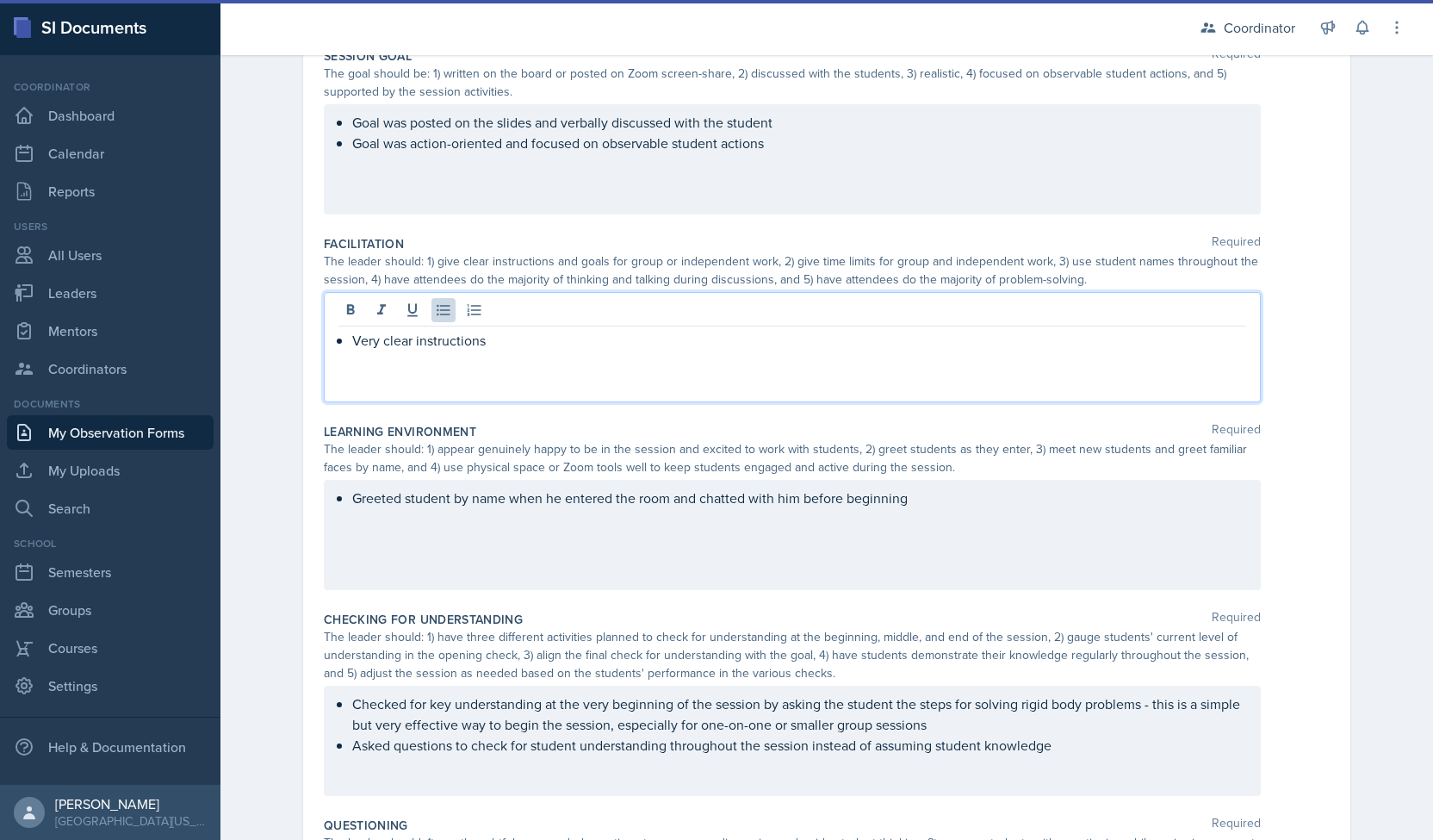
click at [520, 342] on p "Very clear instructions" at bounding box center [799, 341] width 894 height 21
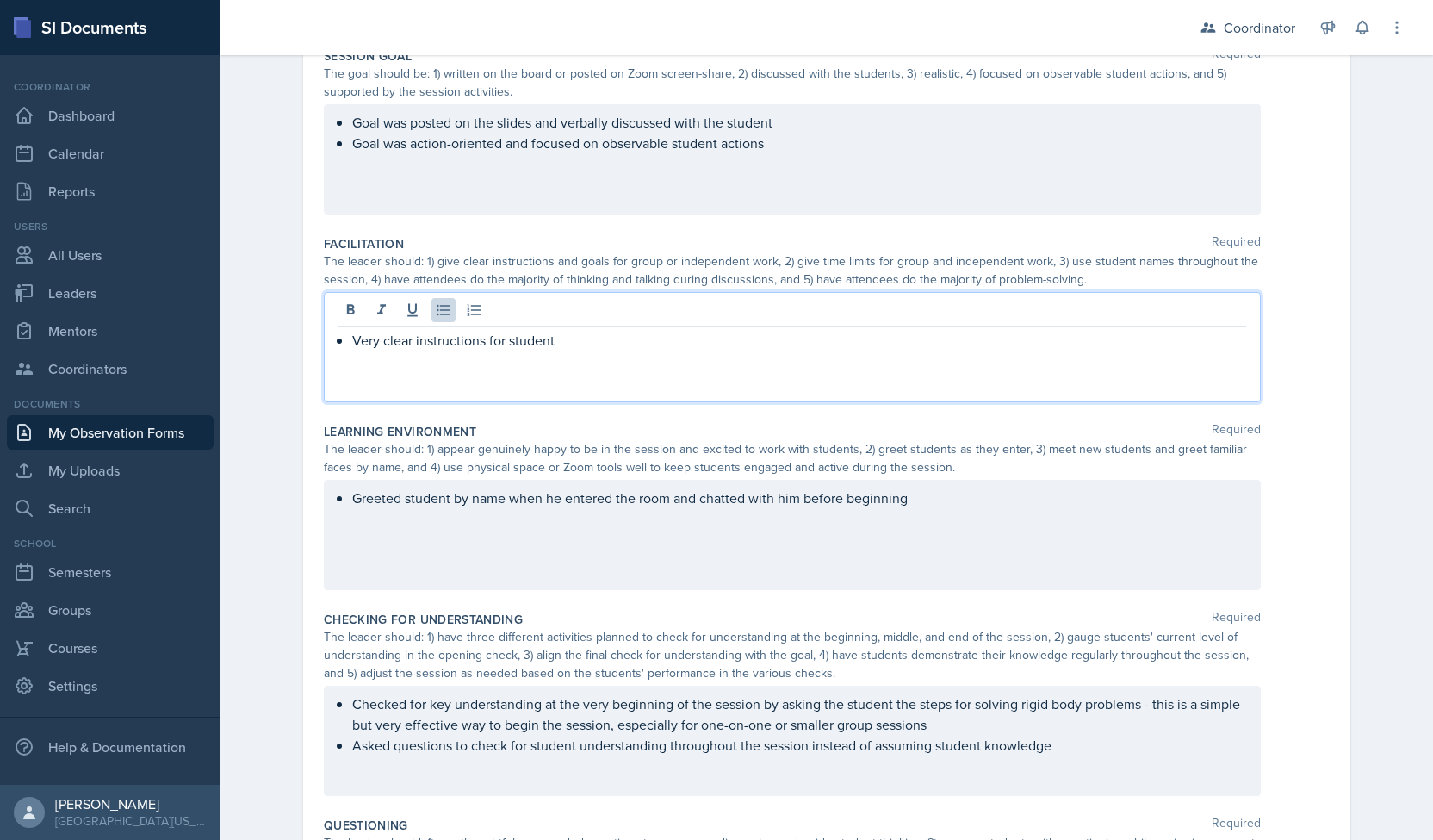
click at [434, 346] on p "Very clear instructions for student" at bounding box center [799, 341] width 894 height 21
click at [590, 339] on p "Very clear communication for student" at bounding box center [799, 341] width 894 height 21
drag, startPoint x: 505, startPoint y: 342, endPoint x: 593, endPoint y: 335, distance: 88.3
click at [593, 335] on p "Very clear communication for student" at bounding box center [799, 341] width 894 height 21
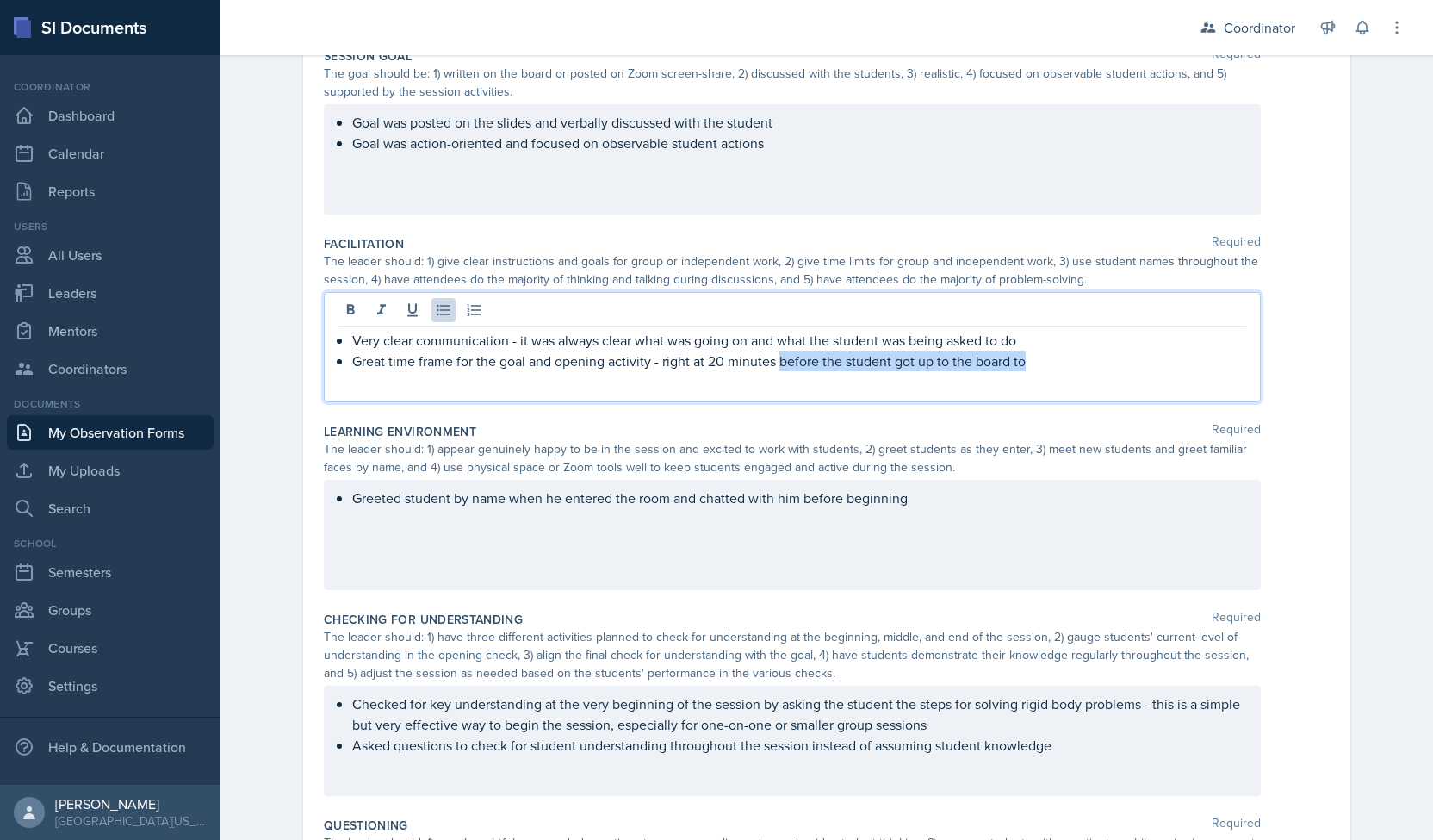
drag, startPoint x: 772, startPoint y: 359, endPoint x: 1016, endPoint y: 368, distance: 244.2
click at [1016, 368] on p "Great time frame for the goal and opening activity - right at 20 minutes before…" at bounding box center [799, 361] width 894 height 21
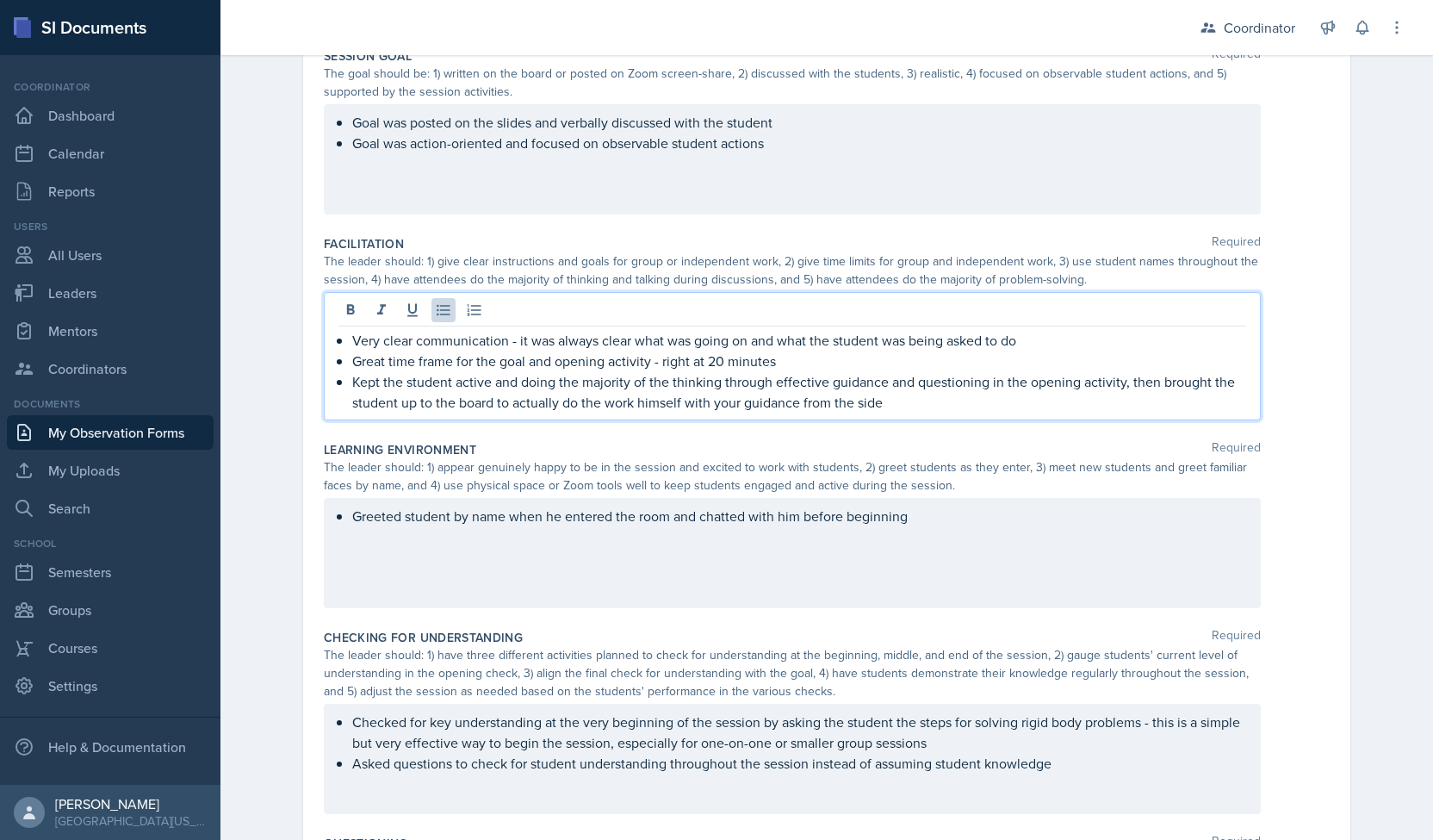
click at [1125, 383] on p "Kept the student active and doing the majority of the thinking through effectiv…" at bounding box center [799, 391] width 894 height 41
click at [982, 409] on p "Brought the student up to the board to actually do the work himself with your g…" at bounding box center [799, 403] width 894 height 21
click at [279, 334] on div "Date October 6th, 2025 October 2025 28 29 30 1 2 3 4 5 6 7 8 9 10 11 12 13 14 1…" at bounding box center [827, 612] width 1102 height 1328
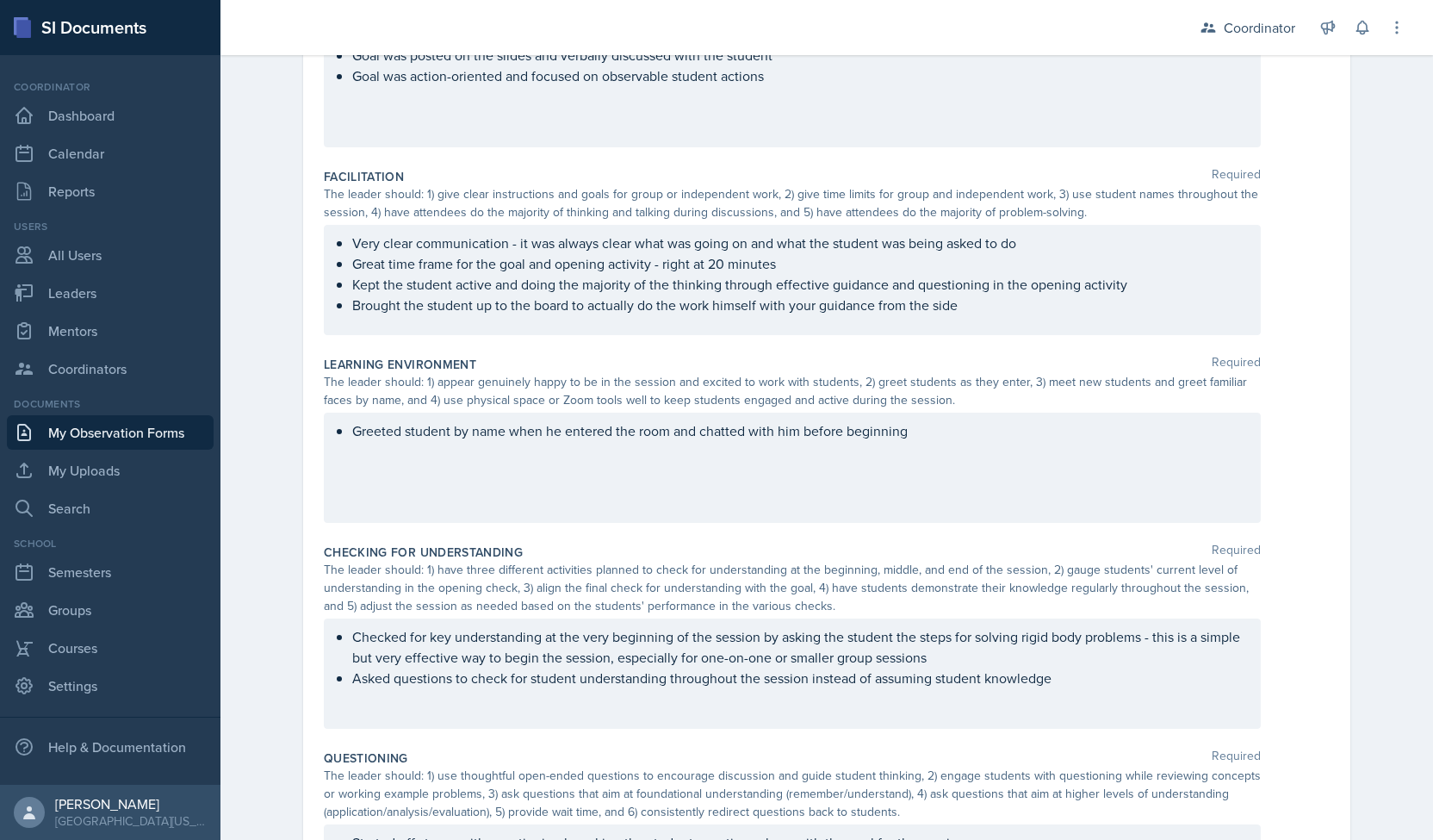
scroll to position [272, 0]
click at [444, 306] on ul "Very clear communication - it was always clear what was going on and what the s…" at bounding box center [799, 274] width 894 height 83
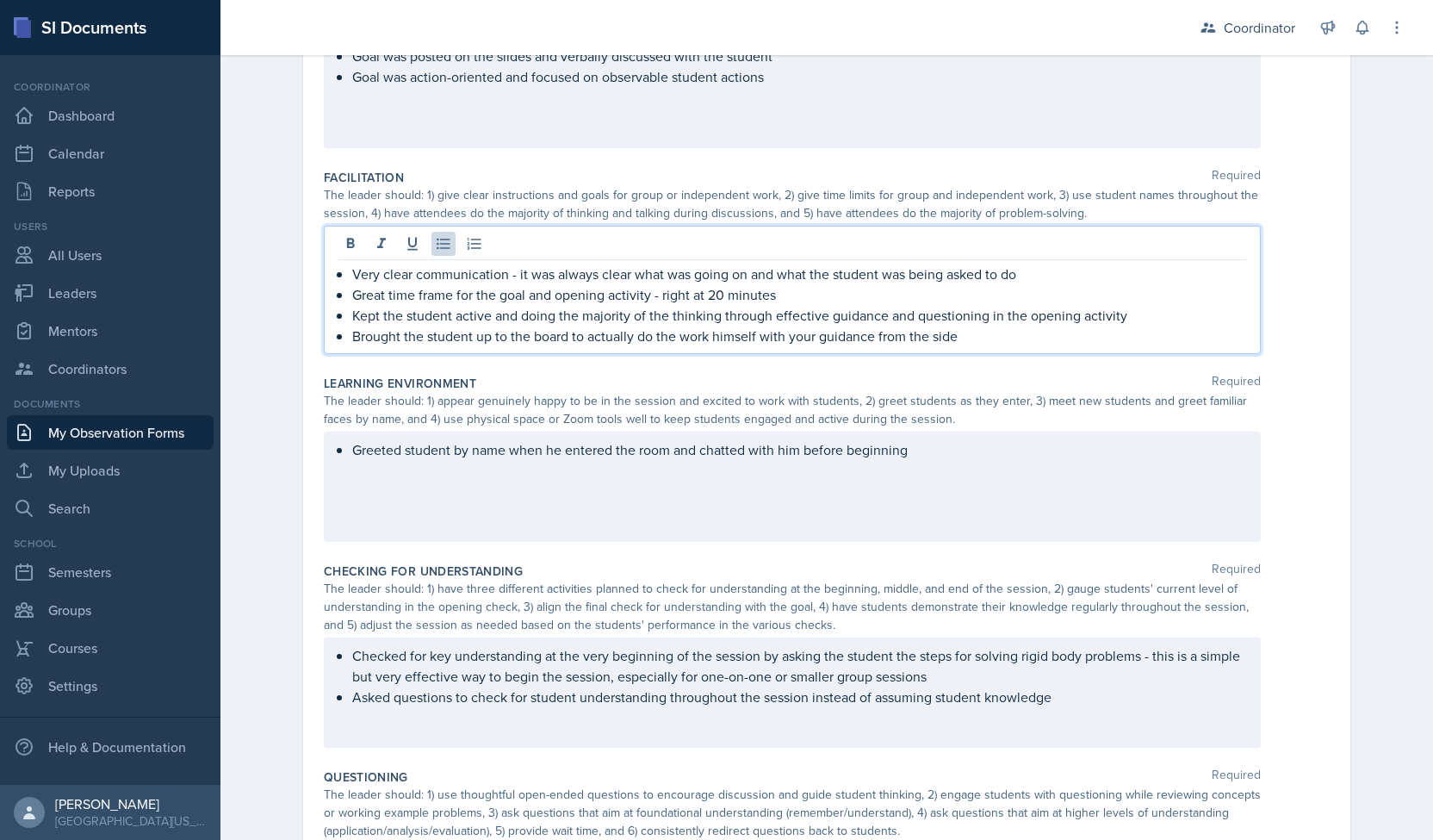
click at [384, 475] on div "Greeted student by name when he entered the room and chatted with him before be…" at bounding box center [792, 486] width 937 height 110
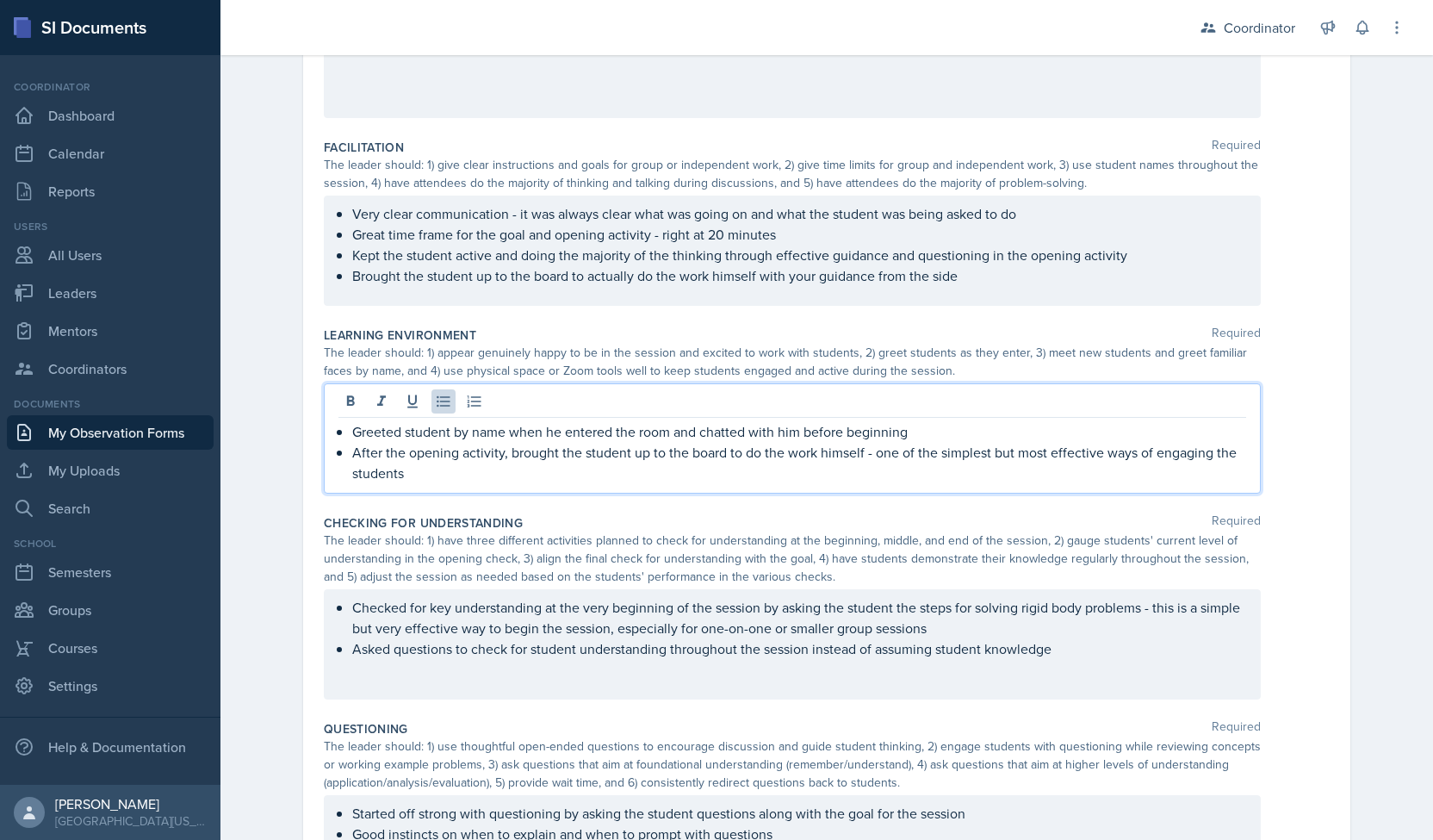
click at [248, 375] on div "Observation Forms Observation Form Observation Form Submitted - Date October 6t…" at bounding box center [826, 453] width 1213 height 1416
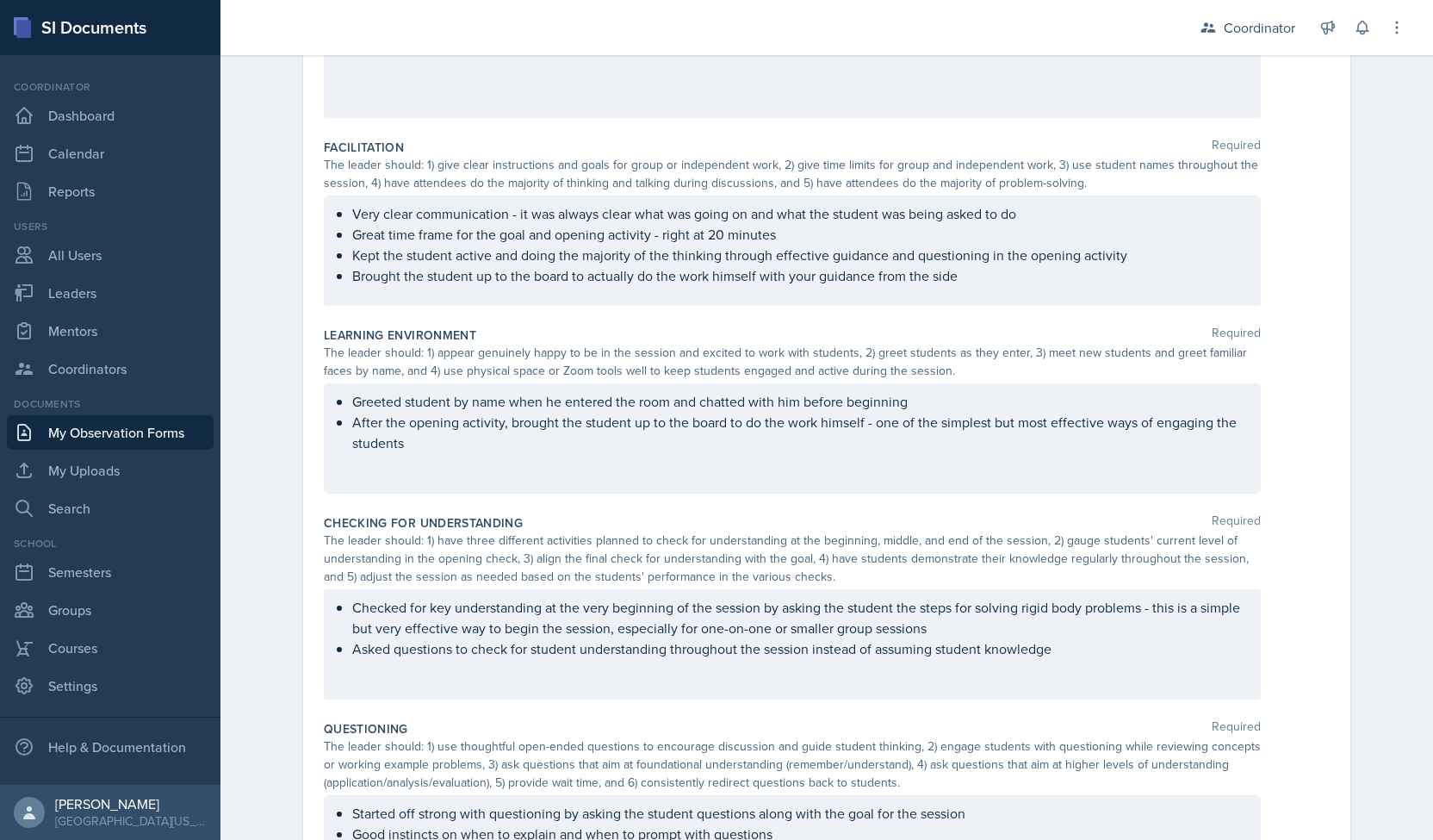
click at [509, 290] on div "Very clear communication - it was always clear what was going on and what the s…" at bounding box center [792, 251] width 937 height 110
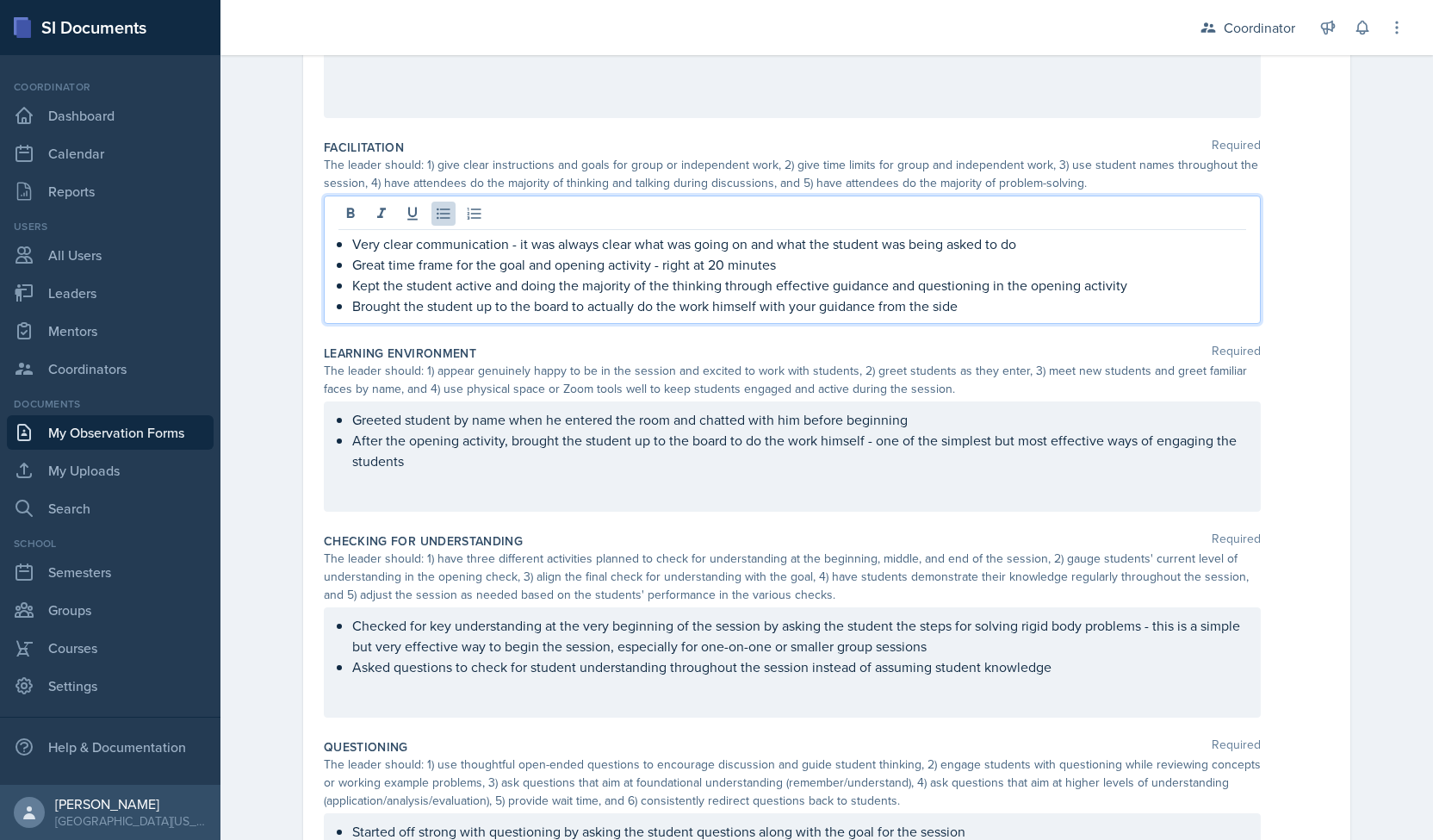
scroll to position [331, 0]
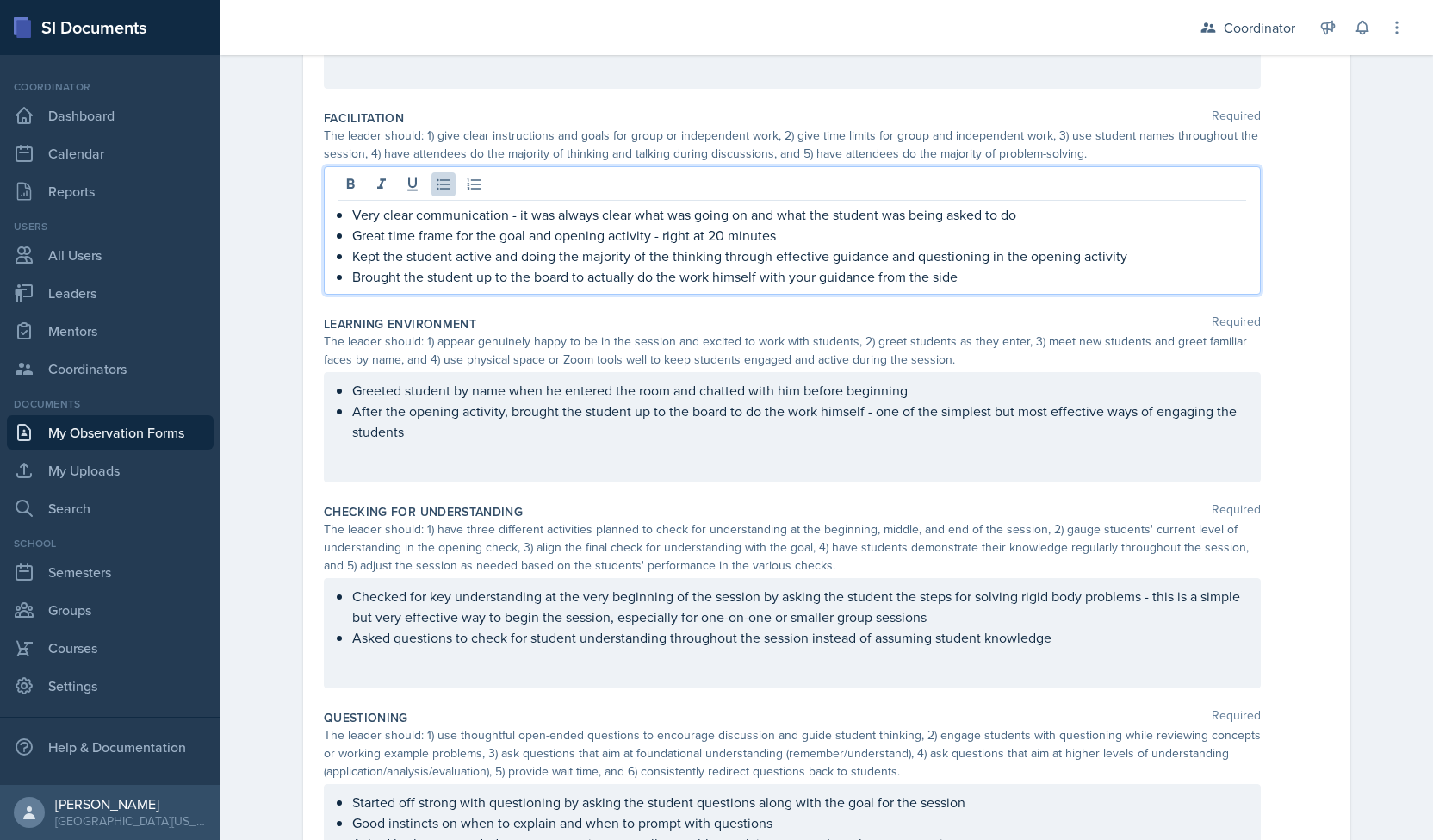
click at [587, 279] on p "Brought the student up to the board to actually do the work himself with your g…" at bounding box center [799, 277] width 894 height 21
click at [257, 309] on div "Observation Forms Observation Form Observation Form Submitted - Date October 6t…" at bounding box center [826, 433] width 1213 height 1435
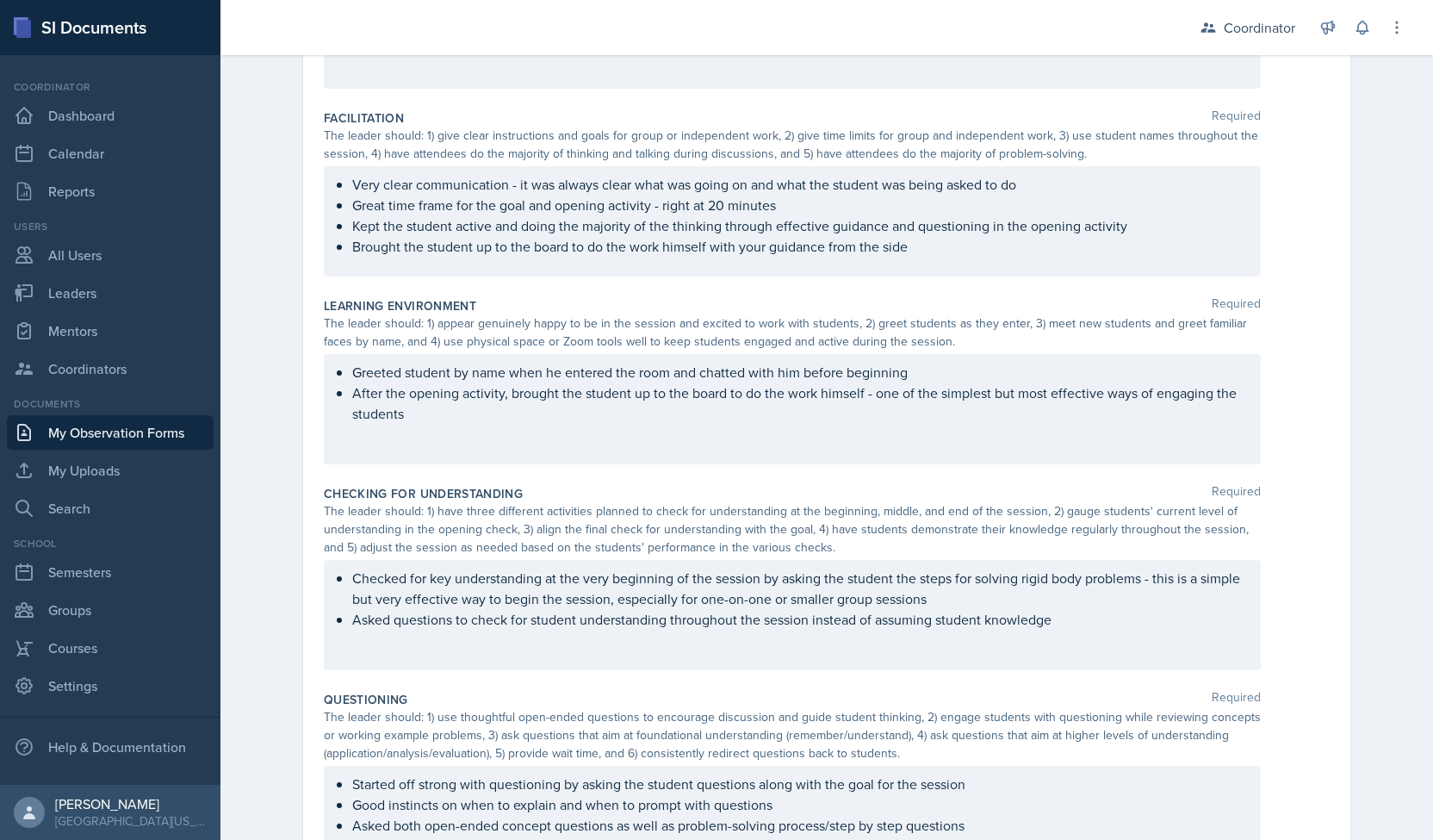
click at [564, 410] on p "After the opening activity, brought the student up to the board to do the work …" at bounding box center [799, 403] width 894 height 41
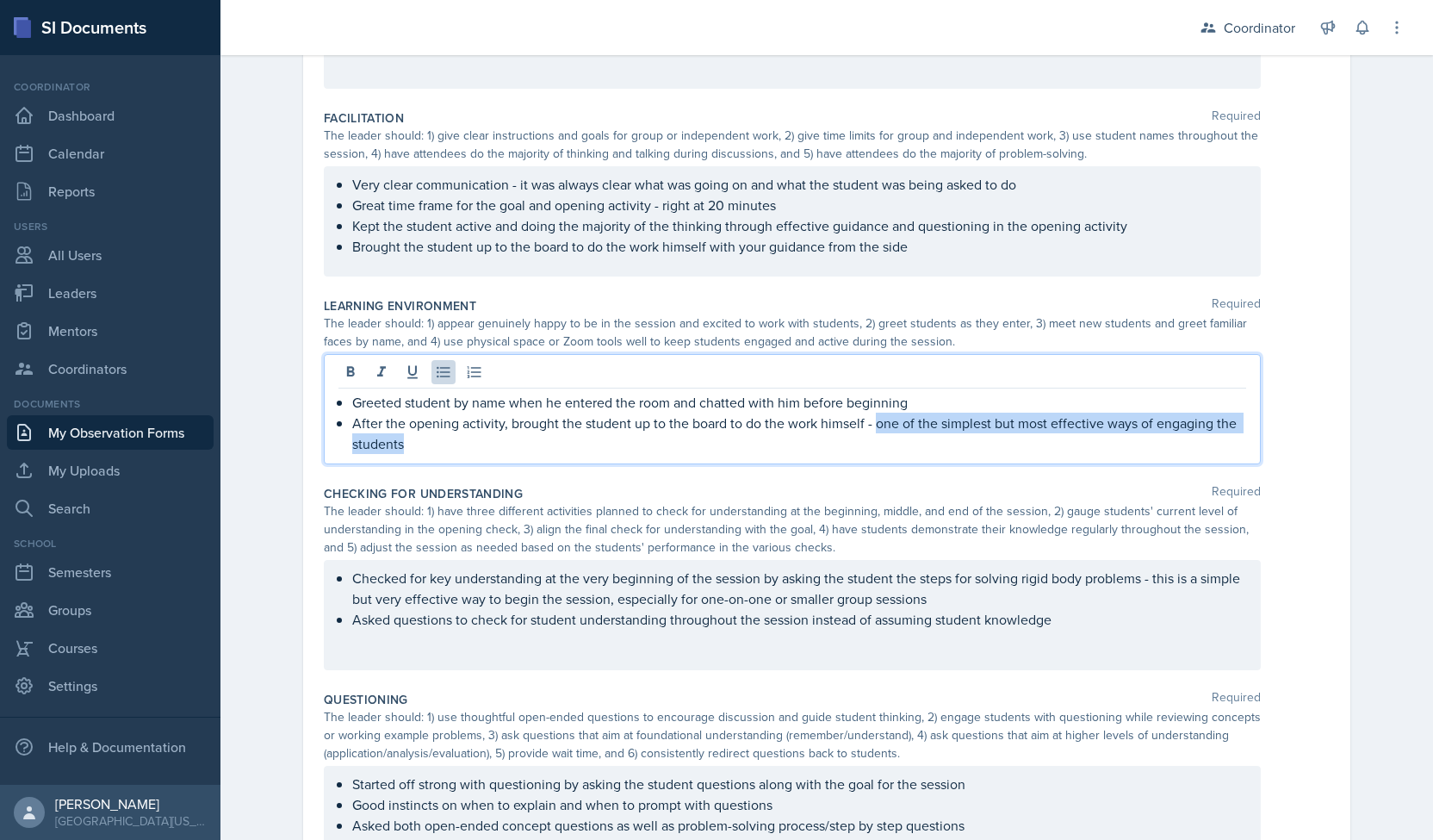
drag, startPoint x: 868, startPoint y: 419, endPoint x: 877, endPoint y: 435, distance: 18.4
click at [877, 435] on p "After the opening activity, brought the student up to the board to do the work …" at bounding box center [799, 432] width 894 height 41
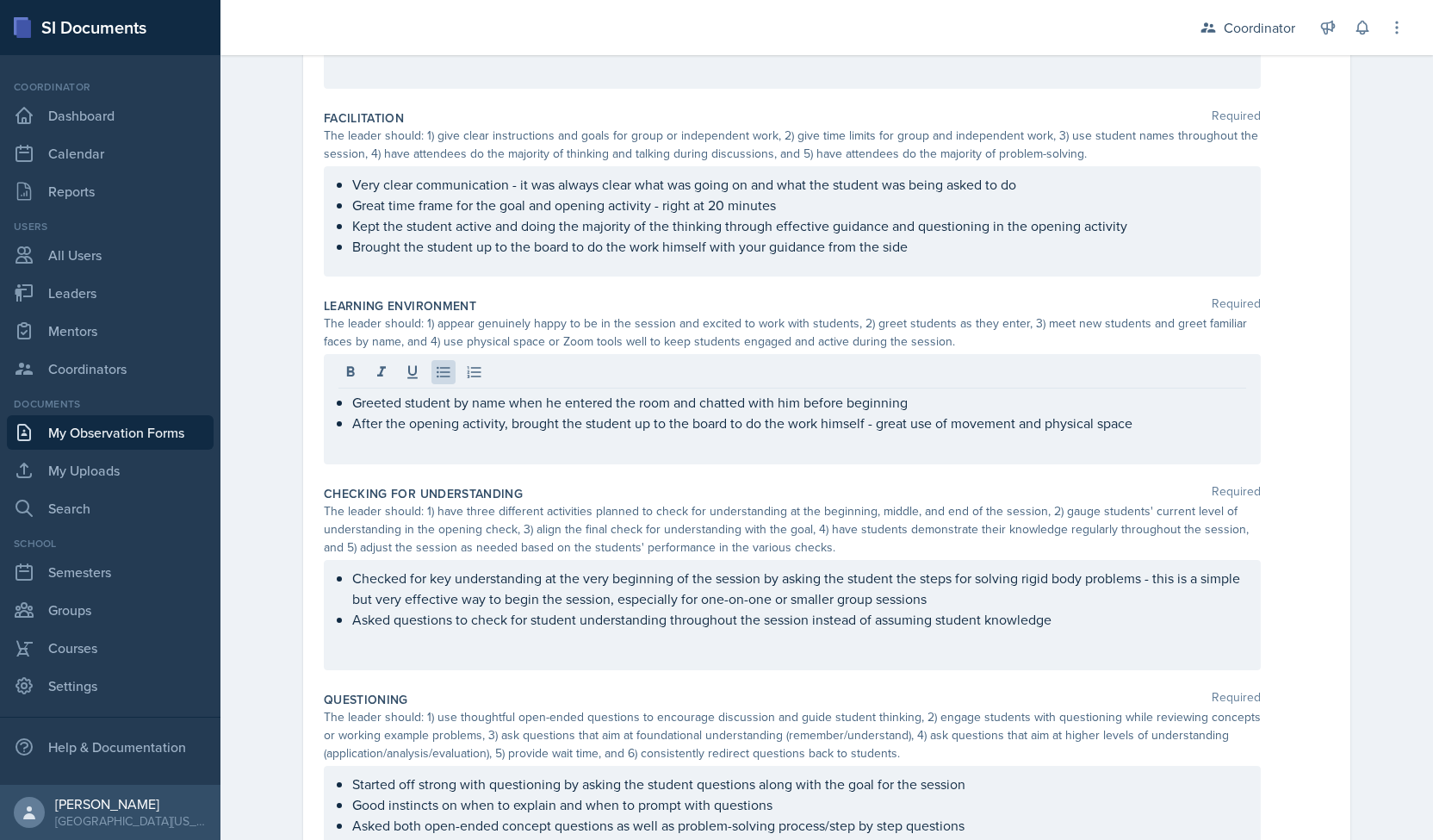
click at [276, 273] on div "Date October 6th, 2025 October 2025 28 29 30 1 2 3 4 5 6 7 8 9 10 11 12 13 14 1…" at bounding box center [827, 478] width 1102 height 1310
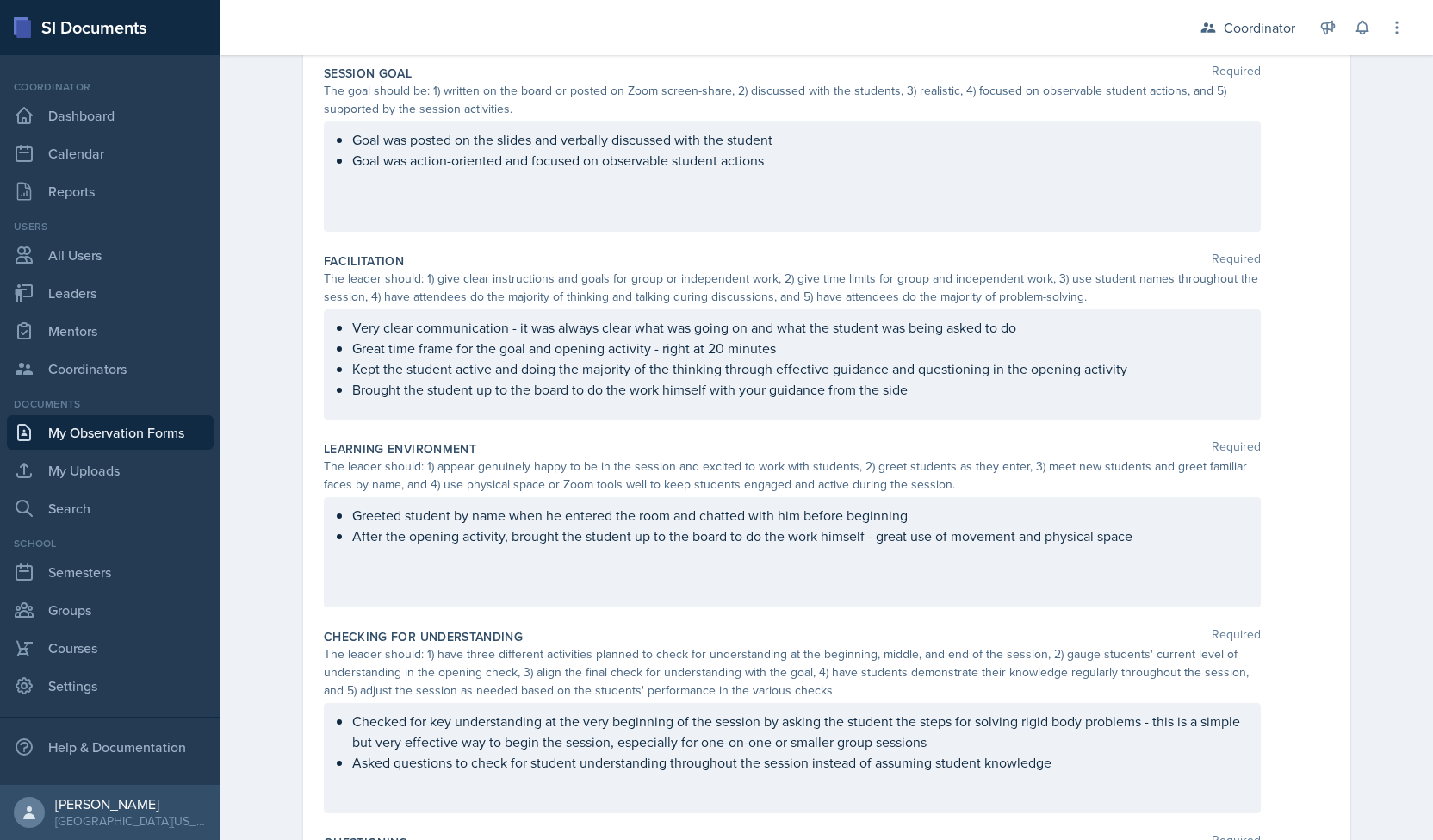
scroll to position [188, 0]
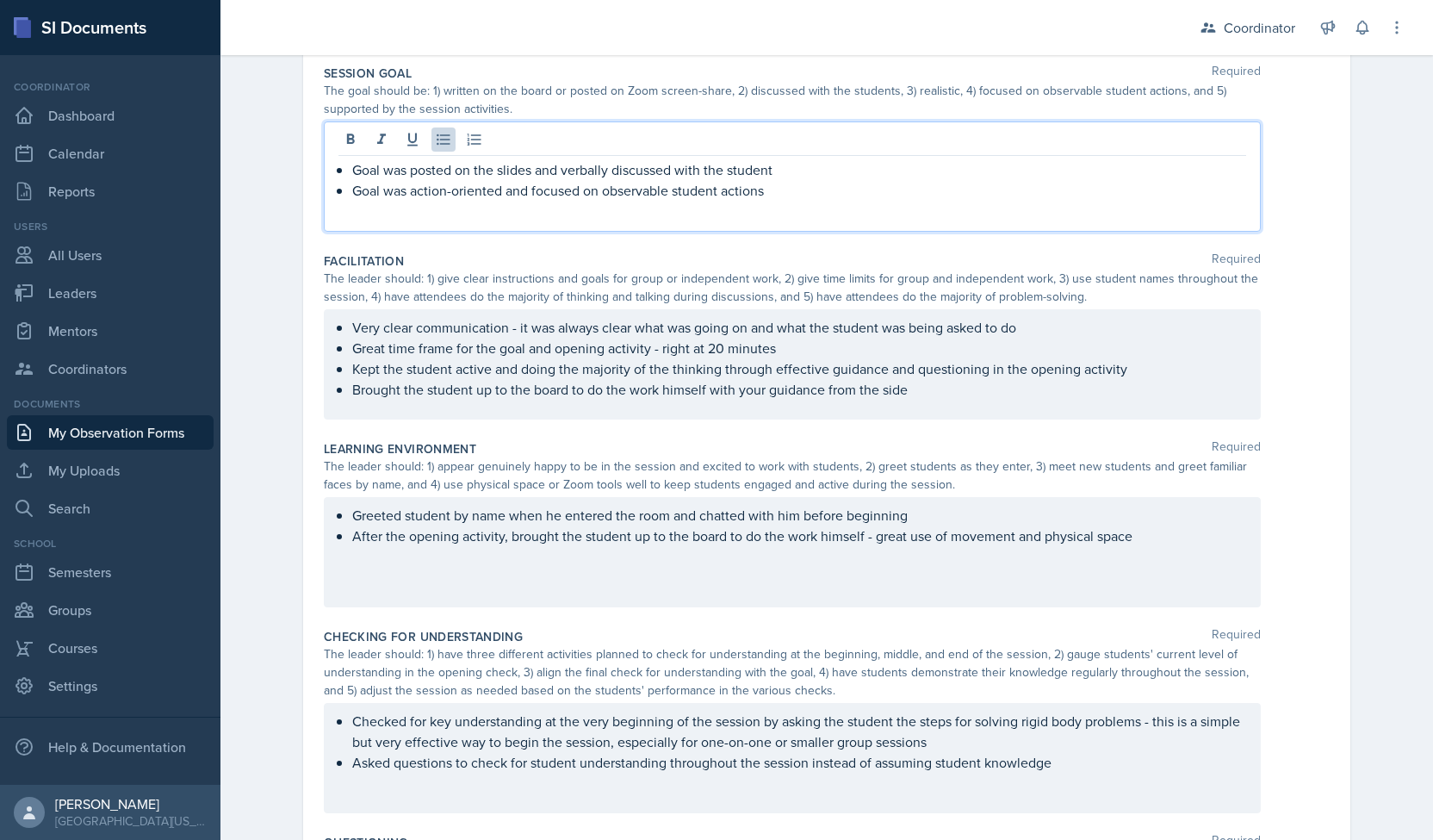
click at [806, 180] on p "Goal was action-oriented and focused on observable student actions" at bounding box center [799, 190] width 894 height 21
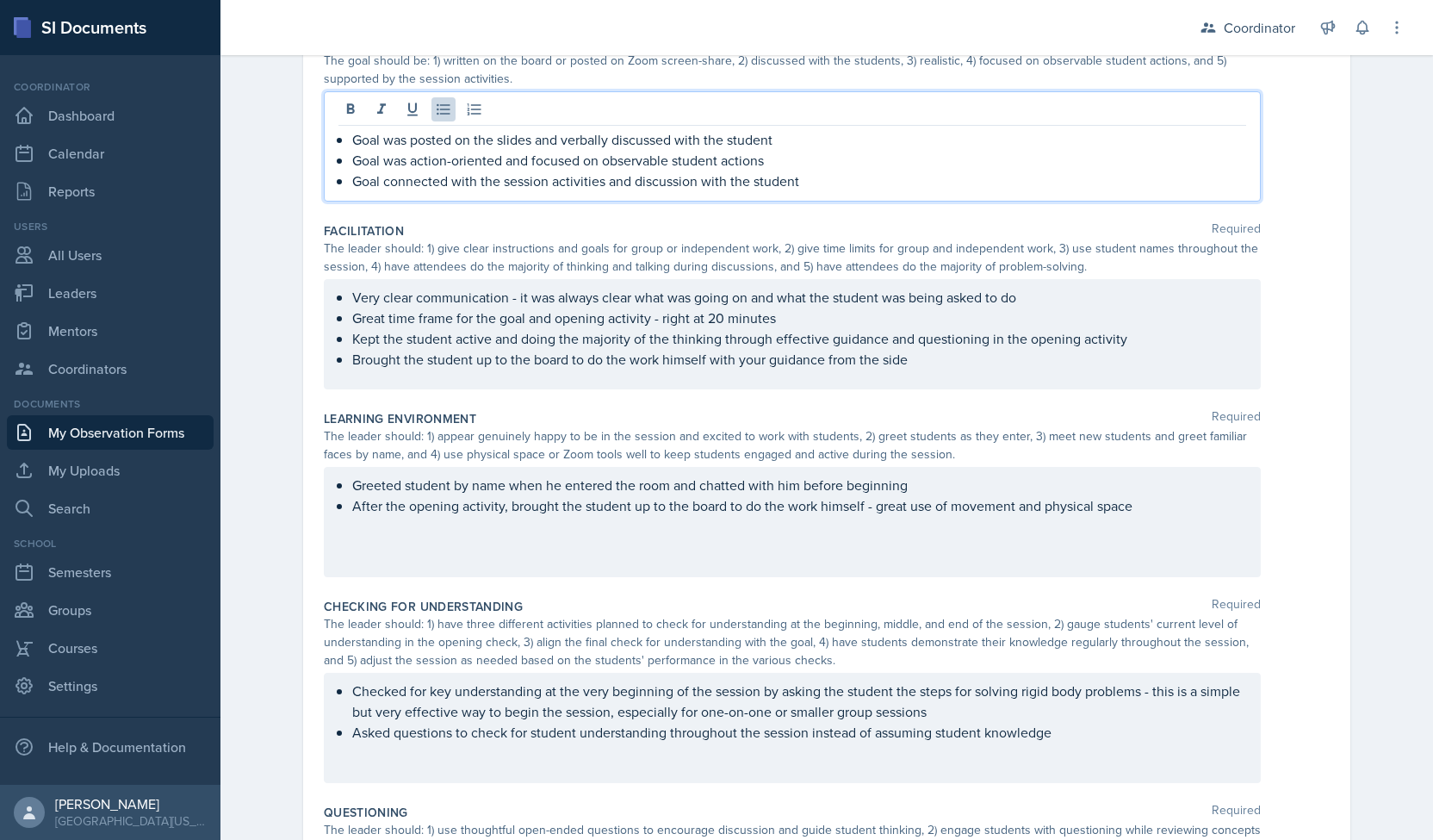
click at [276, 215] on div "Date October 6th, 2025 October 2025 28 29 30 1 2 3 4 5 6 7 8 9 10 11 12 13 14 1…" at bounding box center [827, 590] width 1102 height 1310
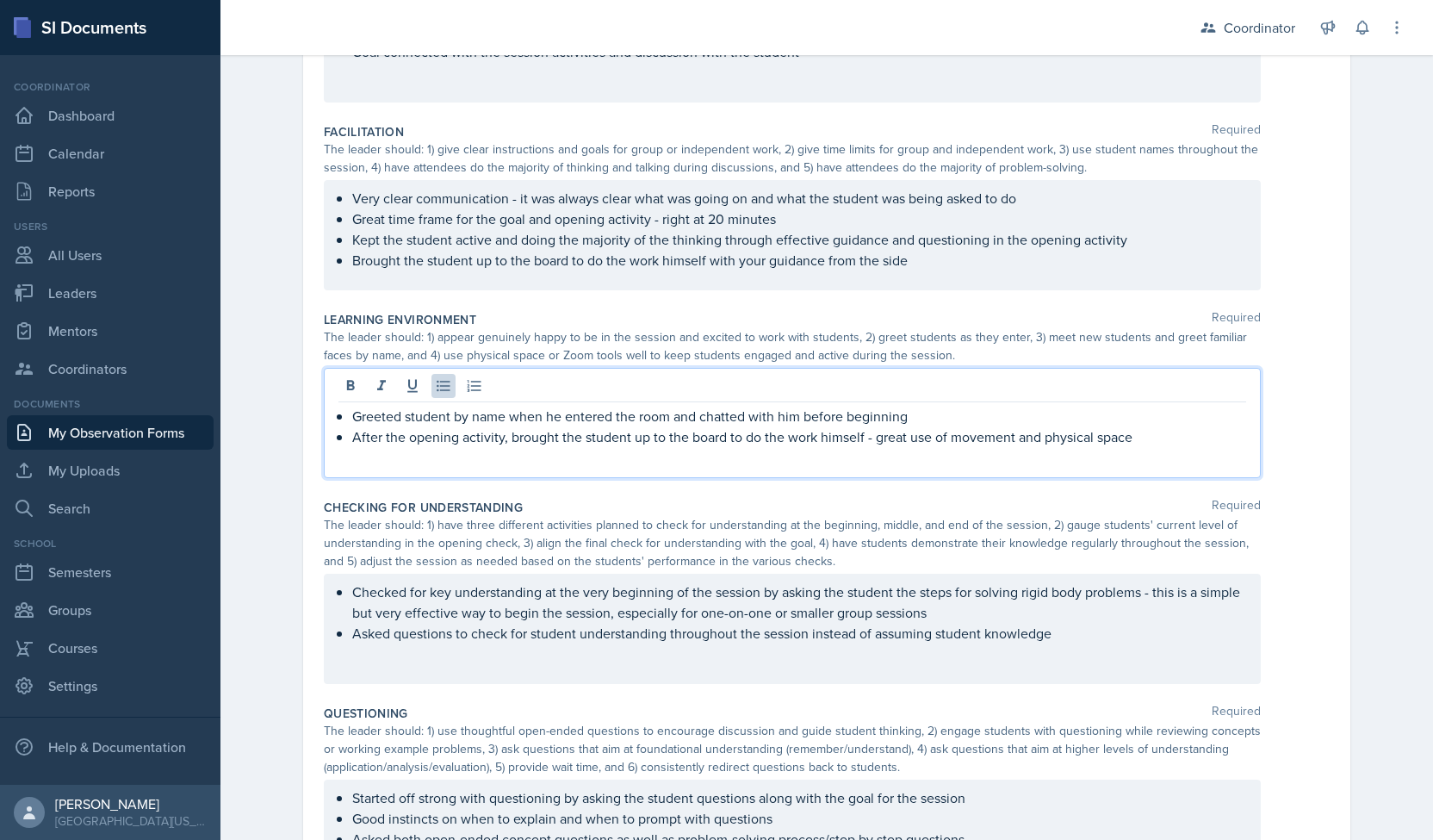
scroll to position [347, 0]
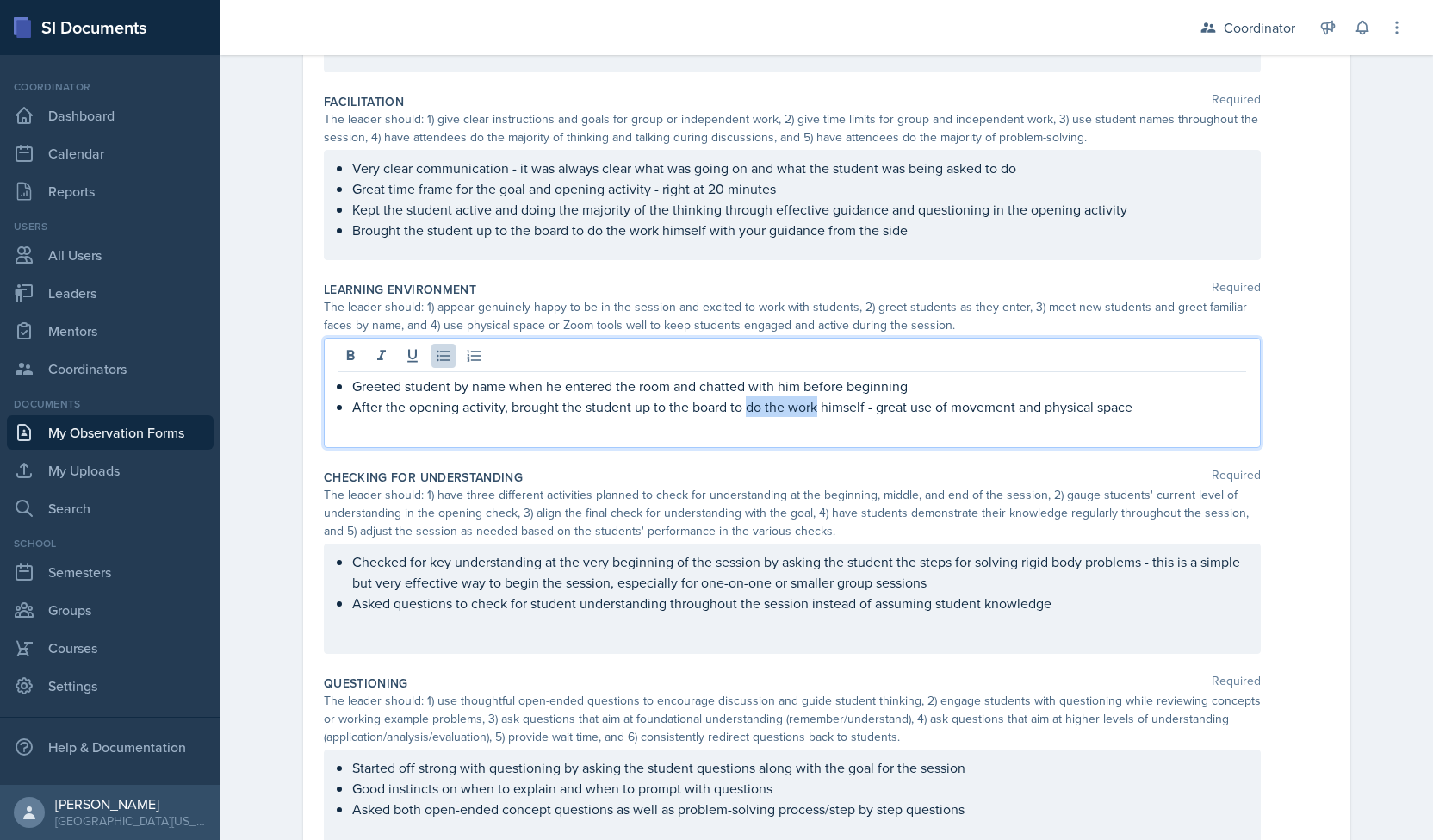
drag, startPoint x: 739, startPoint y: 401, endPoint x: 810, endPoint y: 410, distance: 71.6
click at [810, 410] on p "After the opening activity, brought the student up to the board to do the work …" at bounding box center [799, 407] width 894 height 21
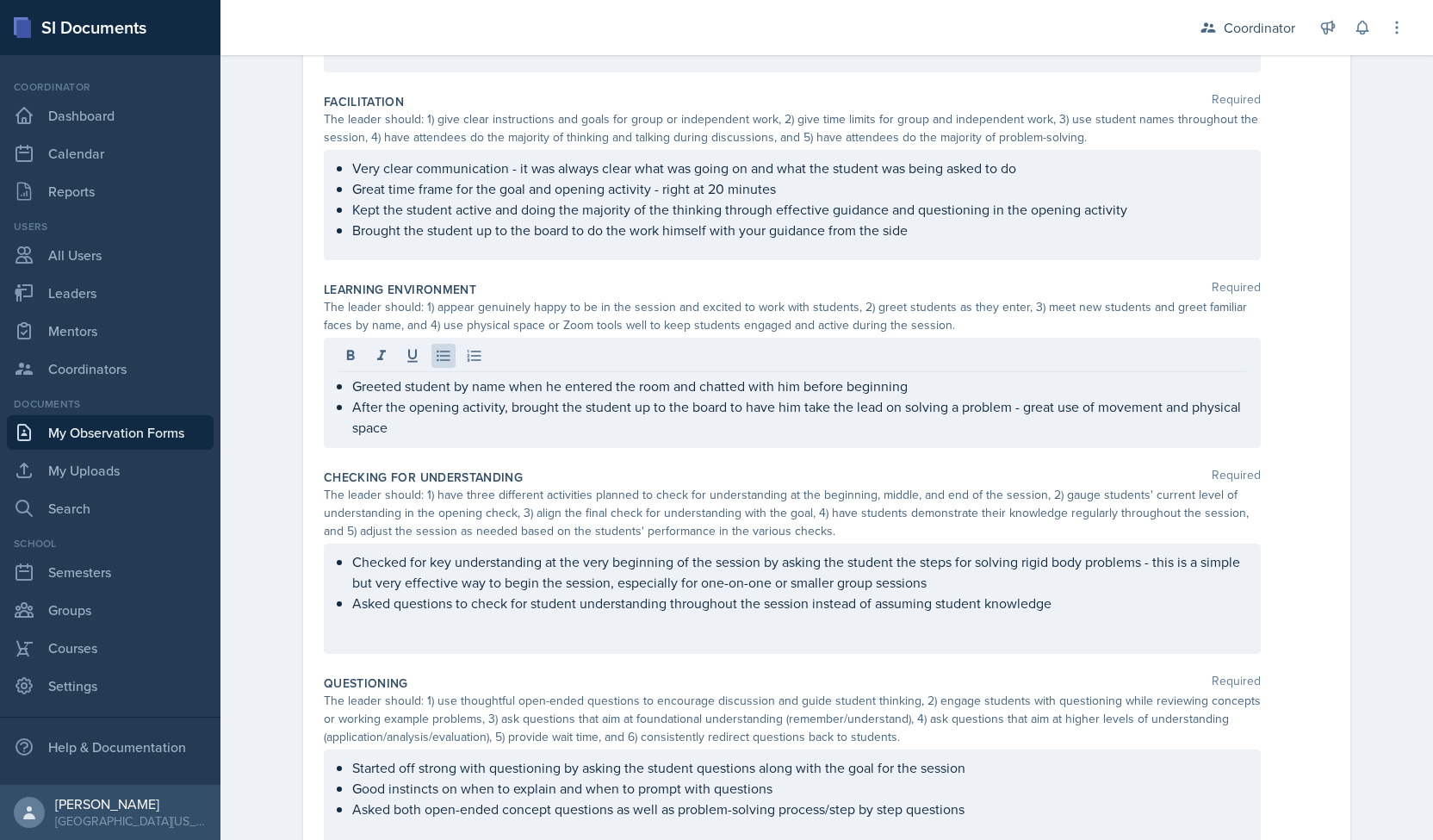
click at [262, 346] on div "Observation Forms Observation Form Observation Form Submitted - Date October 6t…" at bounding box center [826, 408] width 1213 height 1416
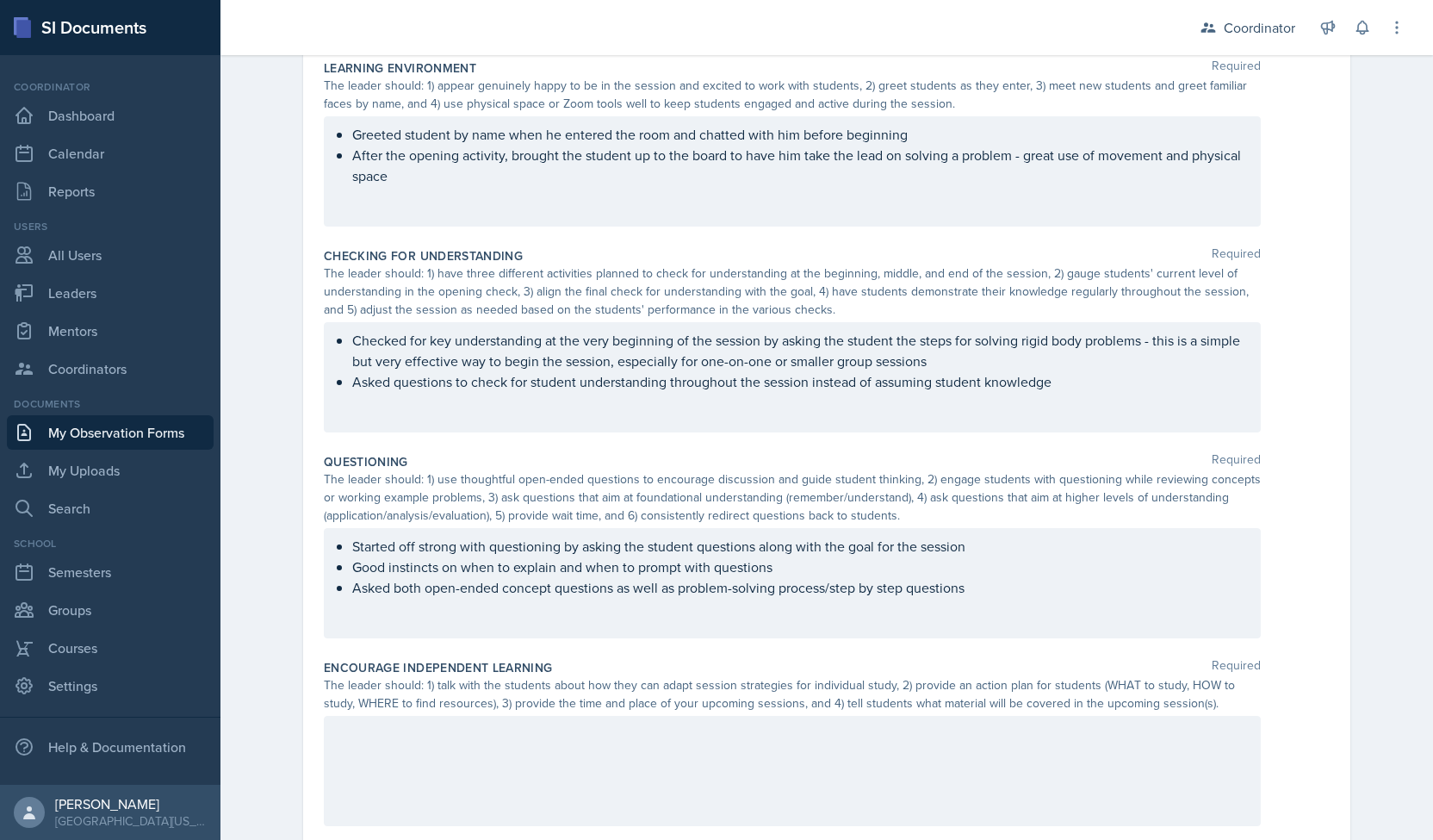
scroll to position [622, 0]
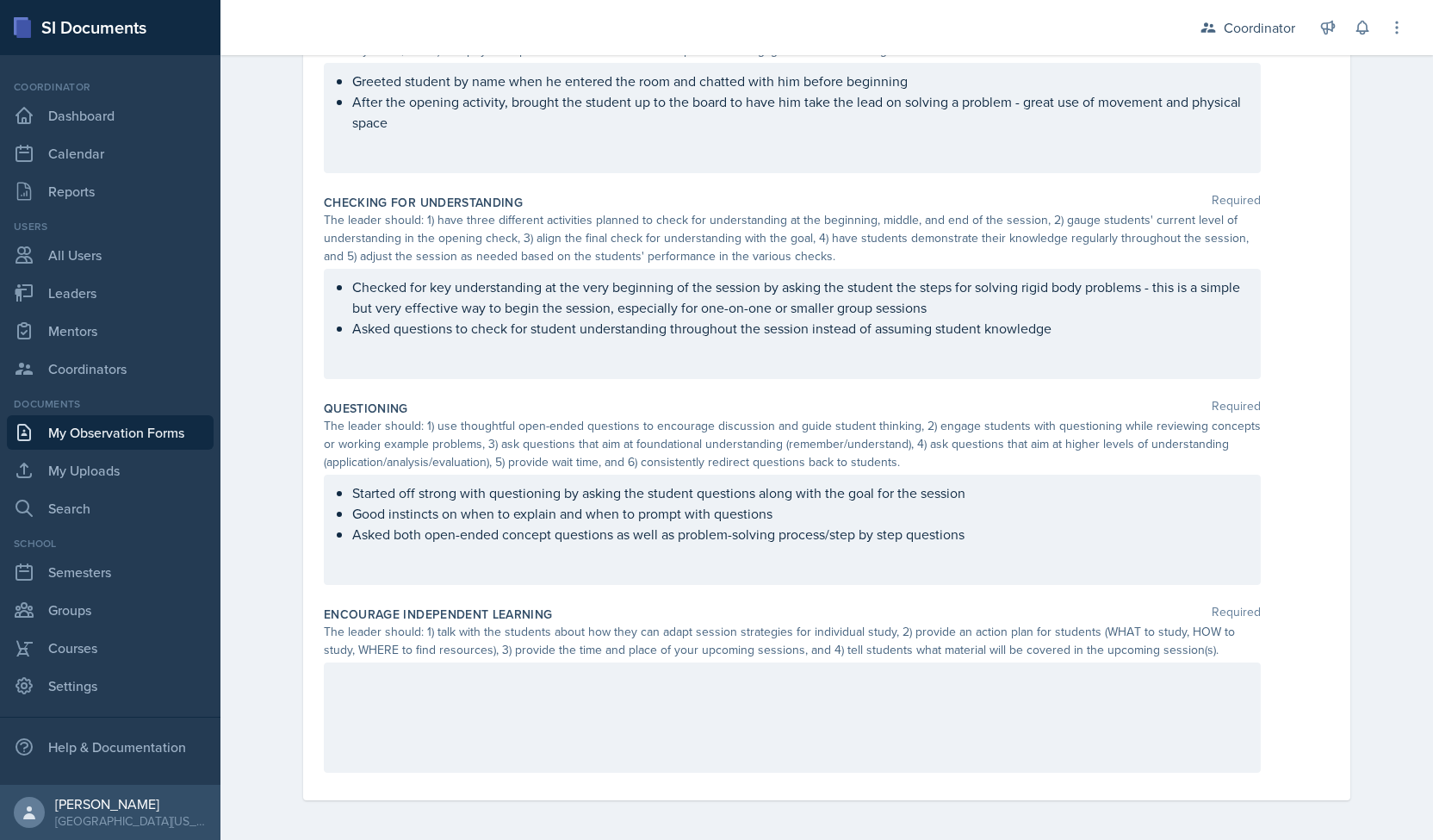
click at [962, 534] on ul "Started off strong with questioning by asking the student questions along with …" at bounding box center [799, 513] width 894 height 62
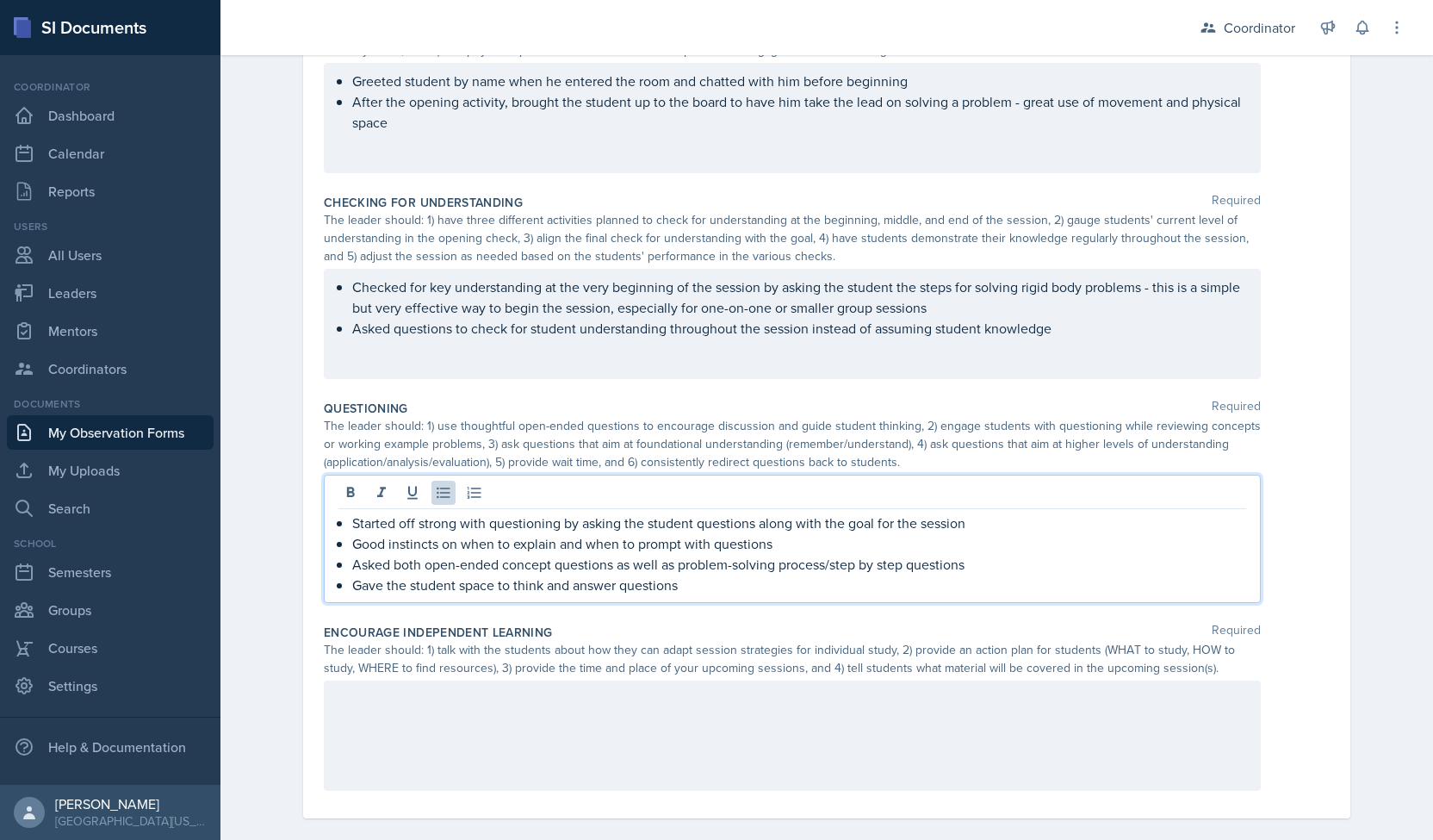
click at [227, 362] on div "Observation Forms Observation Form Observation Form Submitted - Date October 6t…" at bounding box center [826, 141] width 1213 height 1435
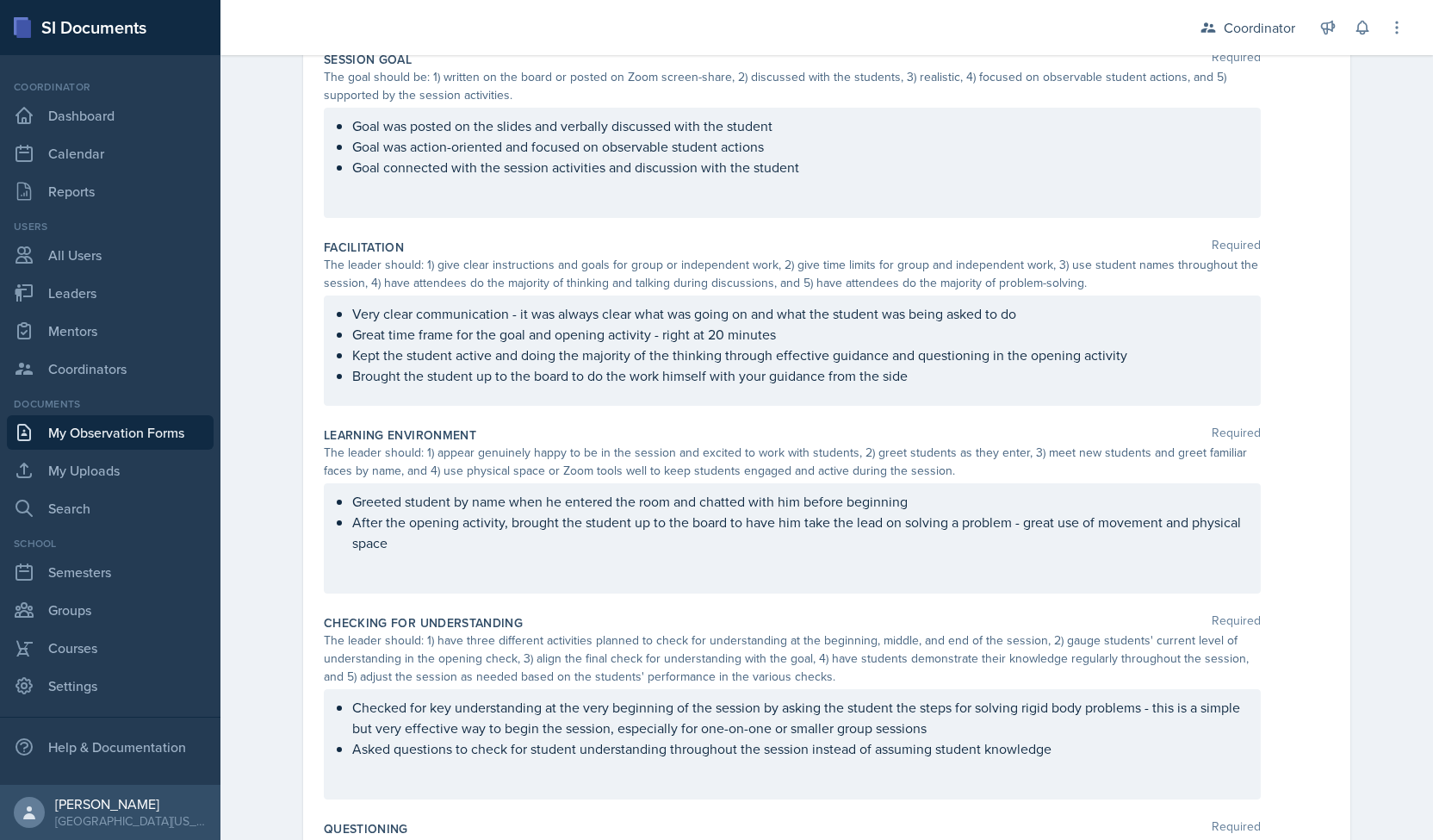
scroll to position [203, 0]
click at [276, 287] on div "Date October 6th, 2025 October 2025 28 29 30 1 2 3 4 5 6 7 8 9 10 11 12 13 14 1…" at bounding box center [827, 605] width 1102 height 1310
click at [225, 383] on div "Observation Forms Observation Form Observation Form Submitted - Date October 6t…" at bounding box center [826, 552] width 1213 height 1416
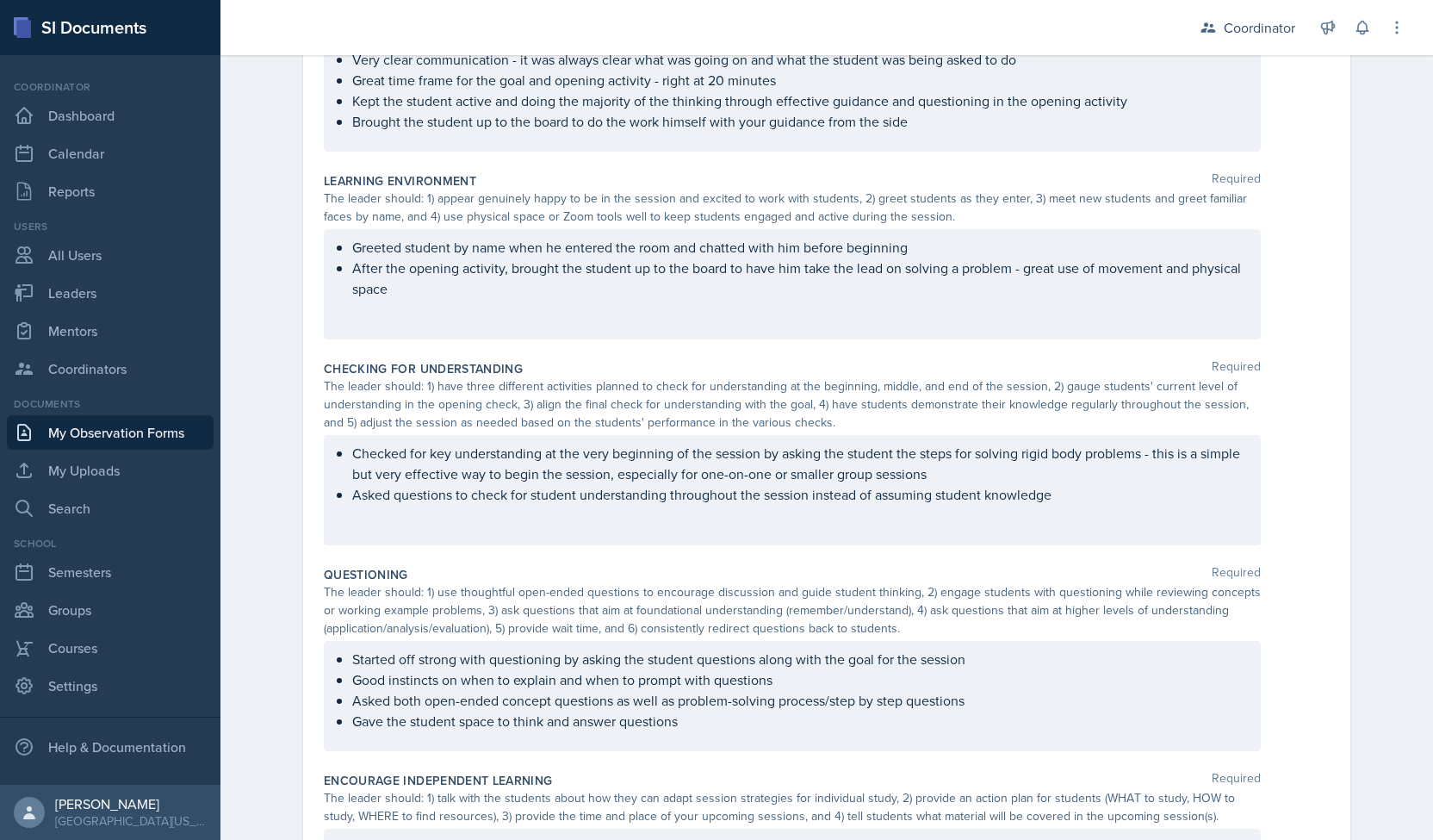
scroll to position [456, 0]
click at [431, 285] on p "After the opening activity, brought the student up to the board to have him tak…" at bounding box center [799, 278] width 894 height 41
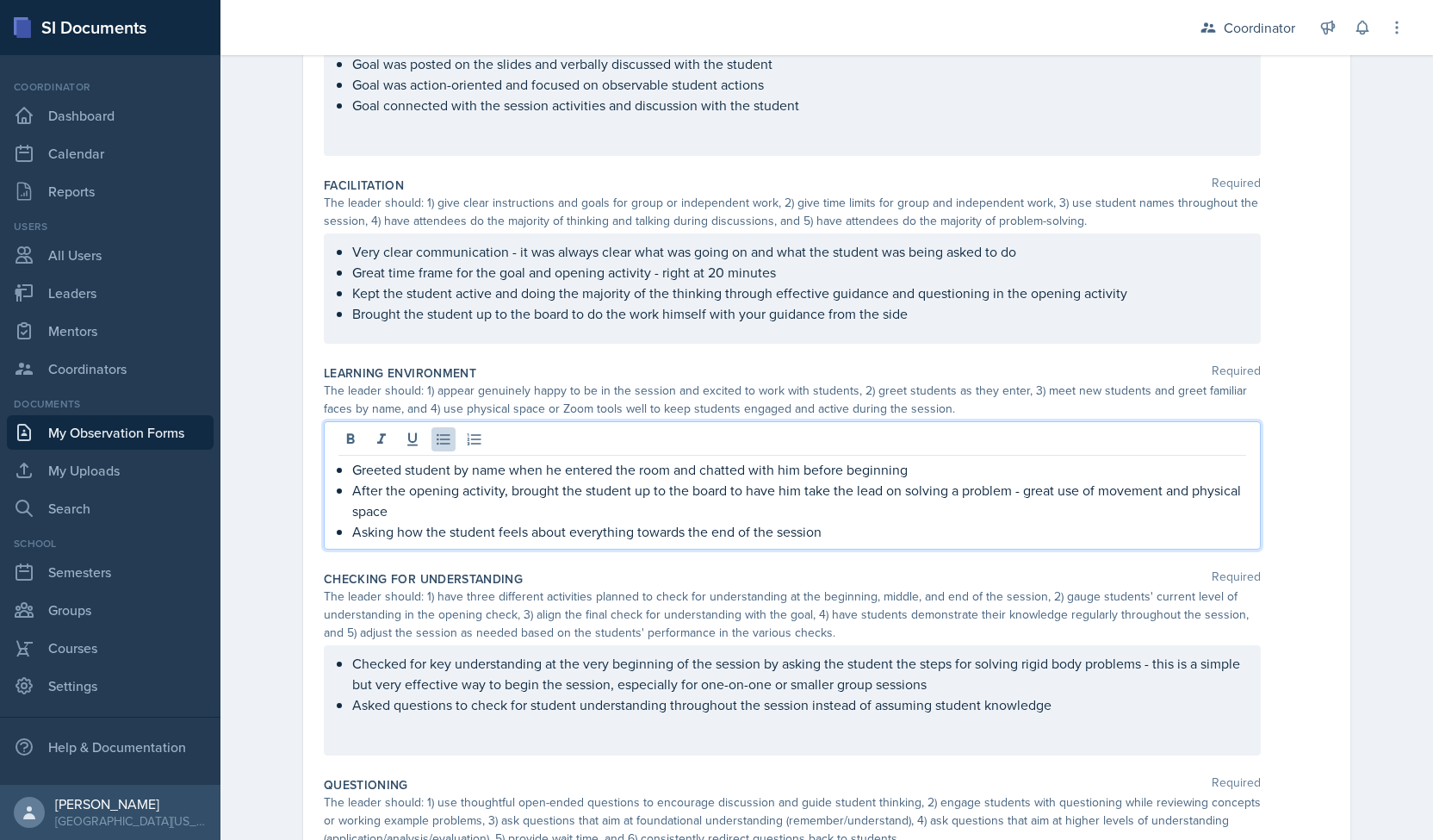
scroll to position [264, 0]
click at [971, 320] on p "Brought the student up to the board to do the work himself with your guidance f…" at bounding box center [799, 313] width 894 height 21
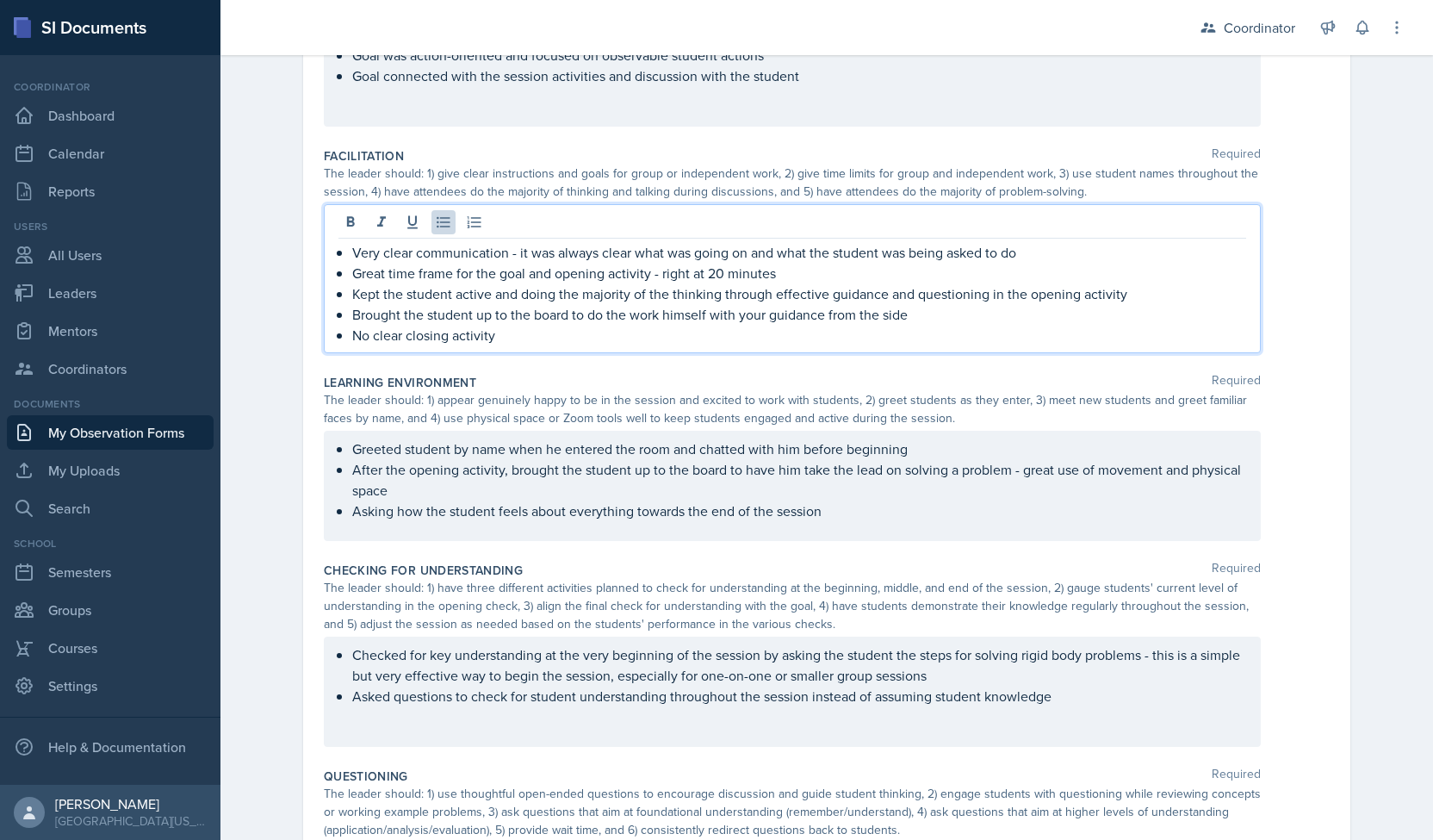
click at [257, 357] on div "Observation Forms Observation Form Observation Form Submitted - Date October 6t…" at bounding box center [826, 481] width 1213 height 1456
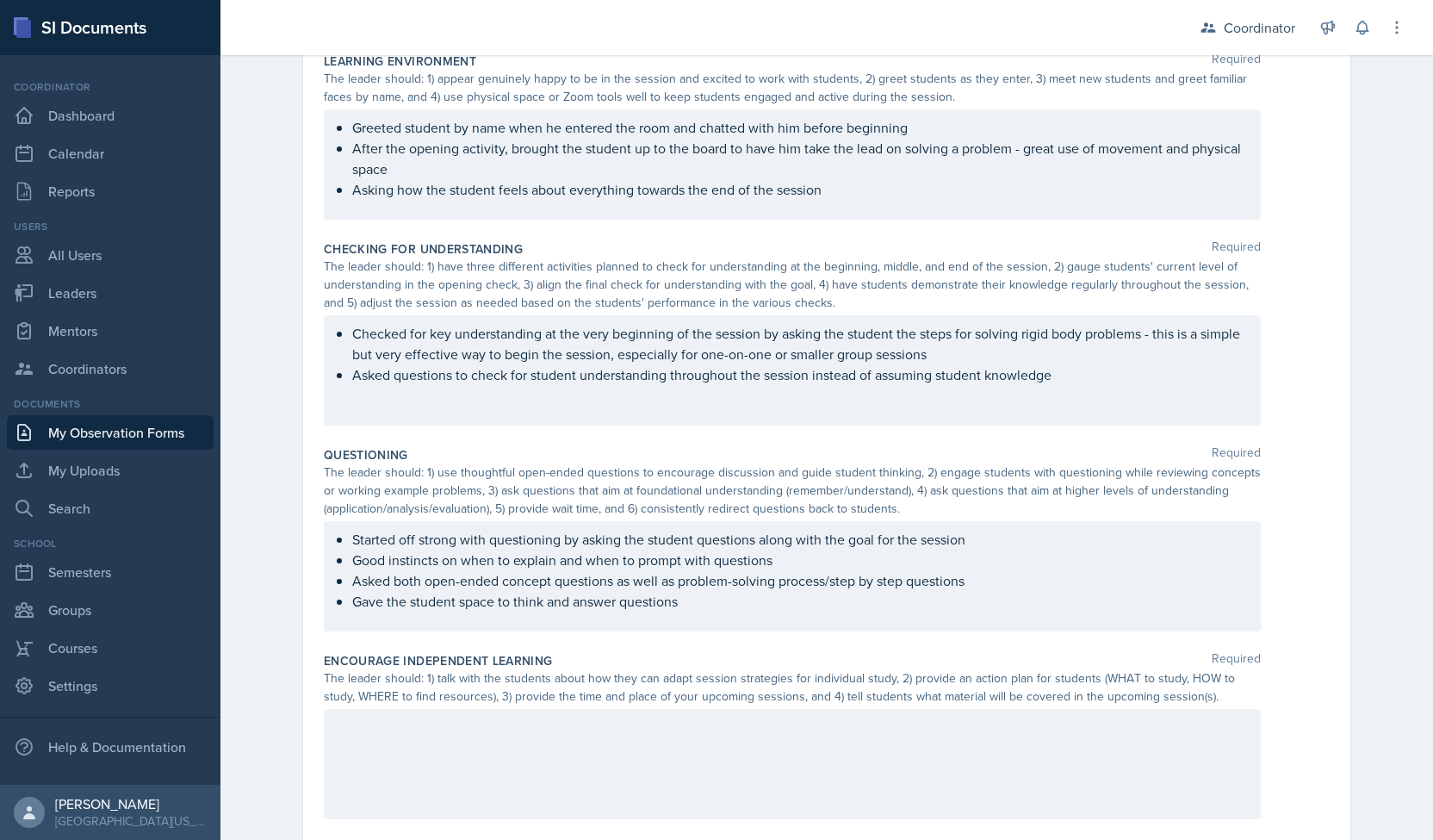
click at [411, 770] on div at bounding box center [792, 764] width 937 height 110
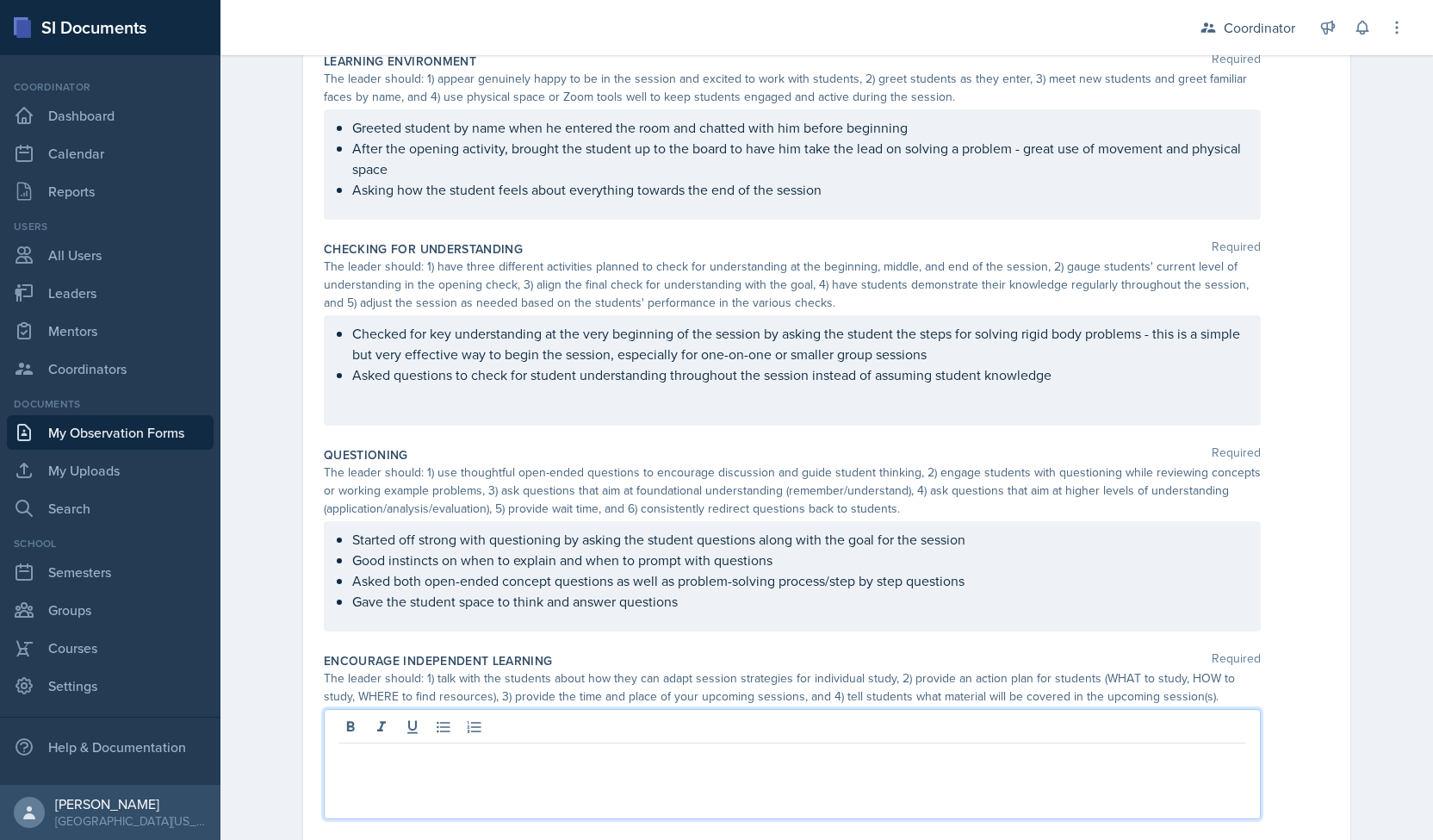
scroll to position [614, 0]
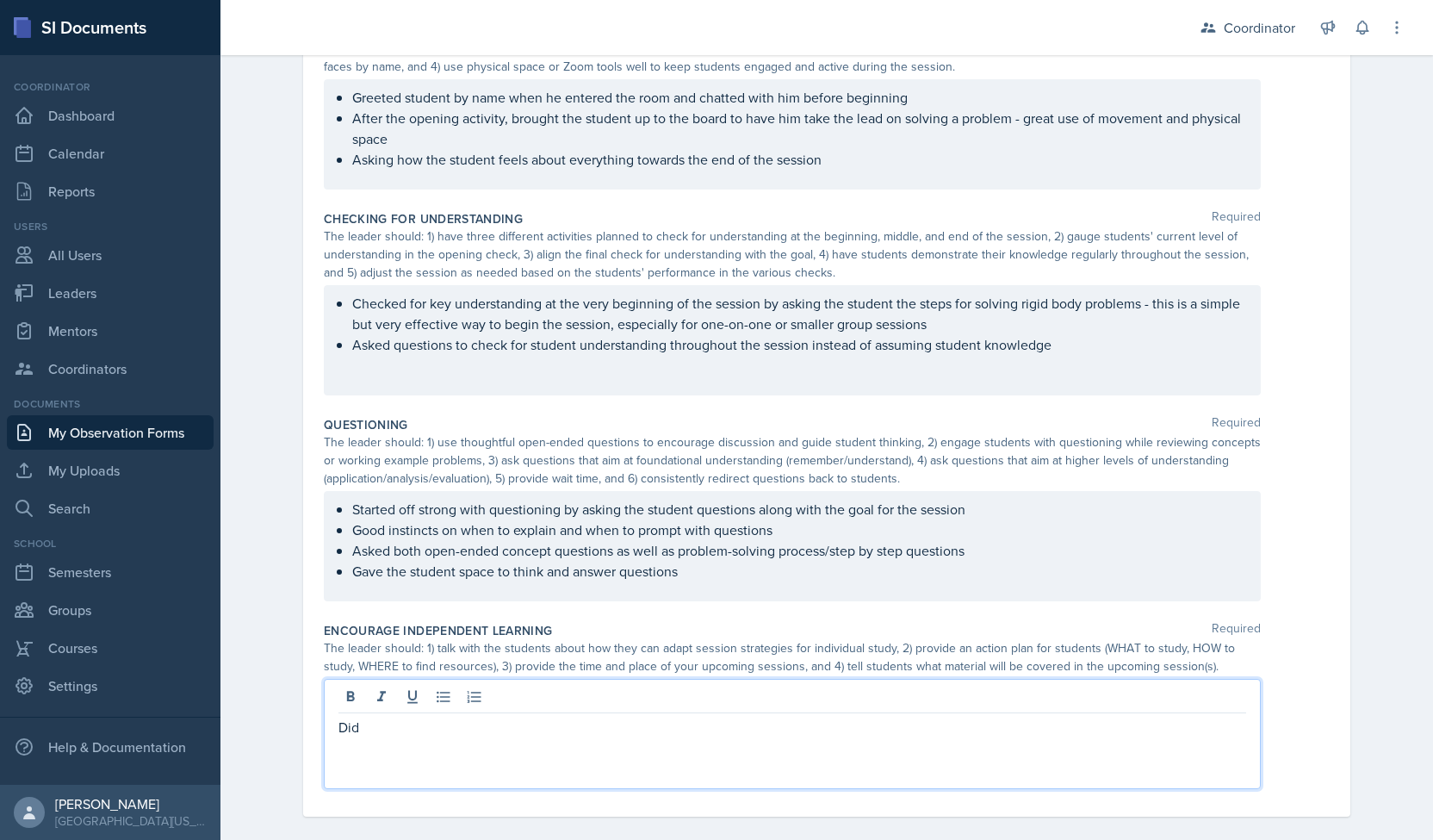
click at [340, 734] on div "Did" at bounding box center [792, 733] width 937 height 110
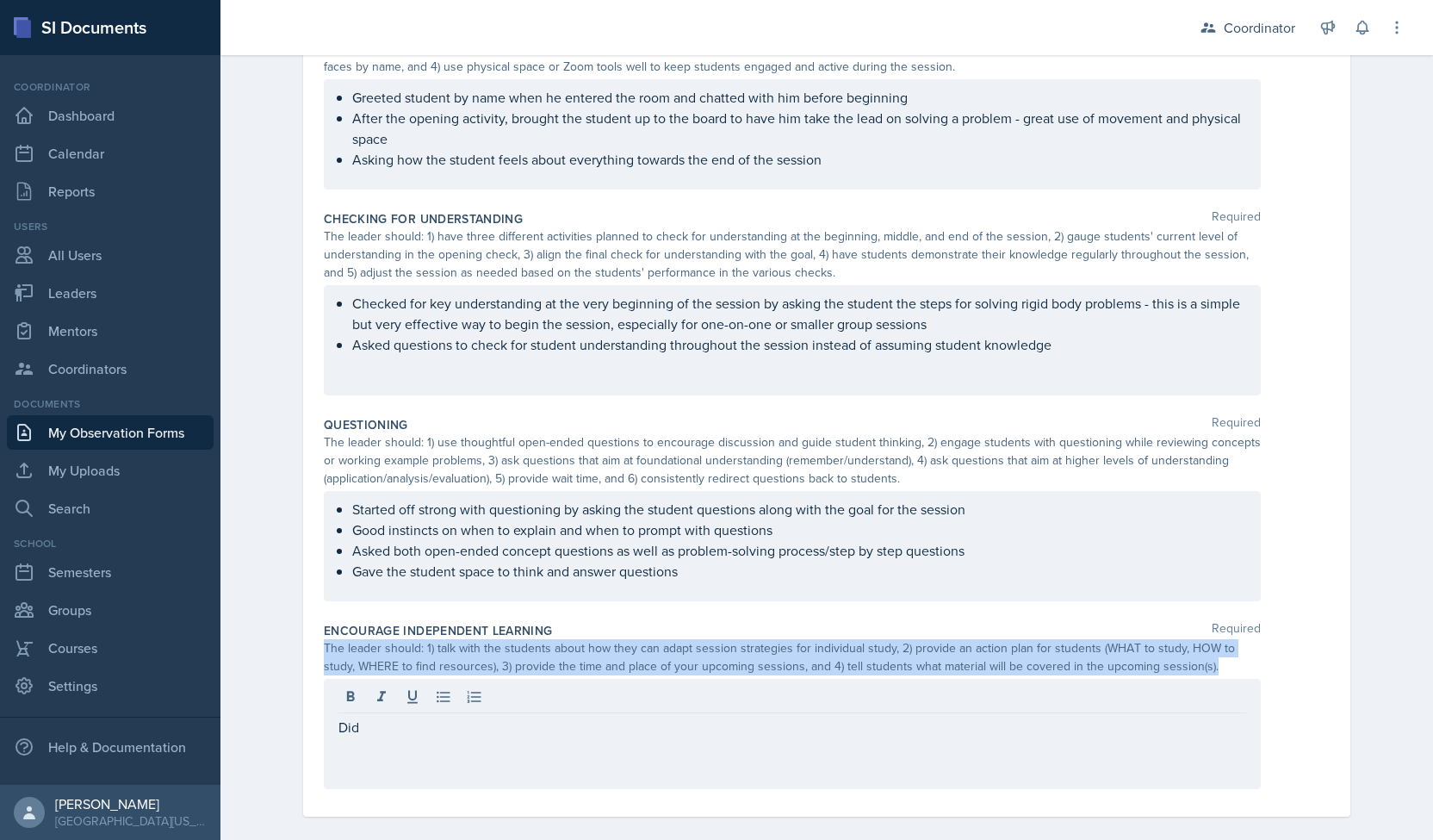
click at [340, 734] on div "Did" at bounding box center [792, 733] width 937 height 110
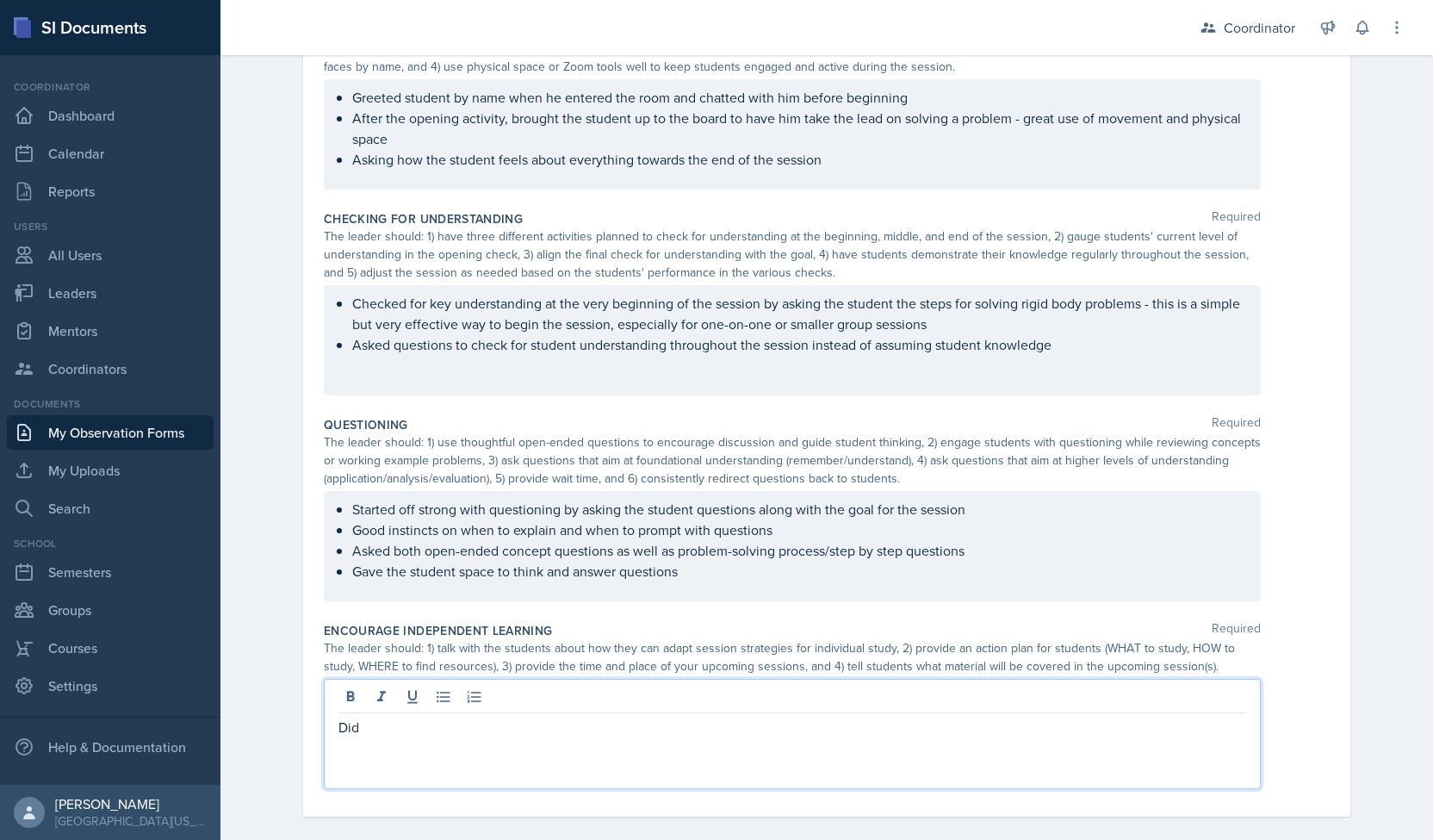
click at [344, 727] on p "Did" at bounding box center [793, 727] width 908 height 21
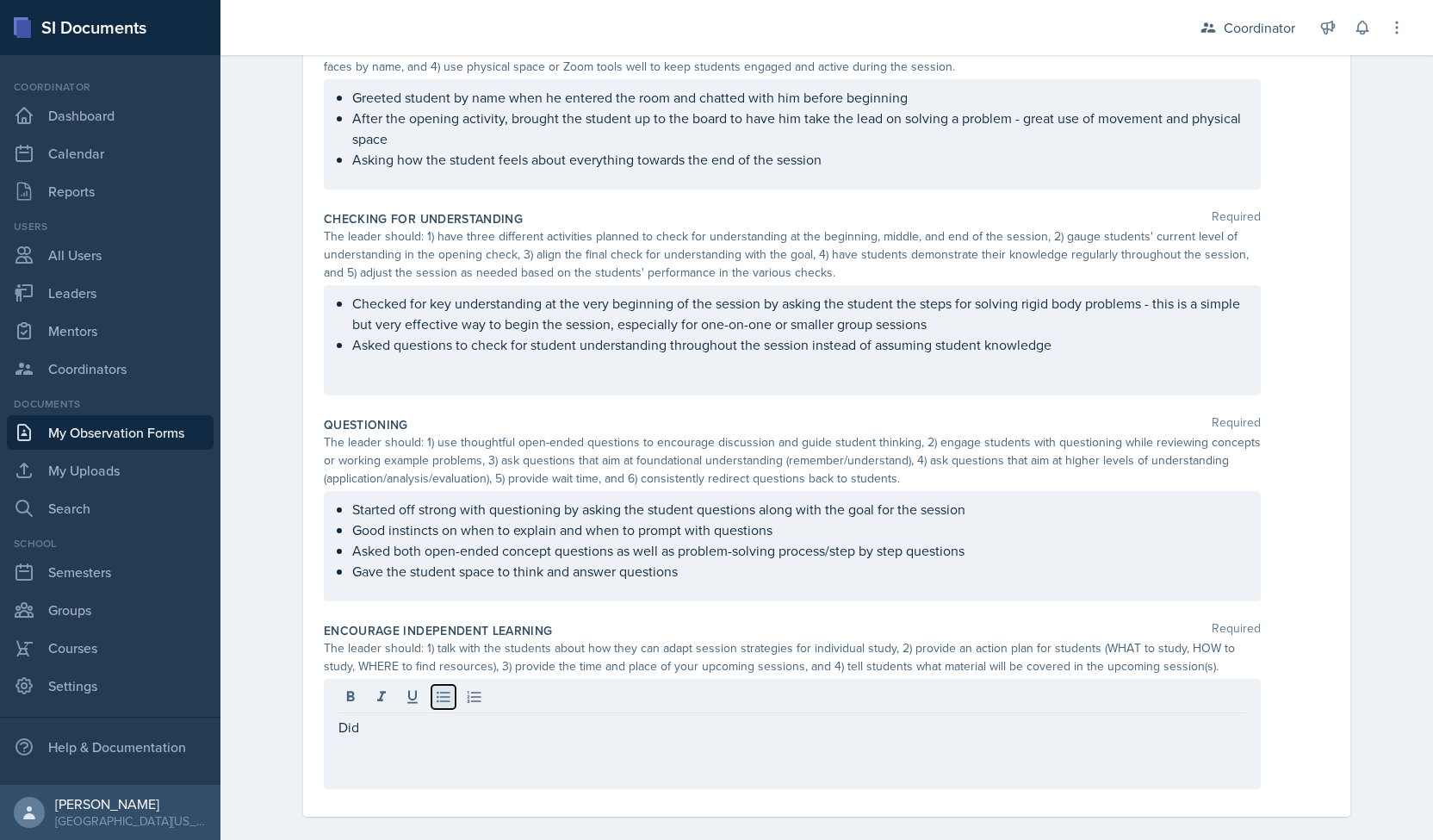
click at [437, 699] on icon at bounding box center [443, 697] width 13 height 11
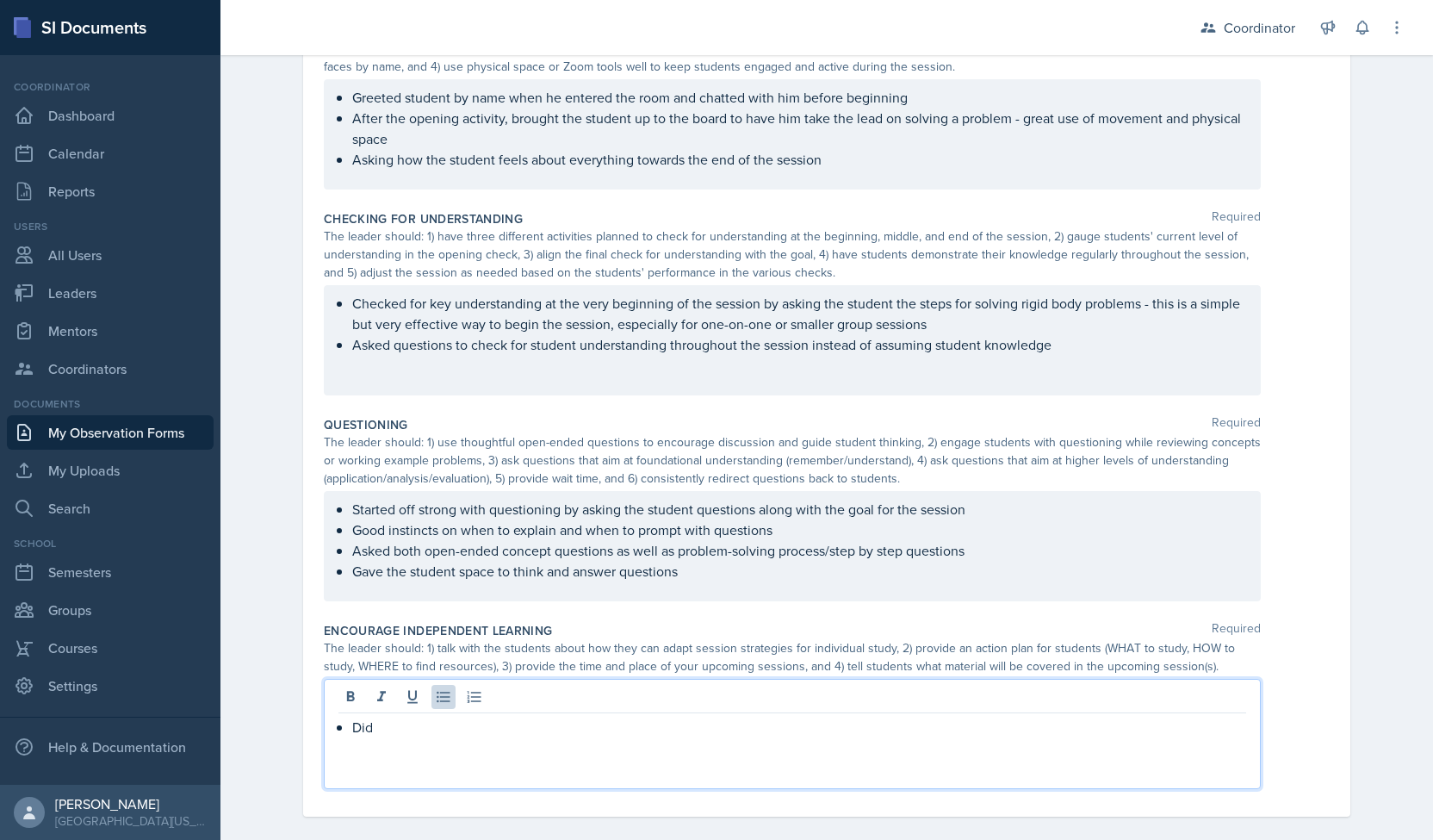
click at [382, 729] on p "Did" at bounding box center [799, 727] width 894 height 21
click at [266, 569] on div "Observation Forms Observation Form Observation Form Submitted - Date October 6t…" at bounding box center [826, 145] width 1213 height 1425
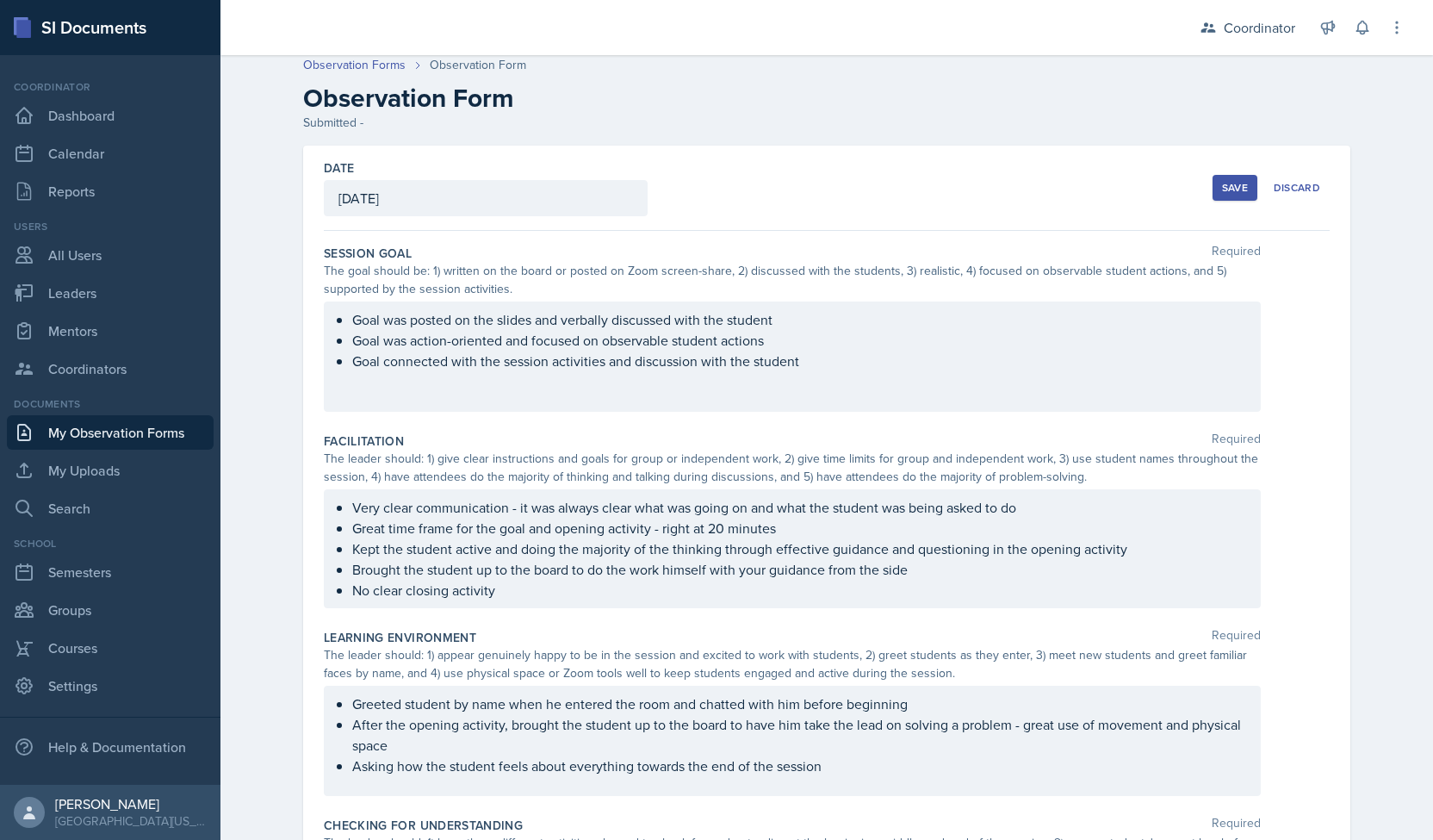
scroll to position [3, 0]
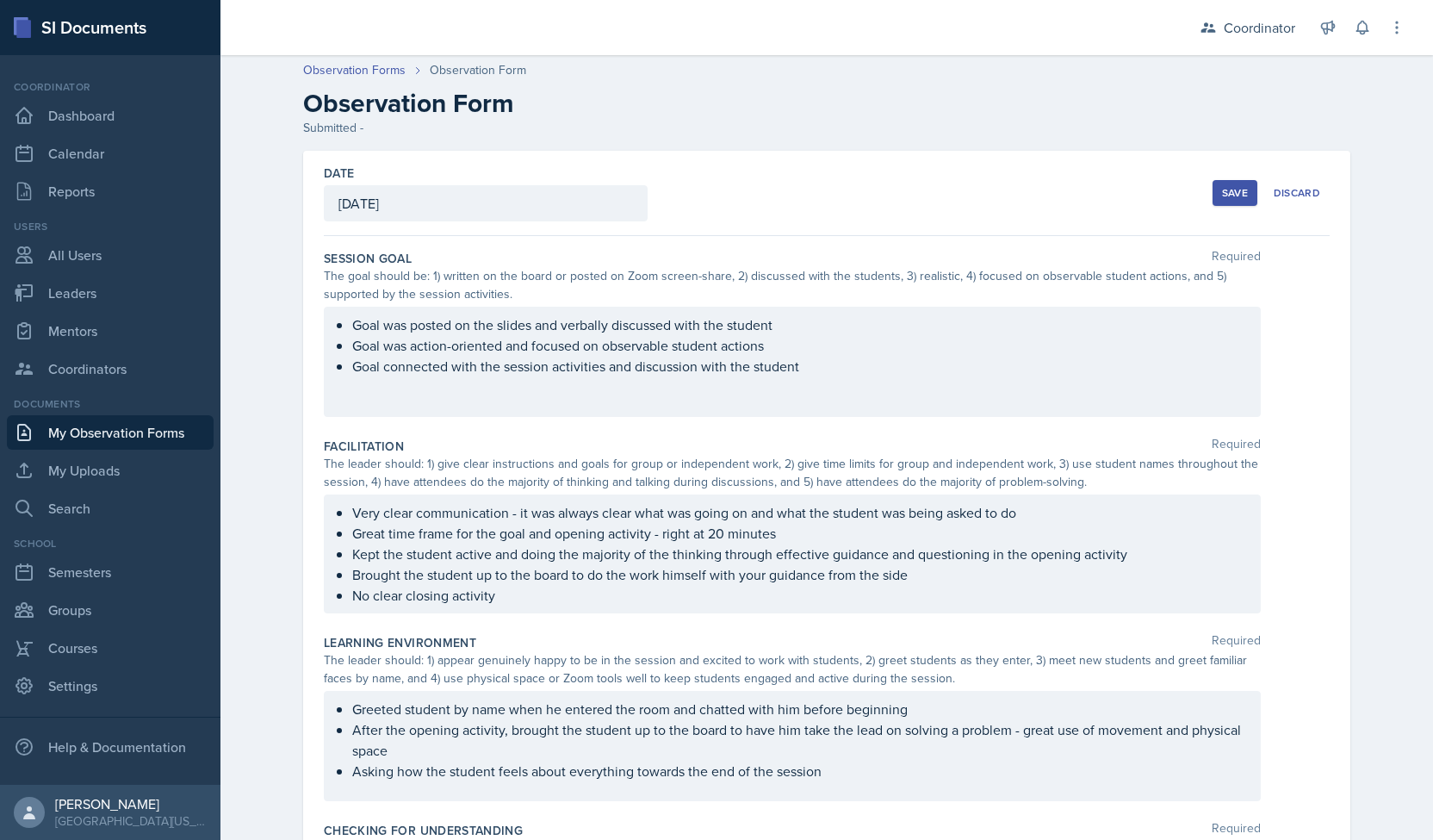
click at [1233, 194] on div "Save" at bounding box center [1235, 193] width 26 height 14
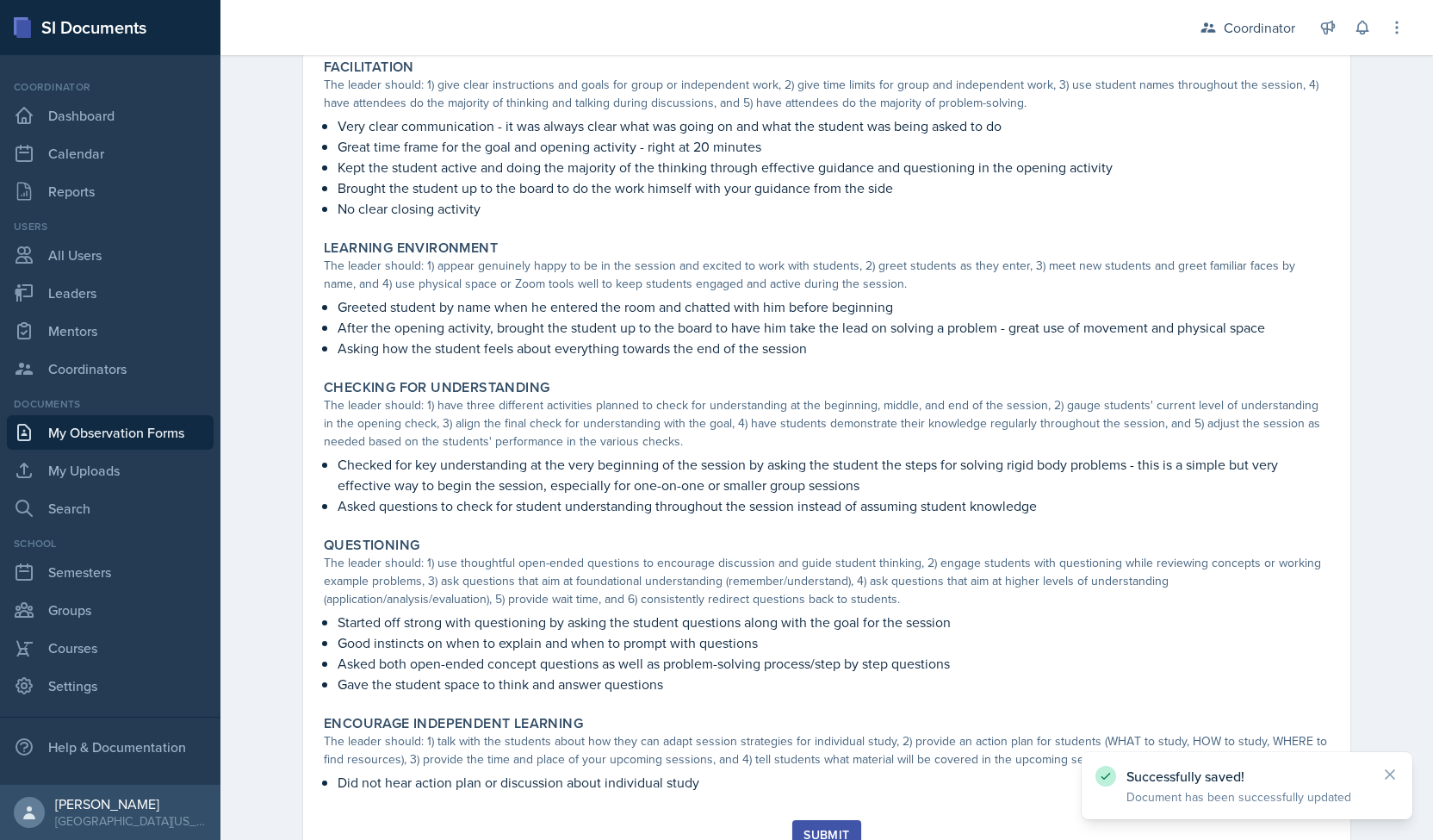
scroll to position [395, 0]
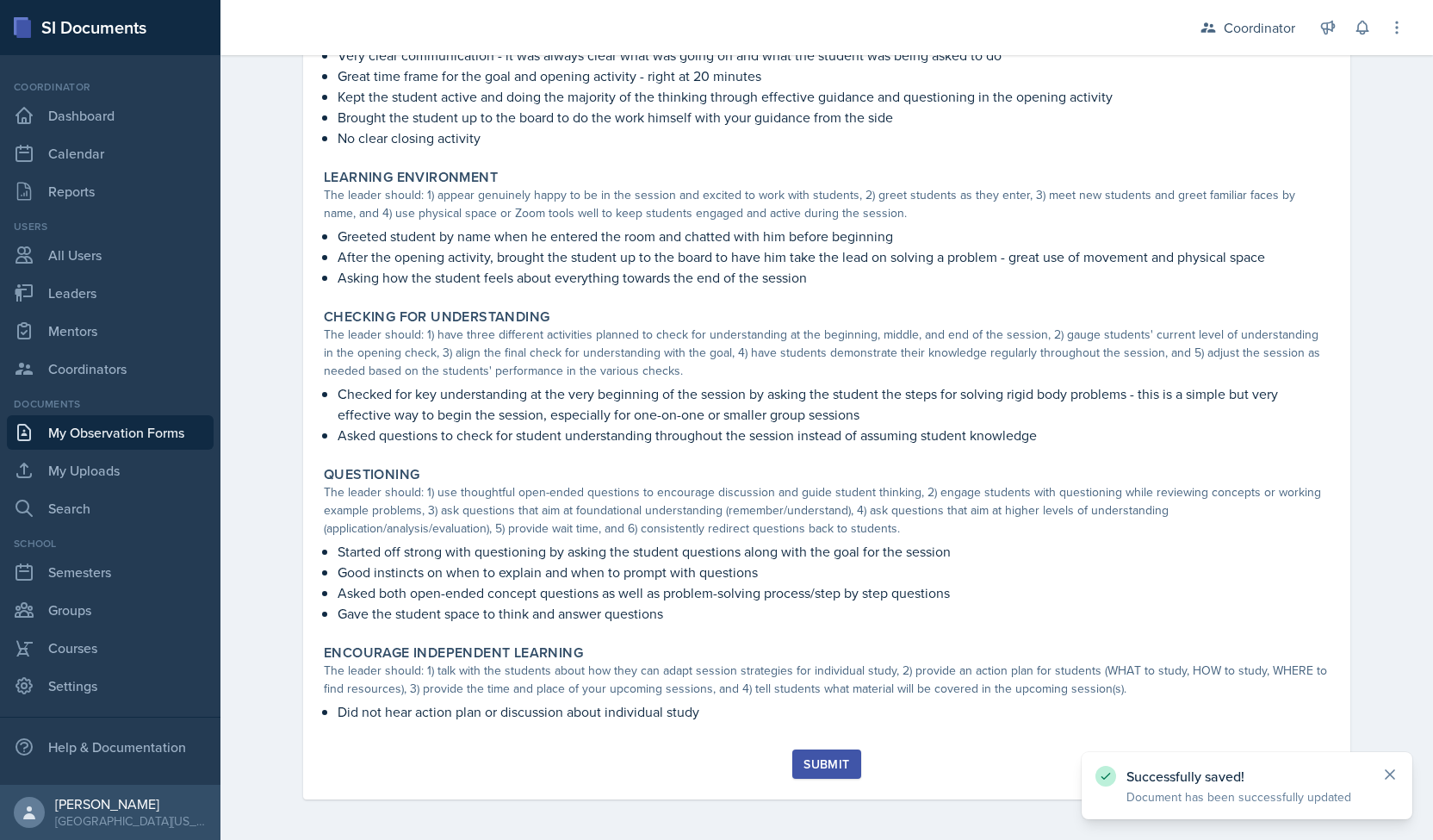
click at [1390, 771] on icon at bounding box center [1390, 775] width 17 height 17
click at [1401, 611] on div "Observation Forms Observation Form Observation Form Submitted - Owen Newson Kri…" at bounding box center [826, 246] width 1213 height 1188
click at [814, 757] on div "Submit" at bounding box center [826, 764] width 45 height 14
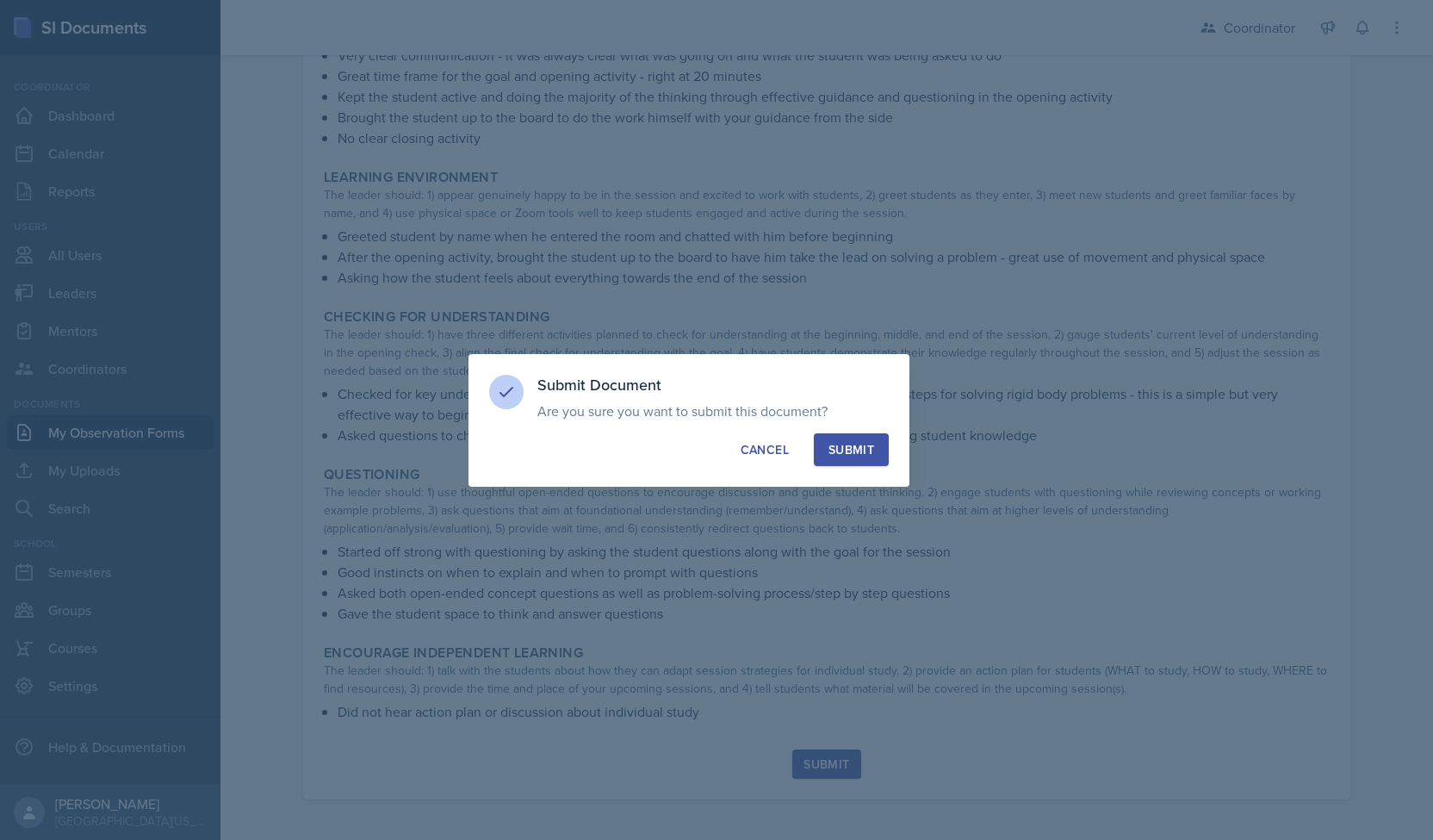
click at [838, 457] on div "Submit" at bounding box center [851, 450] width 45 height 17
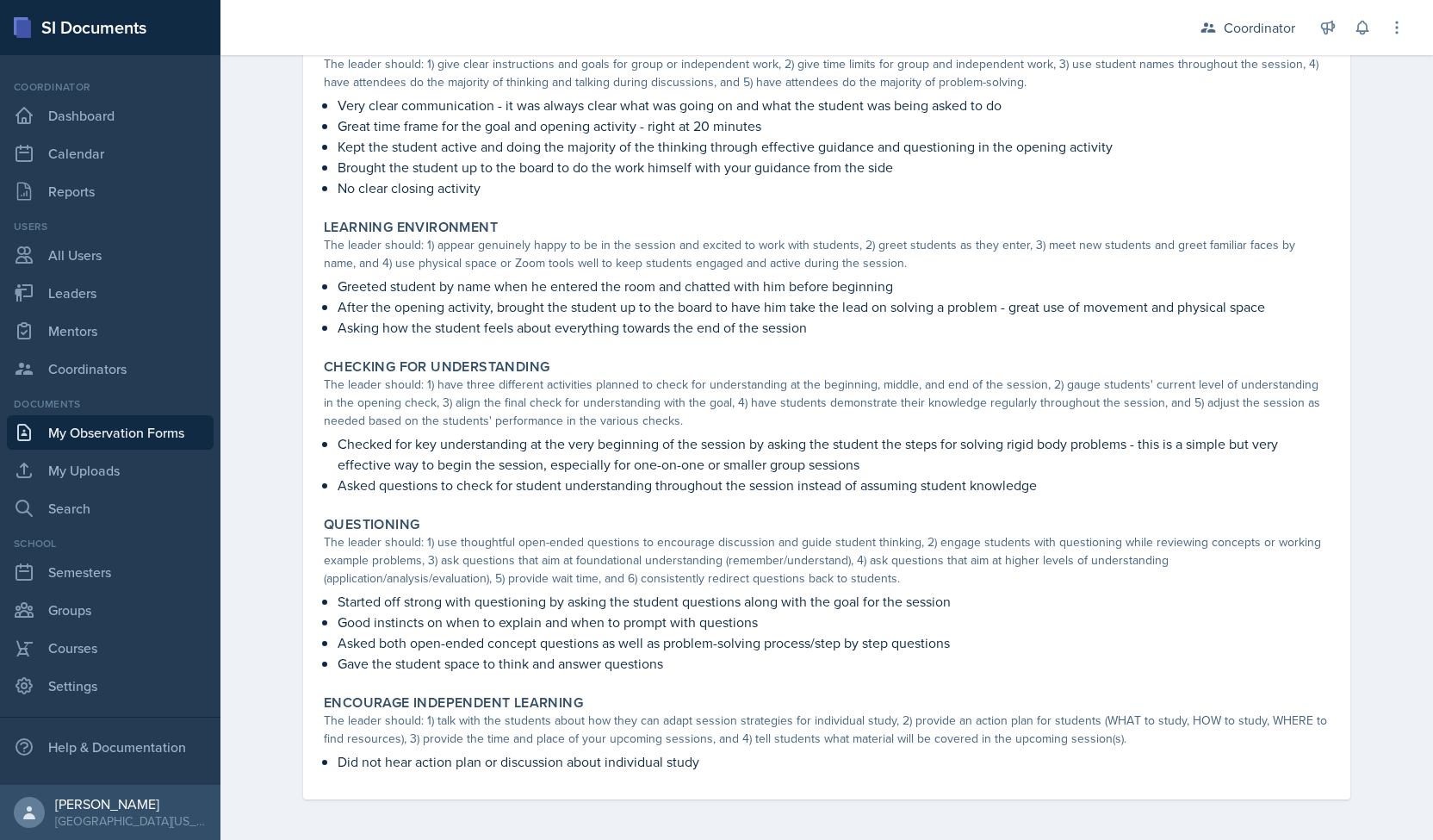
scroll to position [0, 0]
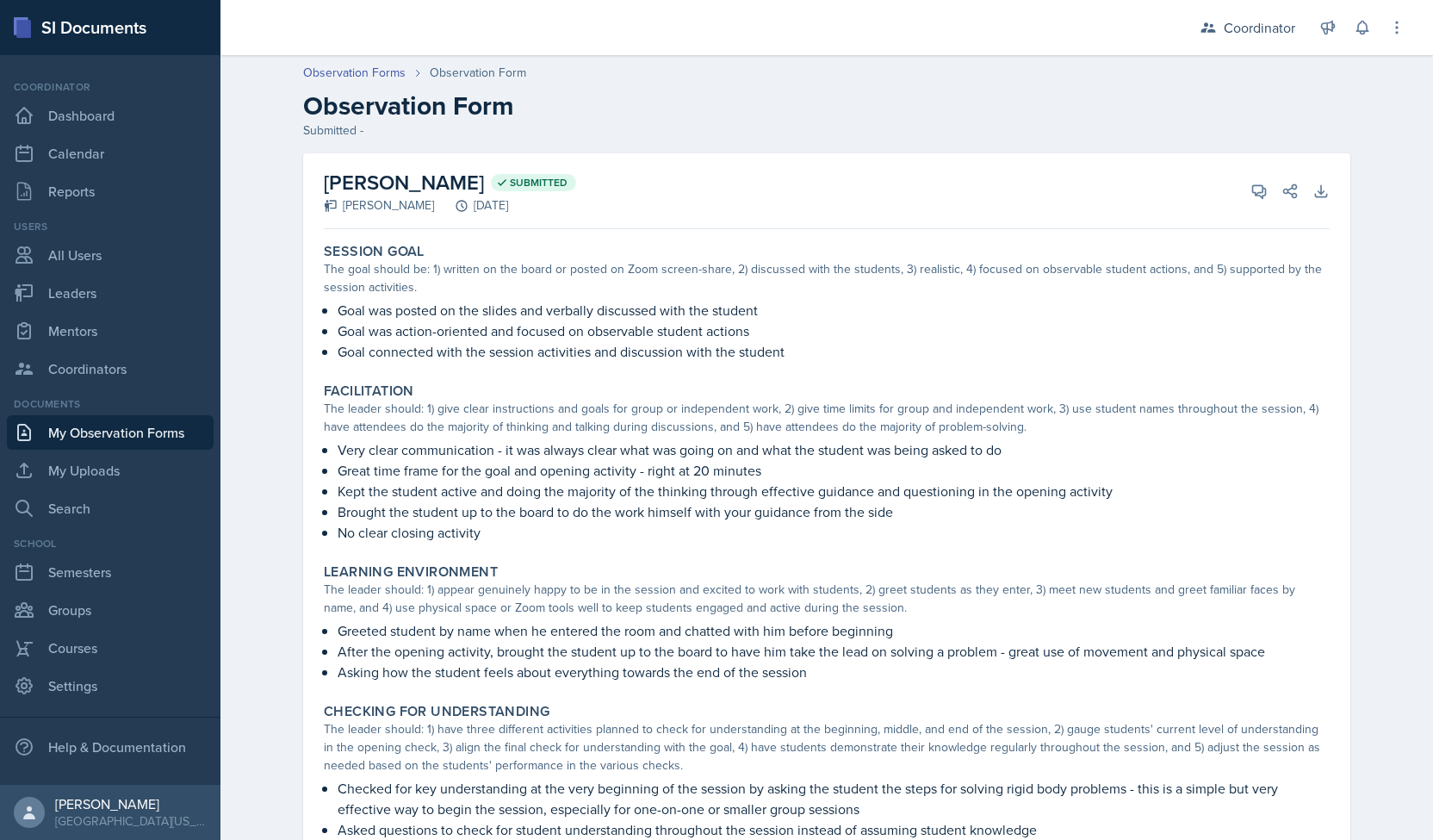
click at [90, 435] on link "My Observation Forms" at bounding box center [110, 431] width 207 height 34
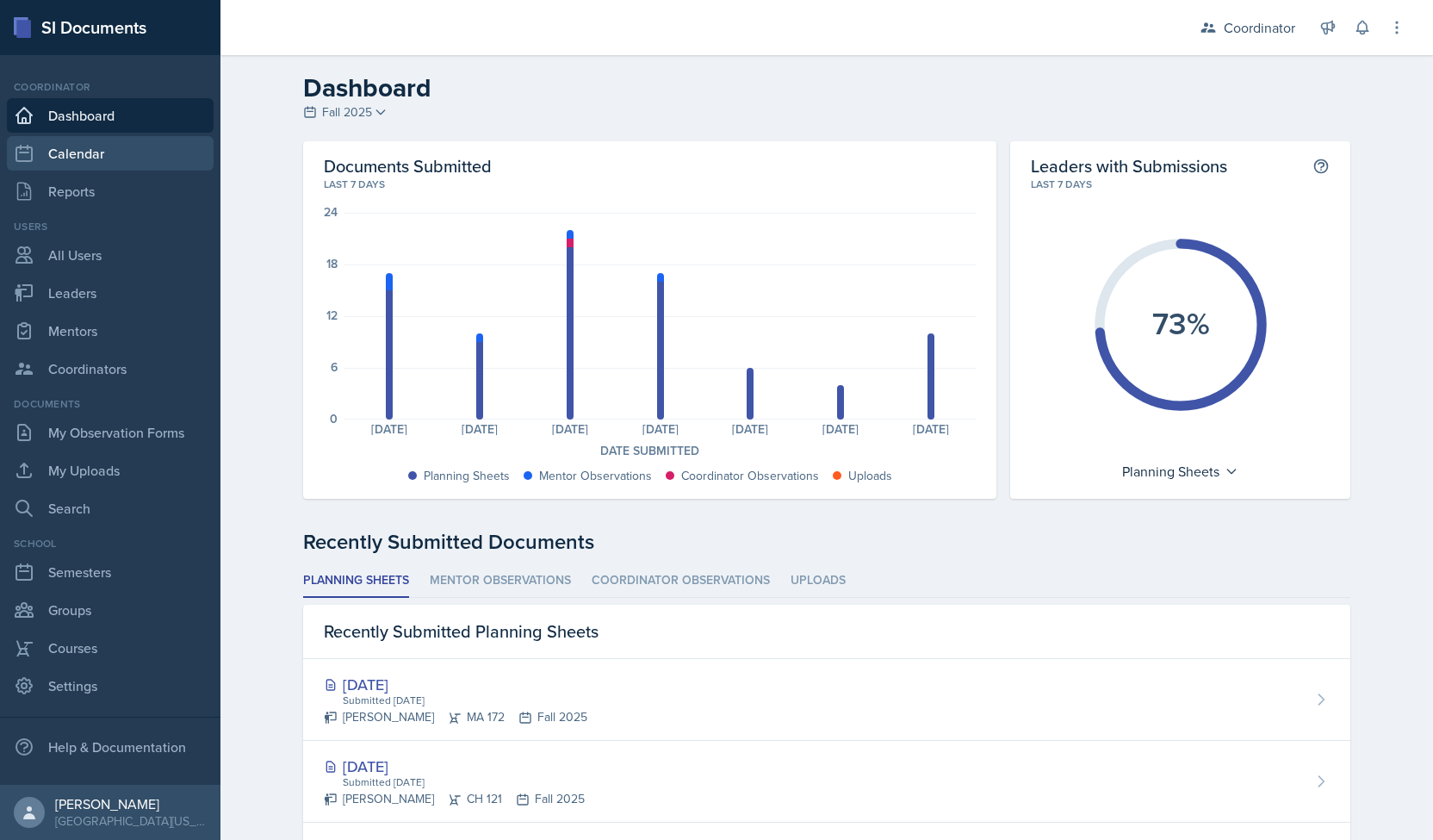
click at [103, 148] on link "Calendar" at bounding box center [110, 153] width 207 height 34
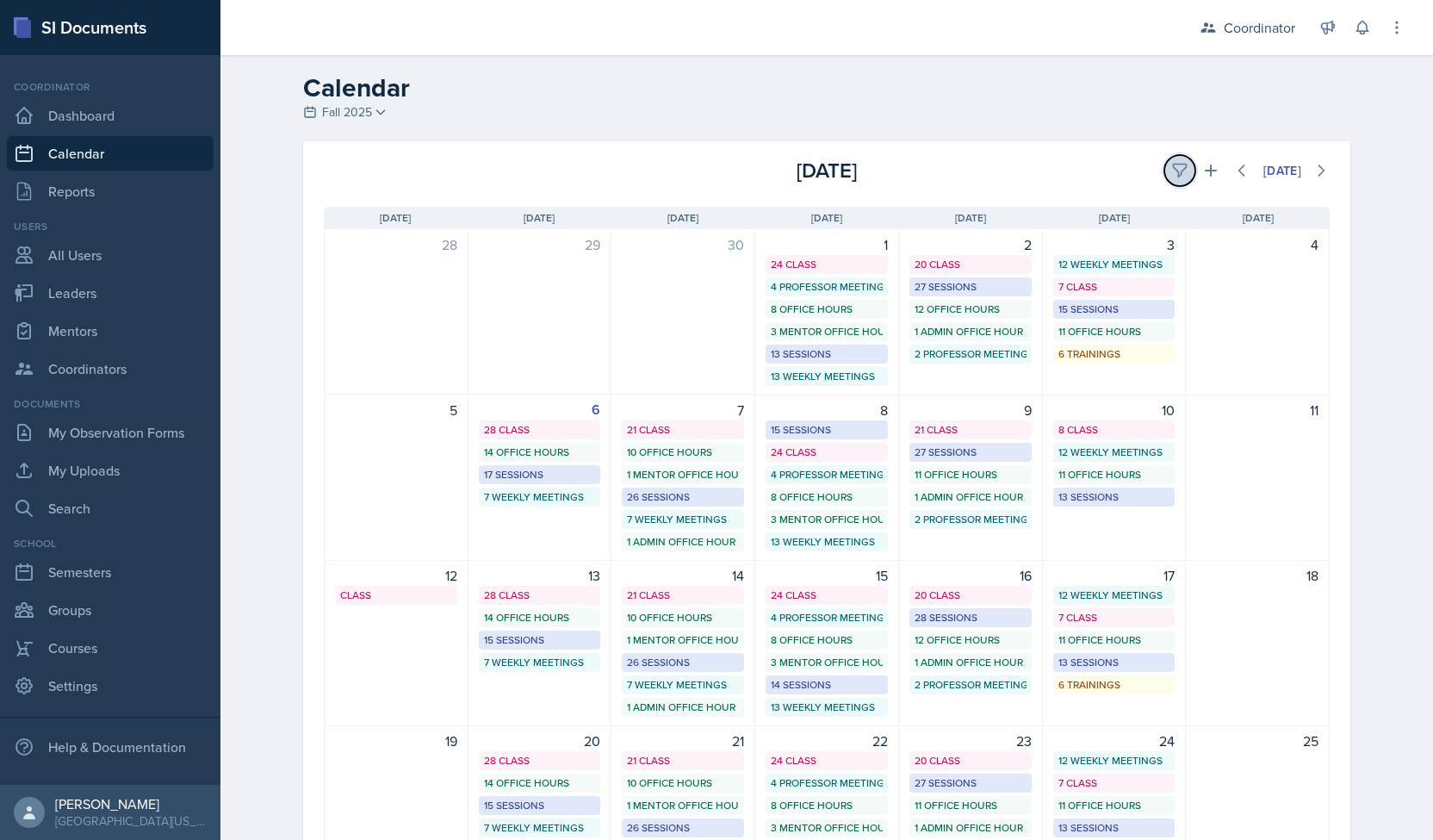
click at [1171, 176] on icon at bounding box center [1180, 170] width 17 height 17
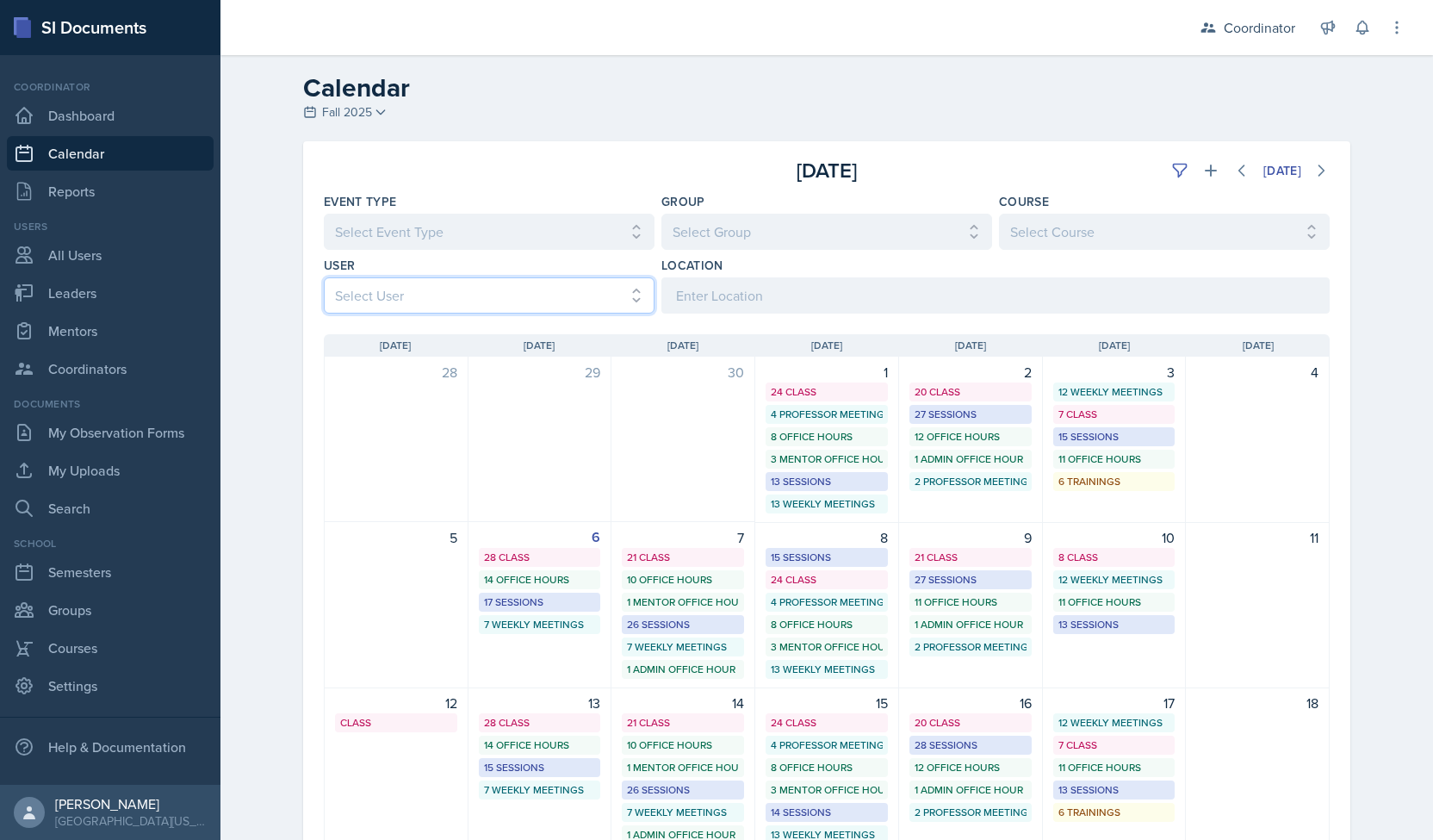
click at [585, 293] on select "Select User All Adam McDougal Aley Perez Anna McGill Bella Clifton Bram O'Neil …" at bounding box center [489, 295] width 331 height 36
select select "9becbc58-f797-4ff2-9f76-1bdb99650a58"
click at [324, 278] on select "Select User All Adam McDougal Aley Perez Anna McGill Bella Clifton Bram O'Neil …" at bounding box center [489, 295] width 331 height 36
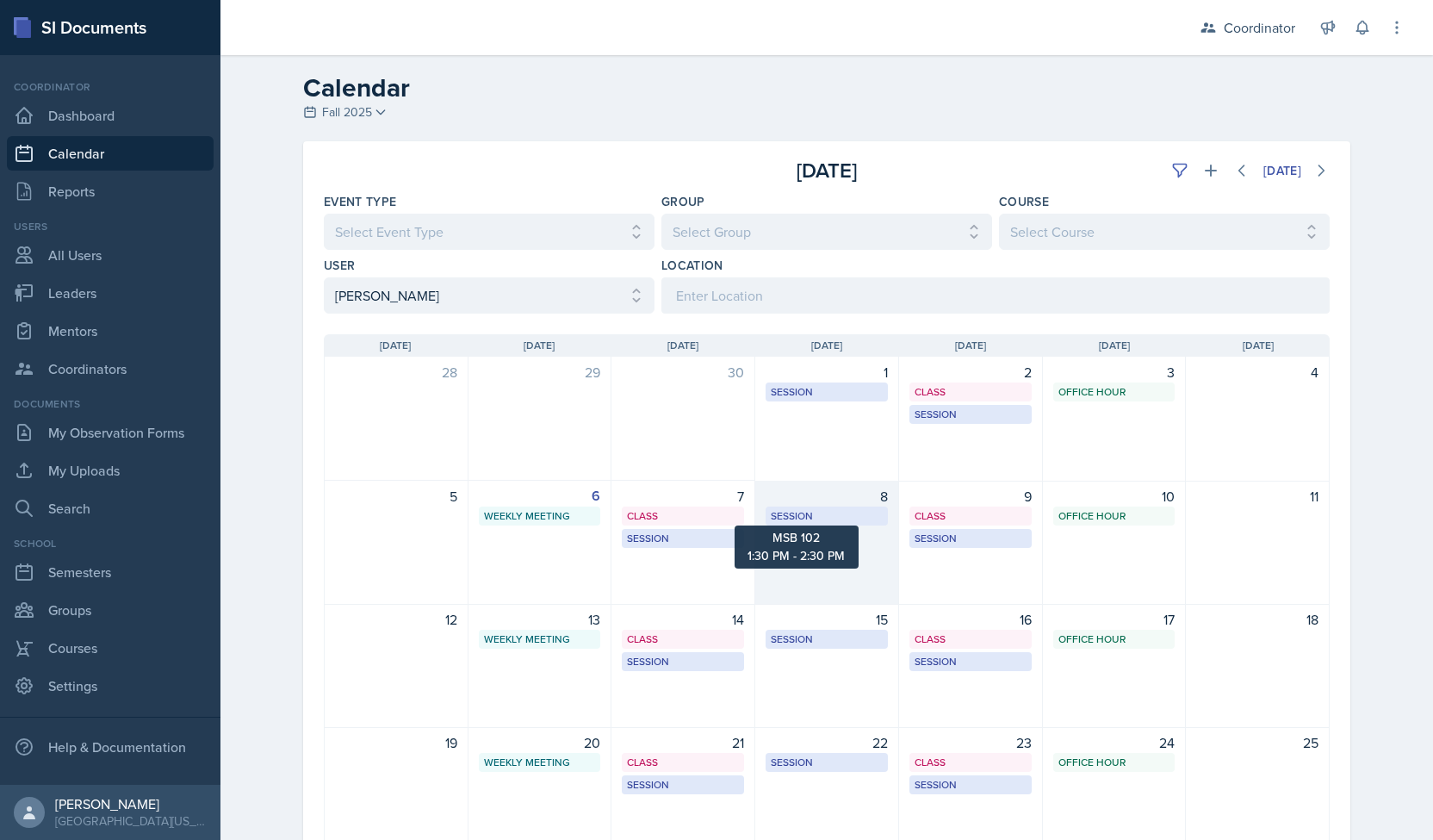
click at [816, 518] on div "Session" at bounding box center [827, 516] width 112 height 16
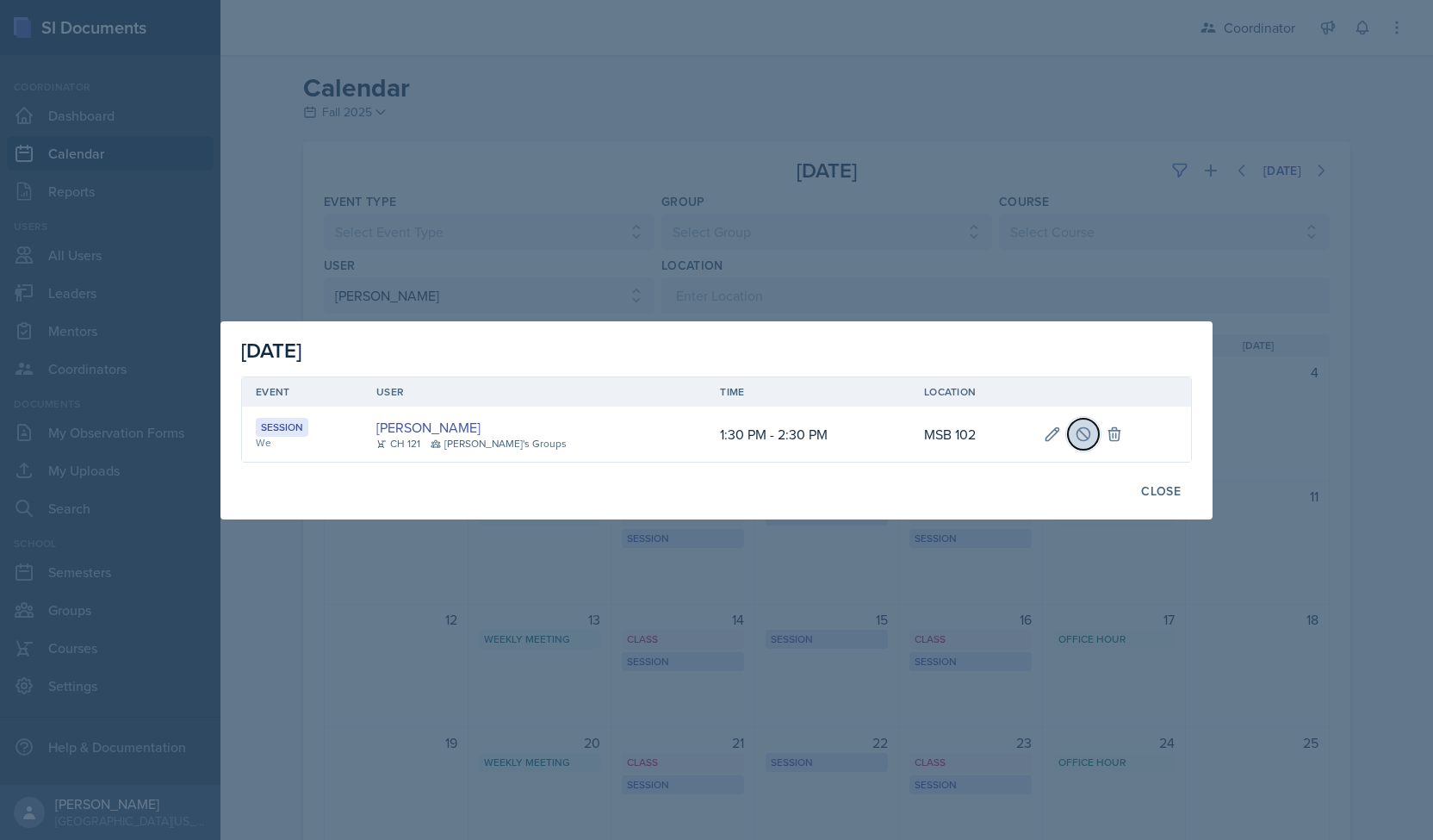
click at [1075, 430] on icon at bounding box center [1084, 434] width 17 height 17
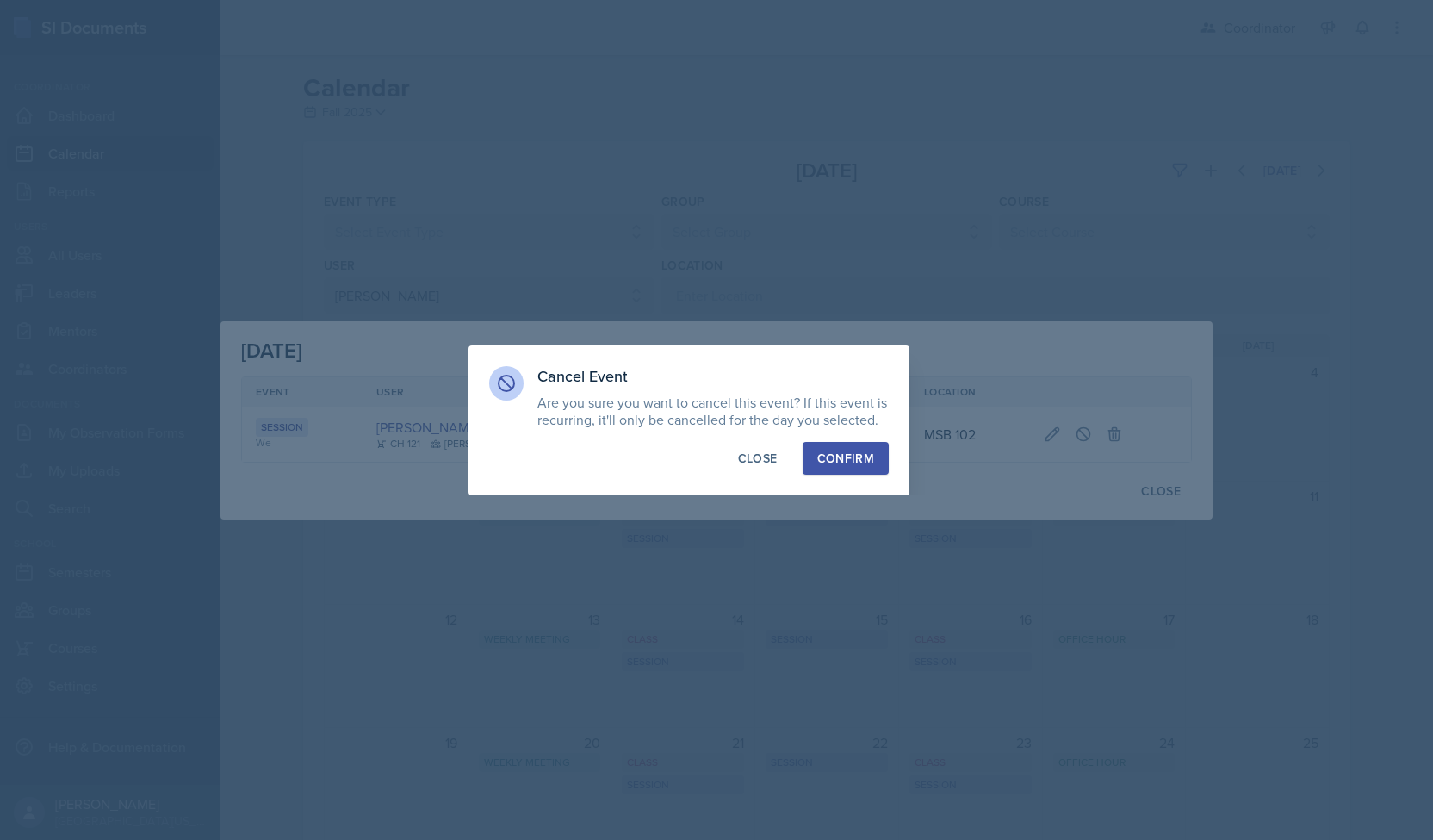
click at [856, 468] on button "Confirm" at bounding box center [845, 458] width 86 height 32
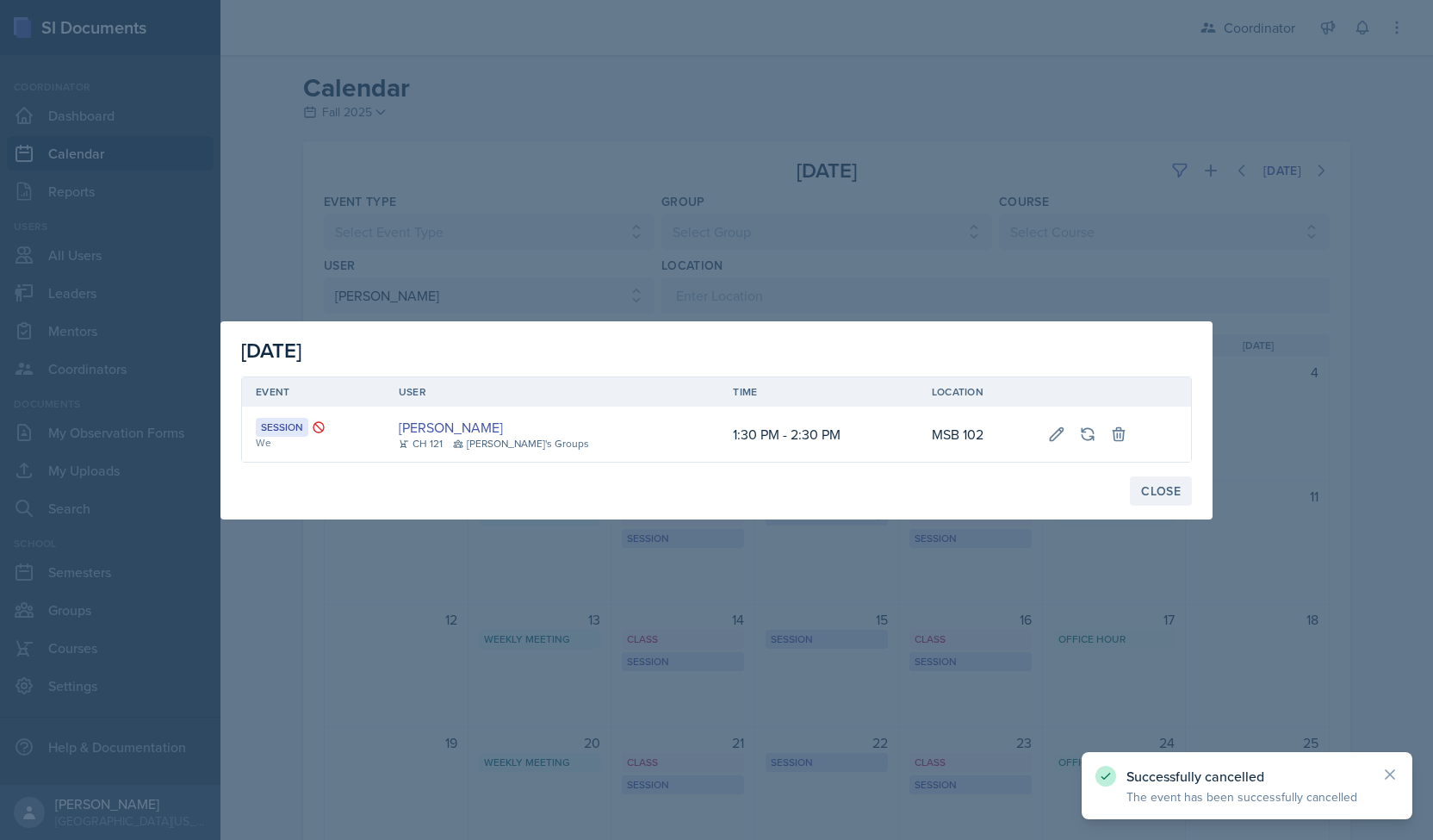
click at [1161, 499] on button "Close" at bounding box center [1161, 491] width 62 height 30
